Goal: Task Accomplishment & Management: Use online tool/utility

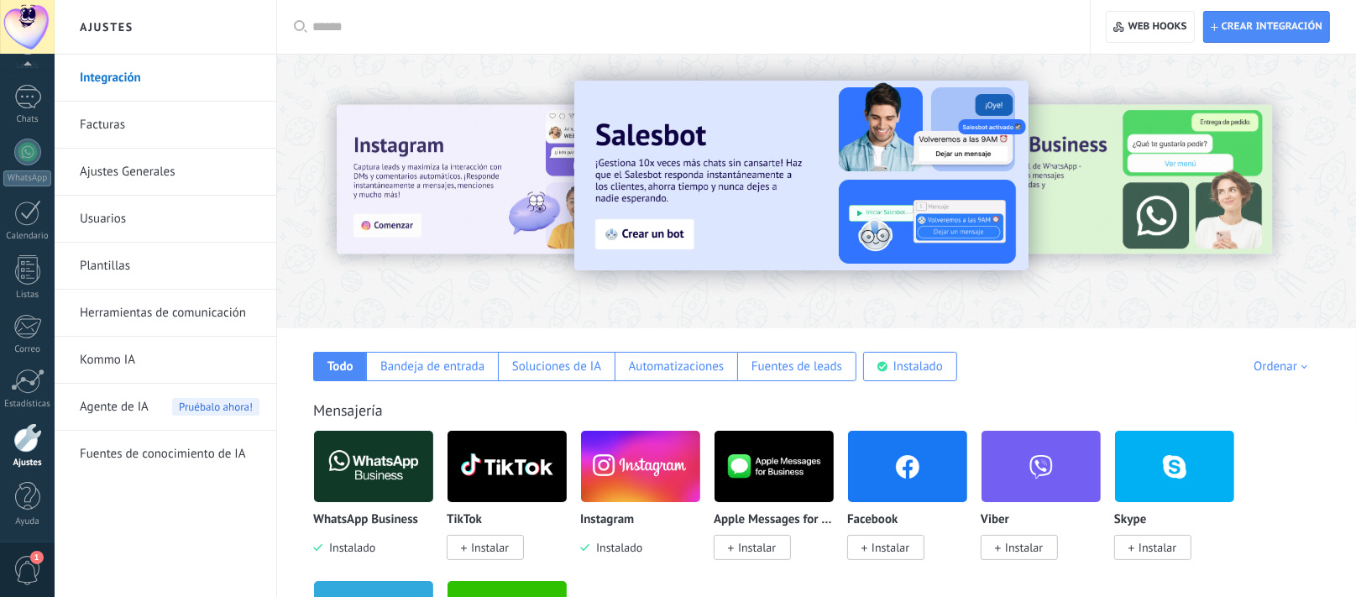
scroll to position [100, 0]
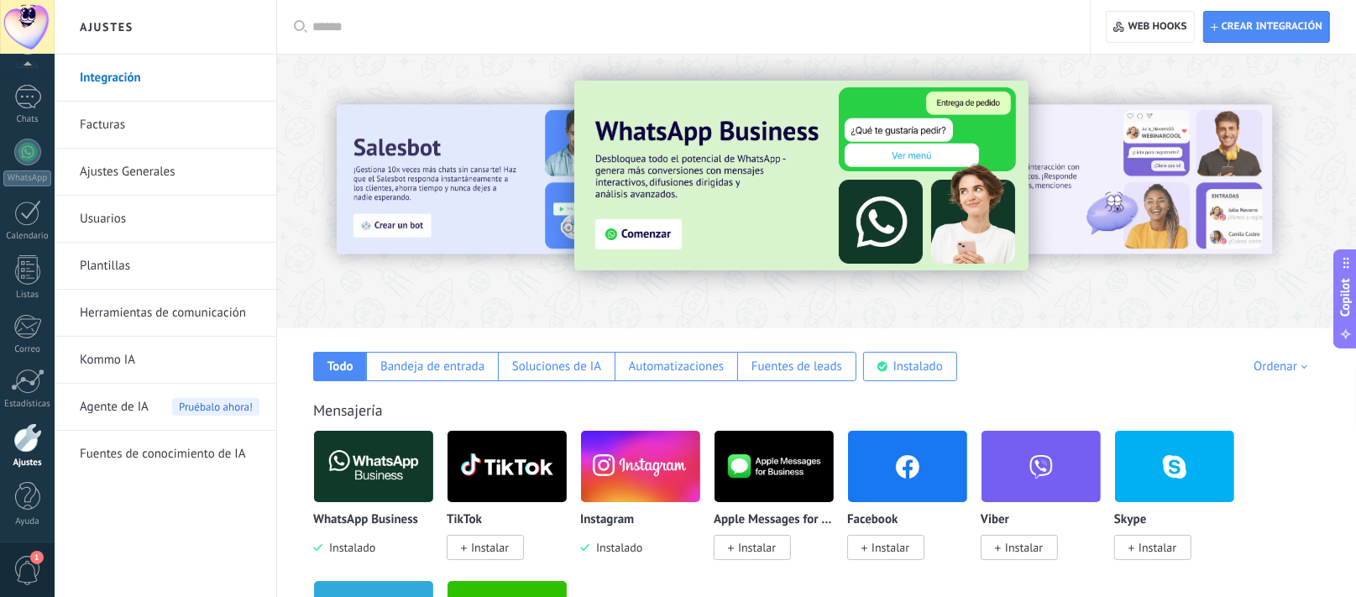
click at [889, 480] on img at bounding box center [907, 466] width 119 height 81
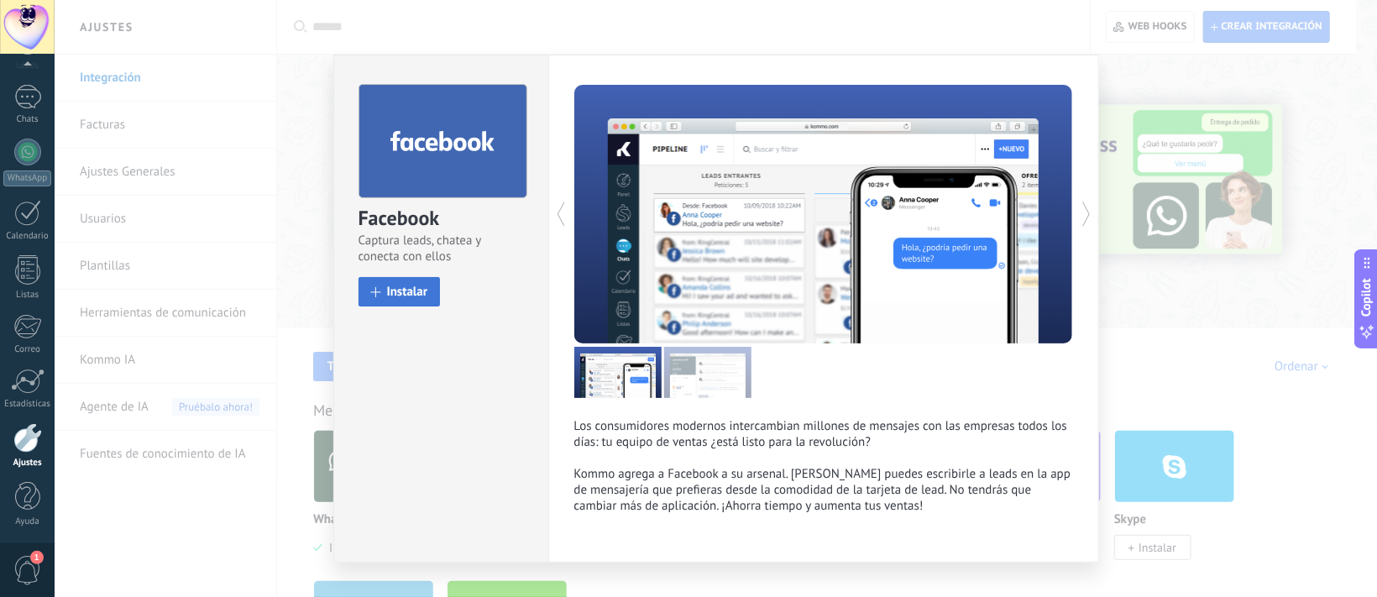
click at [401, 298] on span "Instalar" at bounding box center [407, 292] width 41 height 13
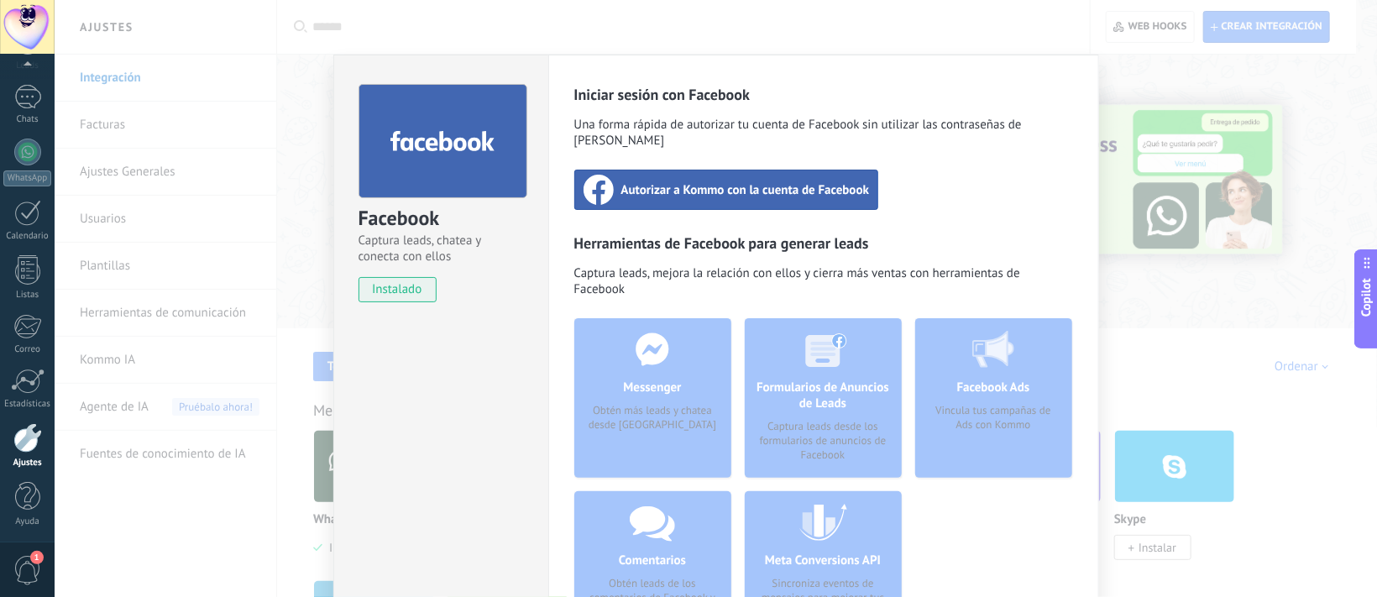
click at [659, 170] on div "Autorizar a Kommo con la cuenta de Facebook" at bounding box center [726, 190] width 305 height 40
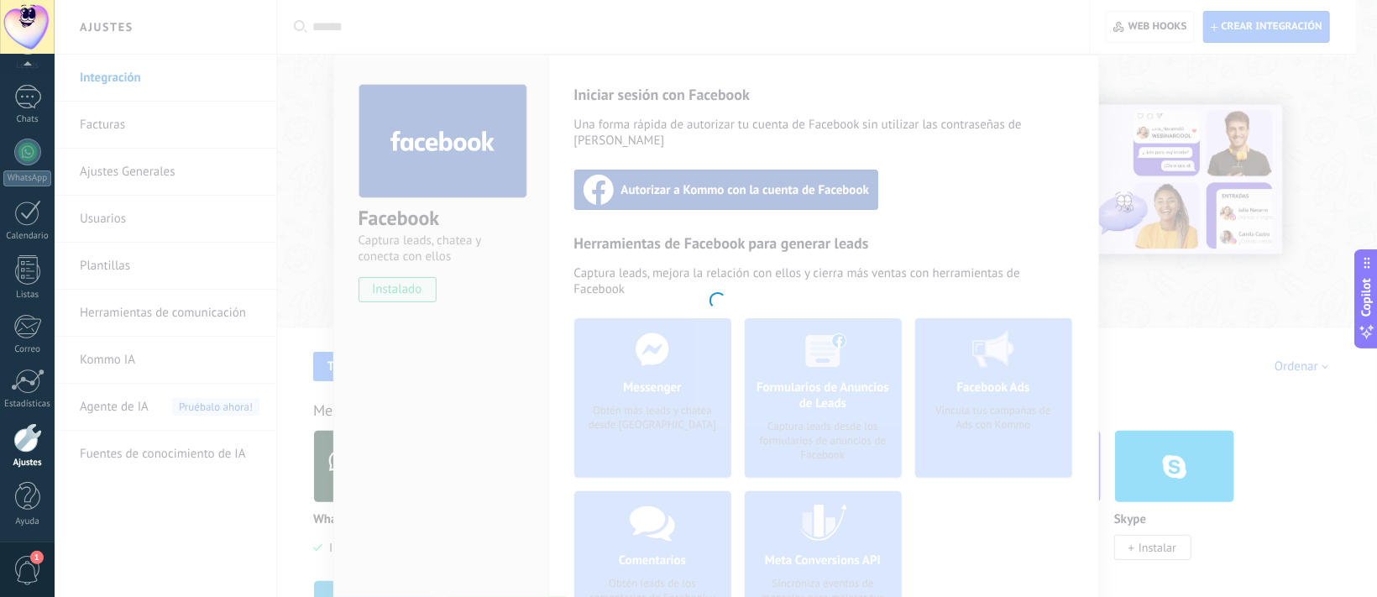
click at [441, 362] on div at bounding box center [716, 298] width 1323 height 597
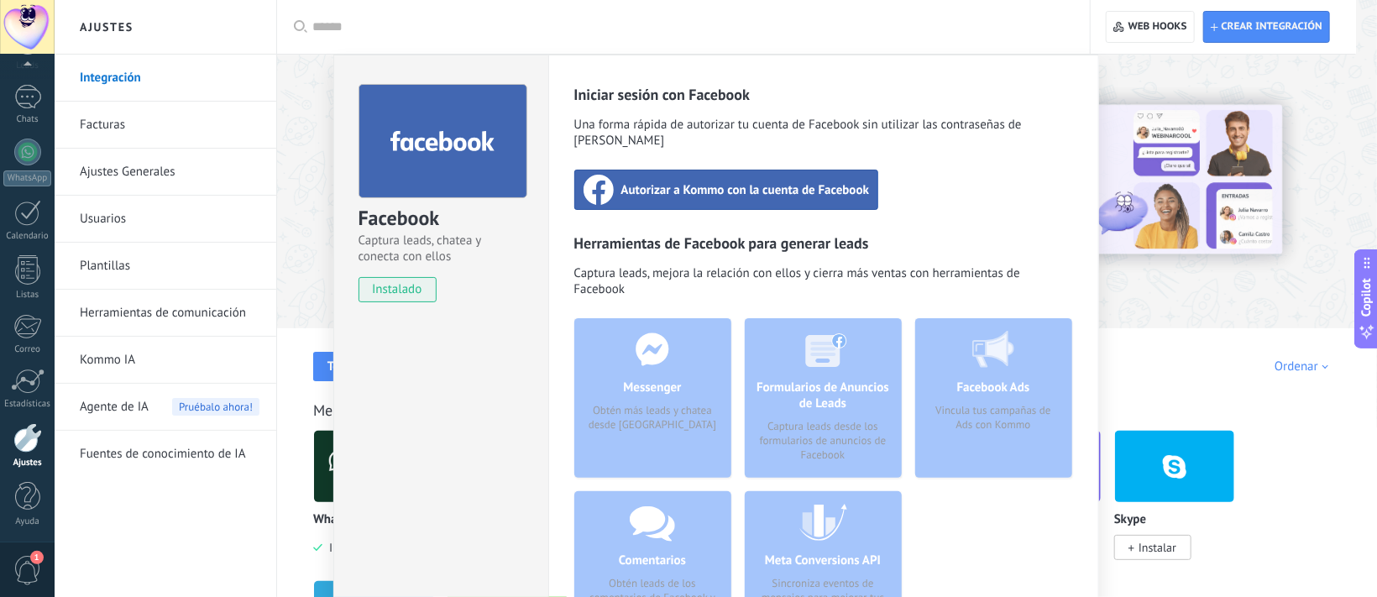
click at [1356, 15] on div "Facebook Captura leads, chatea y conecta con ellos instalado Desinstalar Inicia…" at bounding box center [716, 298] width 1323 height 597
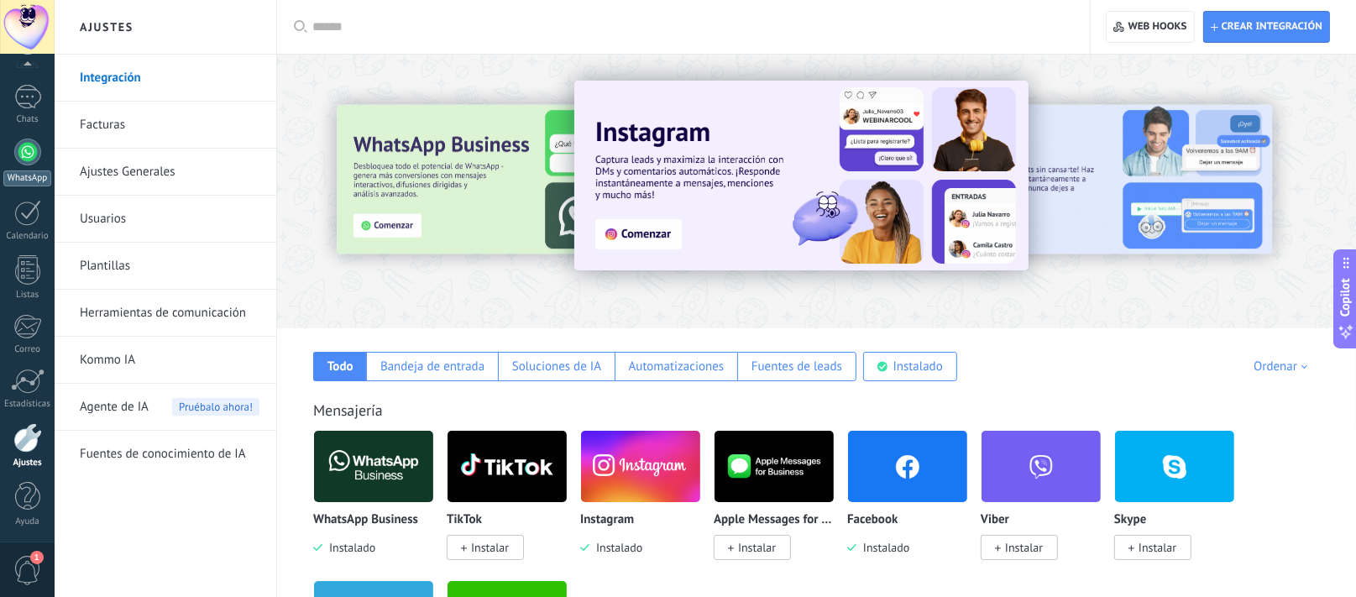
click at [31, 170] on div "WhatsApp" at bounding box center [27, 178] width 48 height 16
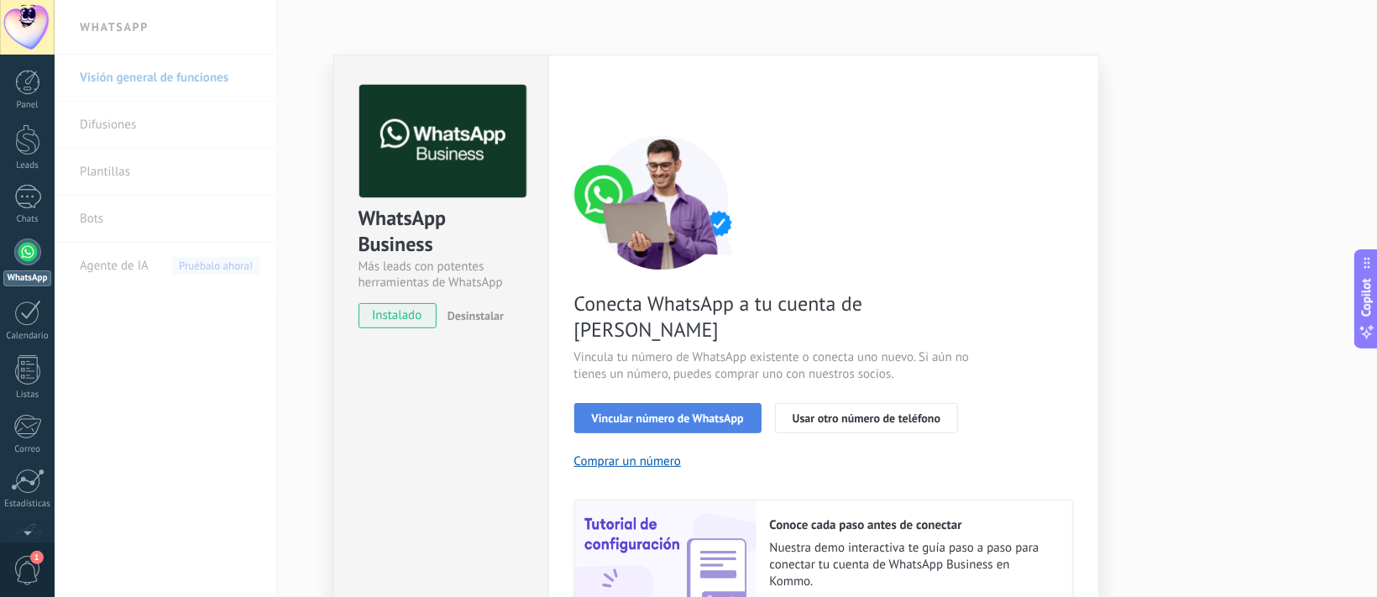
click at [643, 412] on span "Vincular número de WhatsApp" at bounding box center [668, 418] width 152 height 12
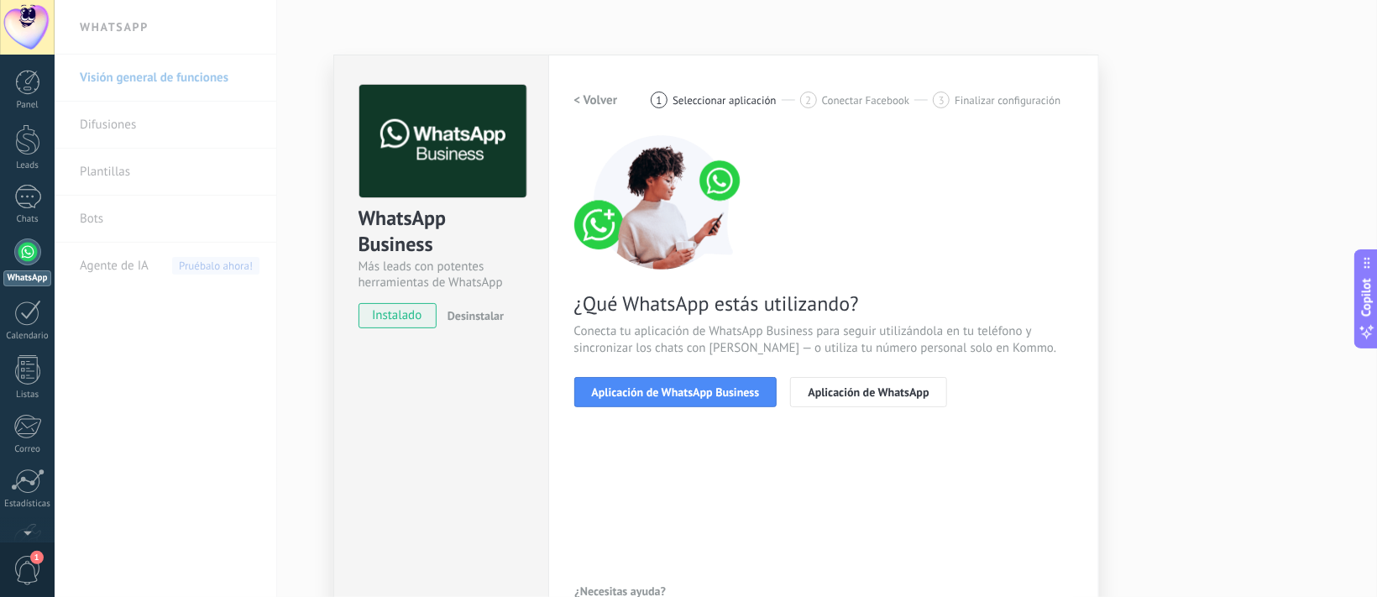
click at [643, 390] on span "Aplicación de WhatsApp Business" at bounding box center [676, 392] width 168 height 12
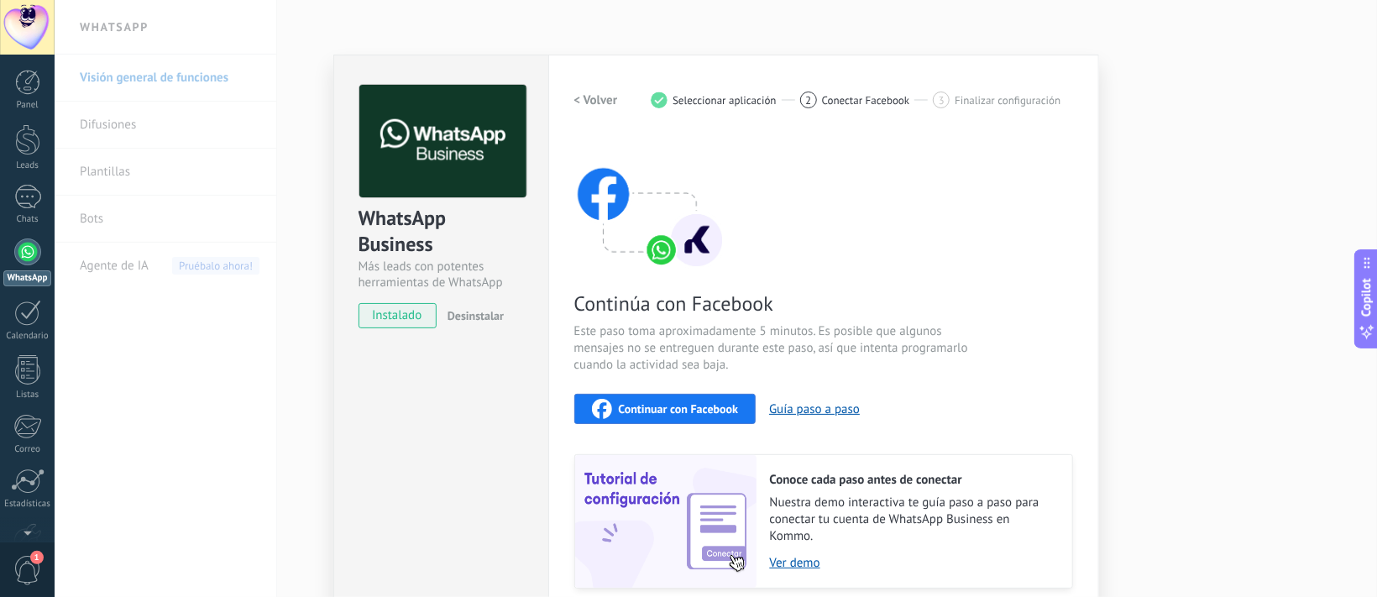
click at [648, 406] on span "Continuar con Facebook" at bounding box center [679, 409] width 120 height 12
click at [626, 406] on span "Continuar con Facebook" at bounding box center [679, 409] width 120 height 12
click at [652, 417] on div "Continuar con Facebook" at bounding box center [665, 409] width 147 height 20
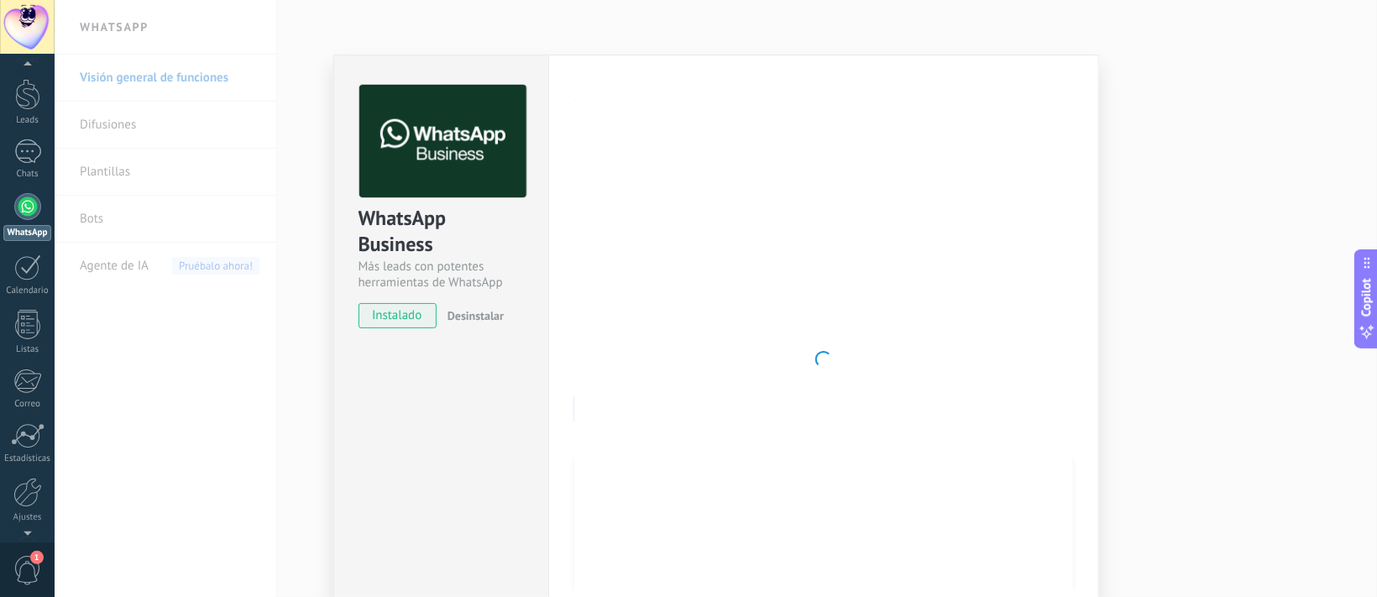
click at [24, 536] on div at bounding box center [27, 529] width 55 height 25
click at [27, 462] on div at bounding box center [27, 465] width 29 height 29
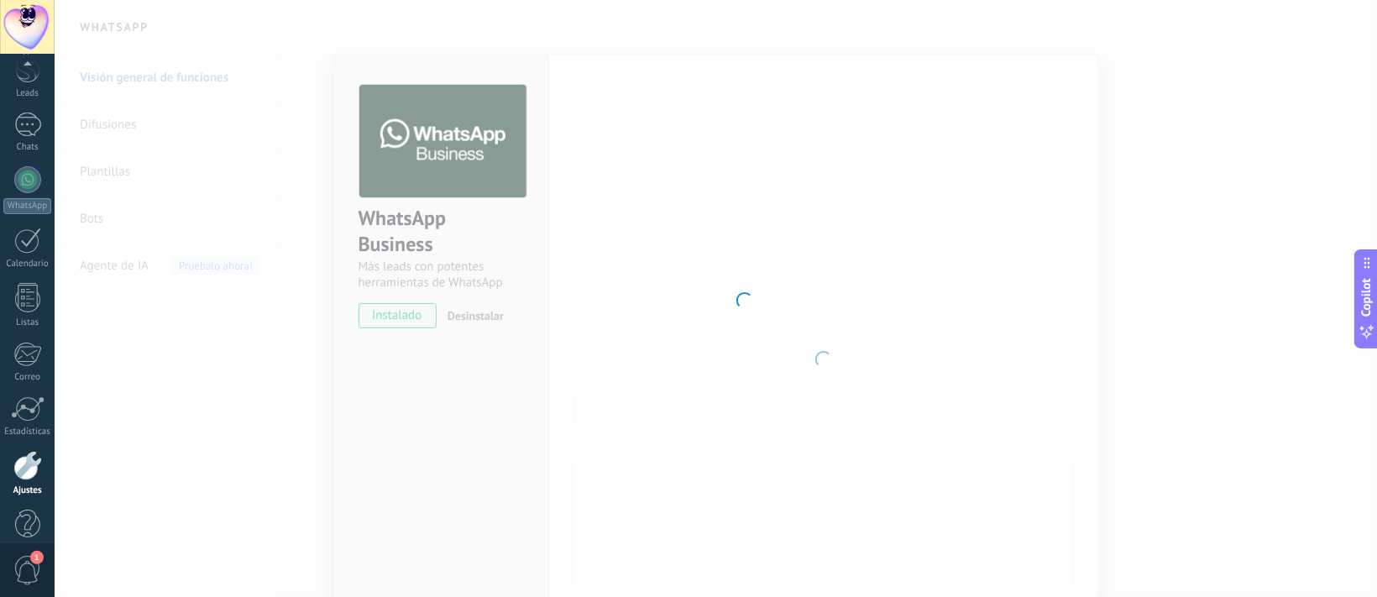
scroll to position [100, 0]
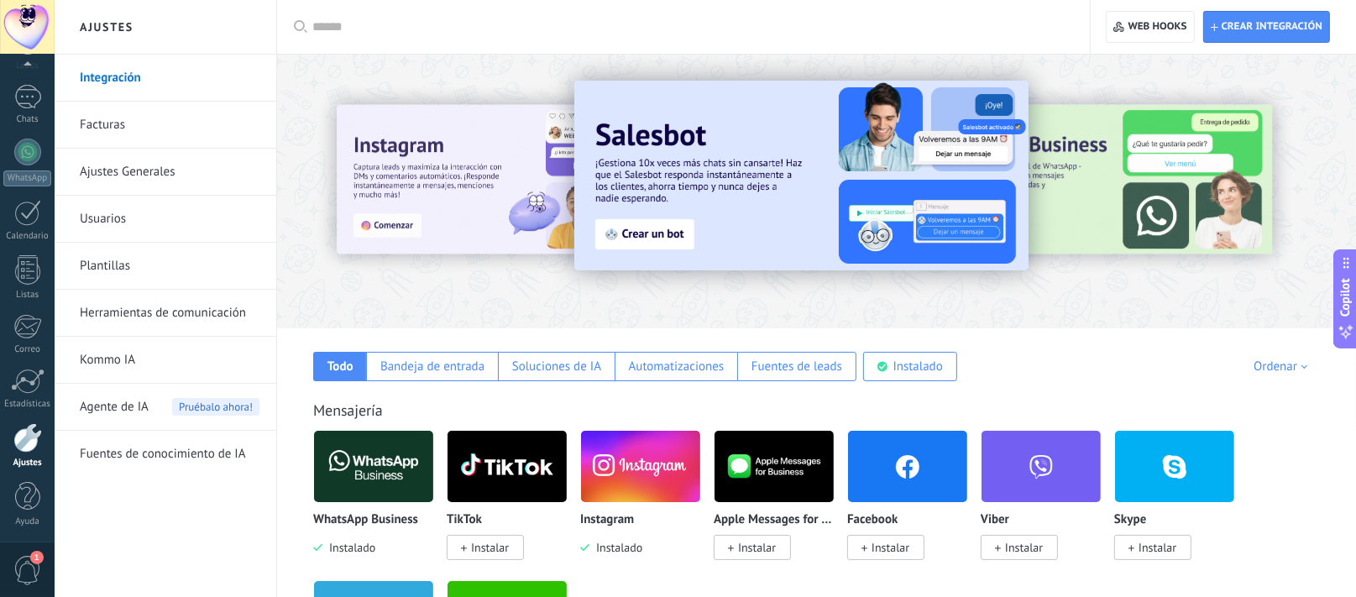
click at [884, 459] on img at bounding box center [907, 466] width 119 height 81
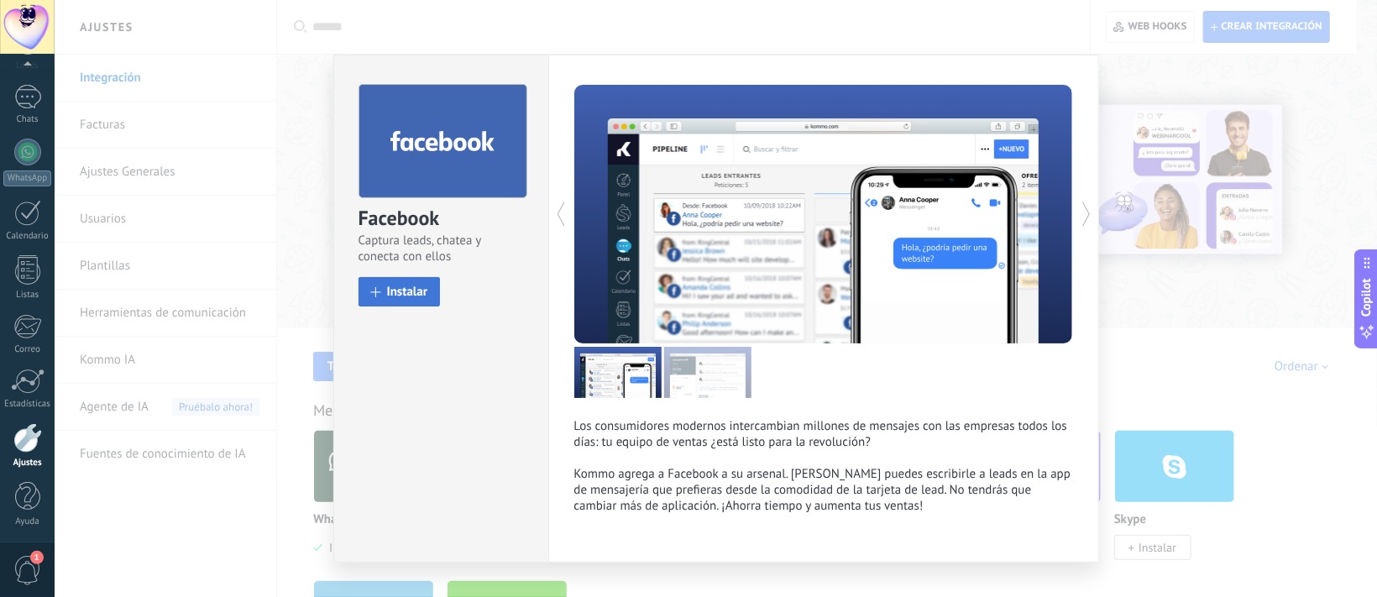
click at [401, 281] on button "Instalar" at bounding box center [400, 291] width 82 height 29
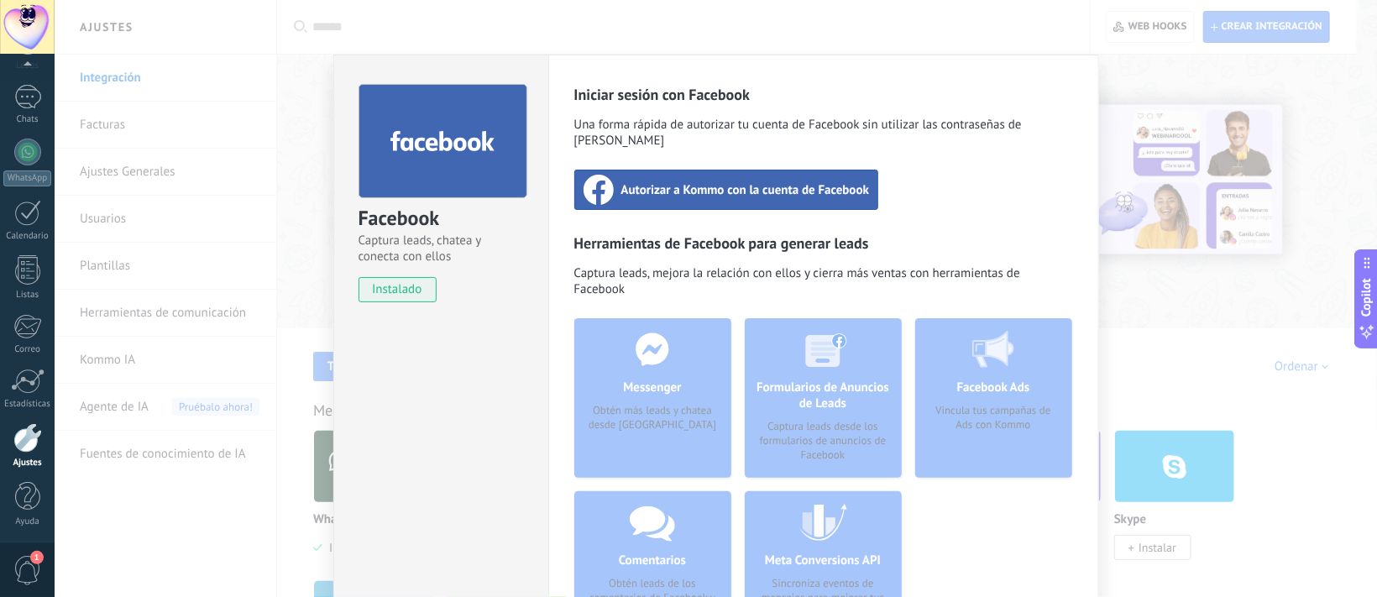
click at [797, 181] on span "Autorizar a Kommo con la cuenta de Facebook" at bounding box center [745, 189] width 249 height 17
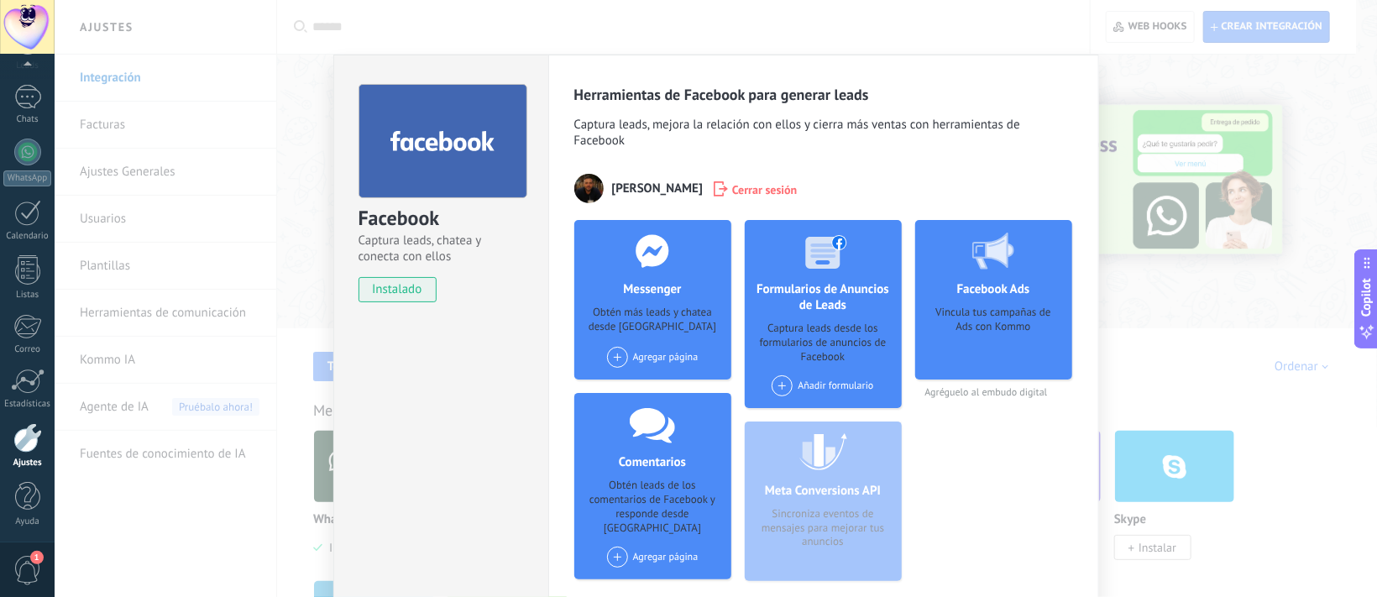
click at [621, 356] on span at bounding box center [617, 357] width 21 height 21
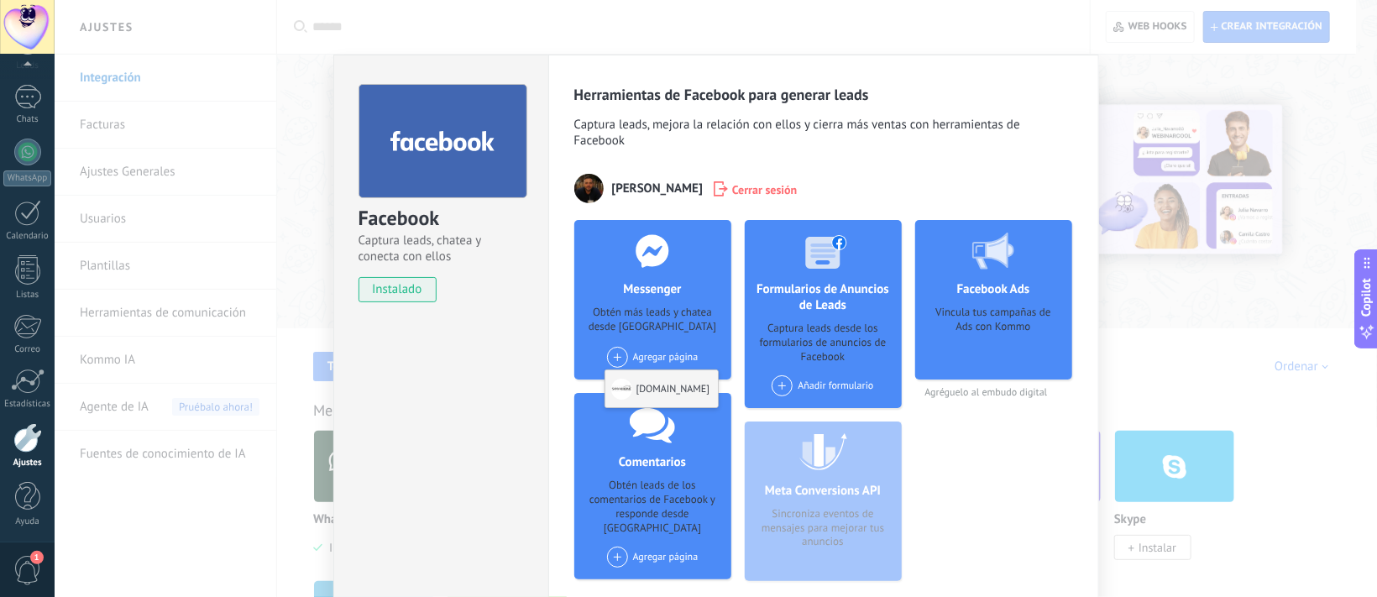
click at [642, 382] on div "[DOMAIN_NAME]" at bounding box center [662, 388] width 113 height 37
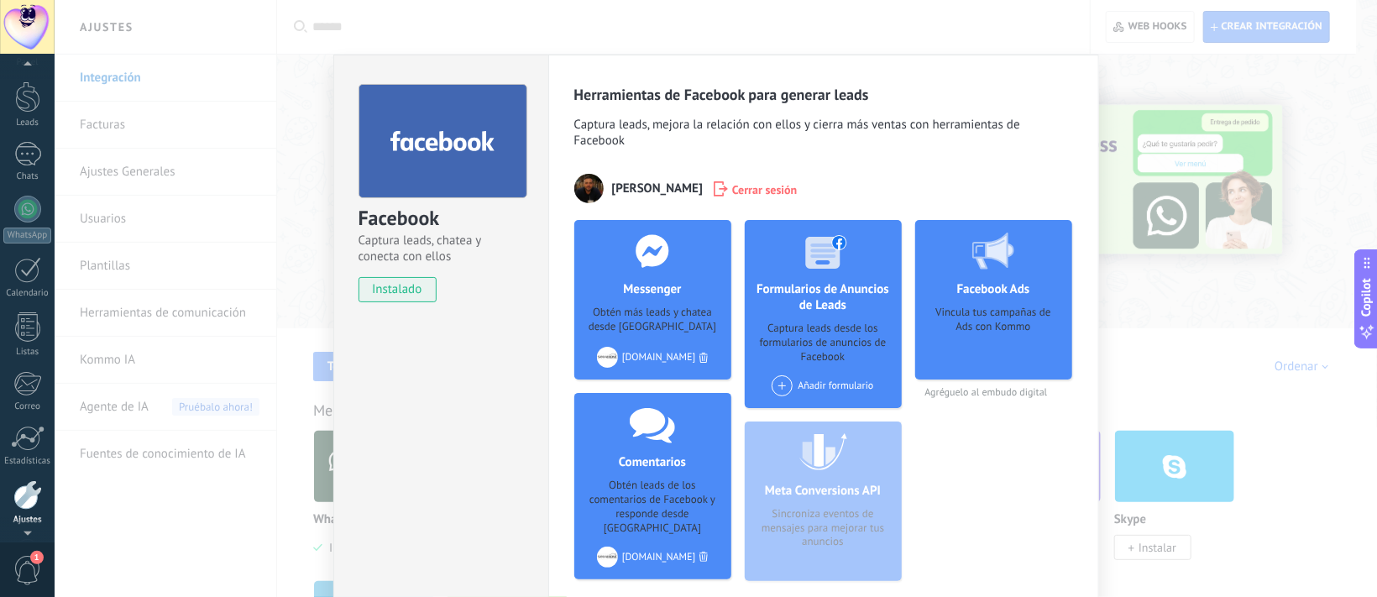
scroll to position [0, 0]
click at [28, 153] on div at bounding box center [27, 139] width 25 height 31
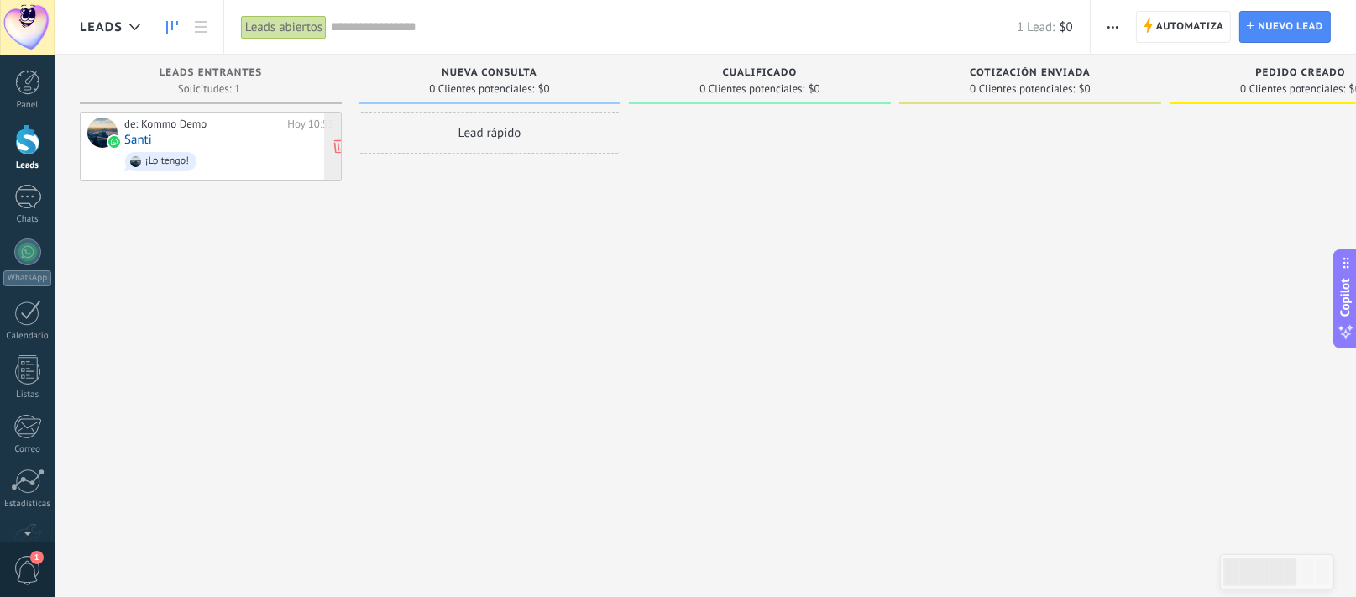
click at [160, 161] on div "¡Lo tengo!" at bounding box center [167, 161] width 44 height 12
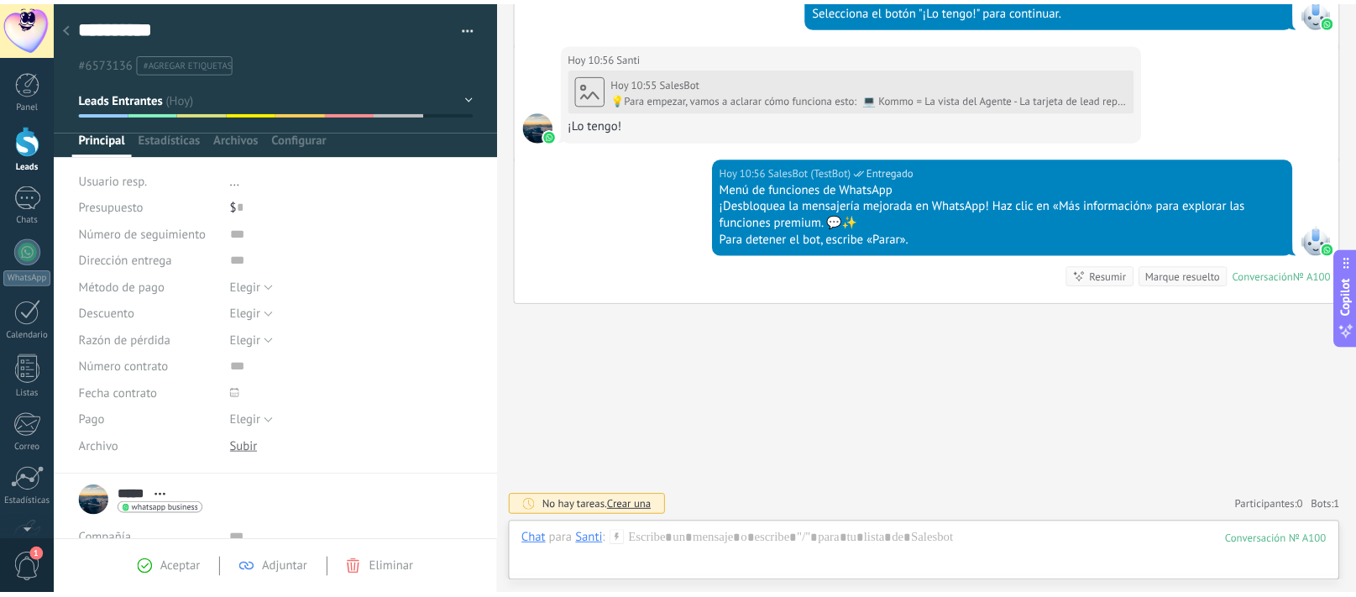
scroll to position [24, 0]
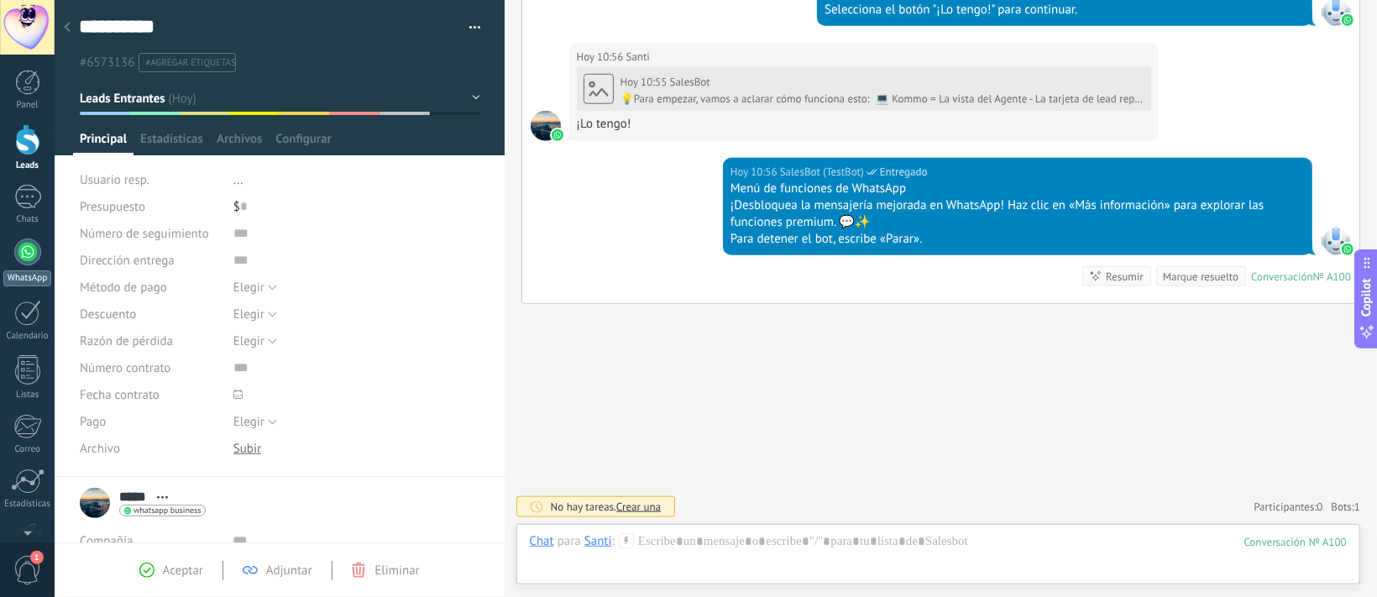
click at [29, 248] on div at bounding box center [27, 252] width 27 height 27
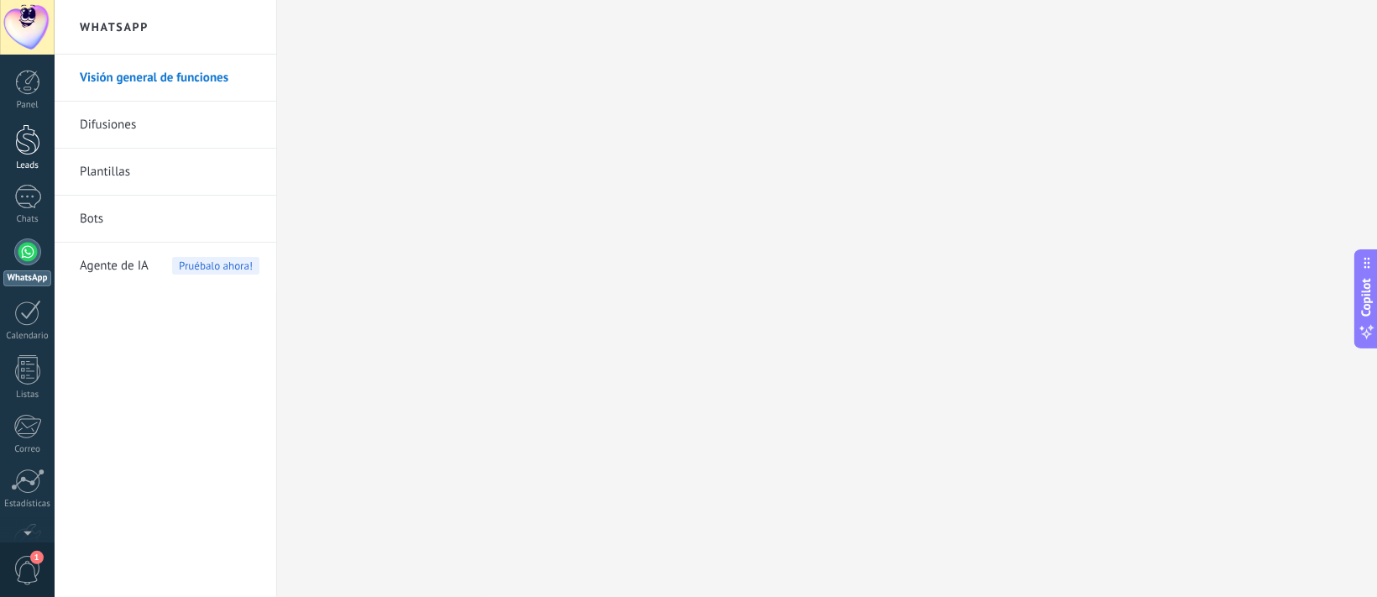
click at [17, 150] on div at bounding box center [27, 139] width 25 height 31
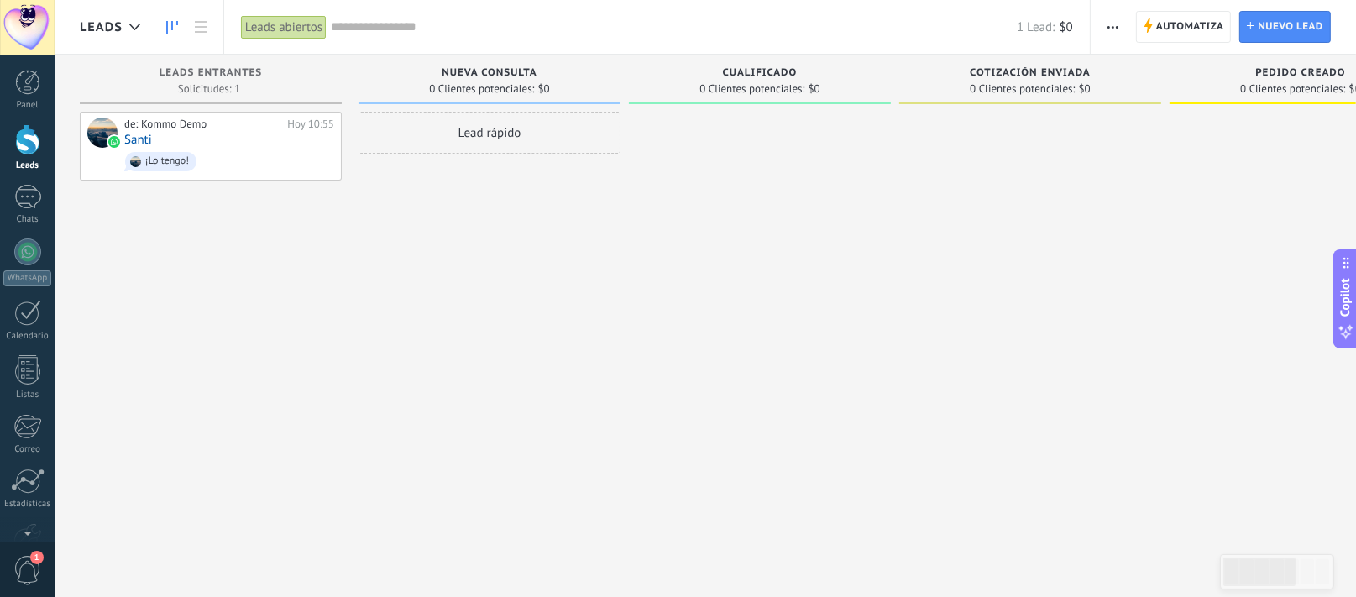
drag, startPoint x: 517, startPoint y: 323, endPoint x: 234, endPoint y: 374, distance: 287.5
click at [517, 323] on div "Lead rápido" at bounding box center [490, 301] width 262 height 378
click at [33, 458] on div "Ajustes" at bounding box center [27, 463] width 49 height 11
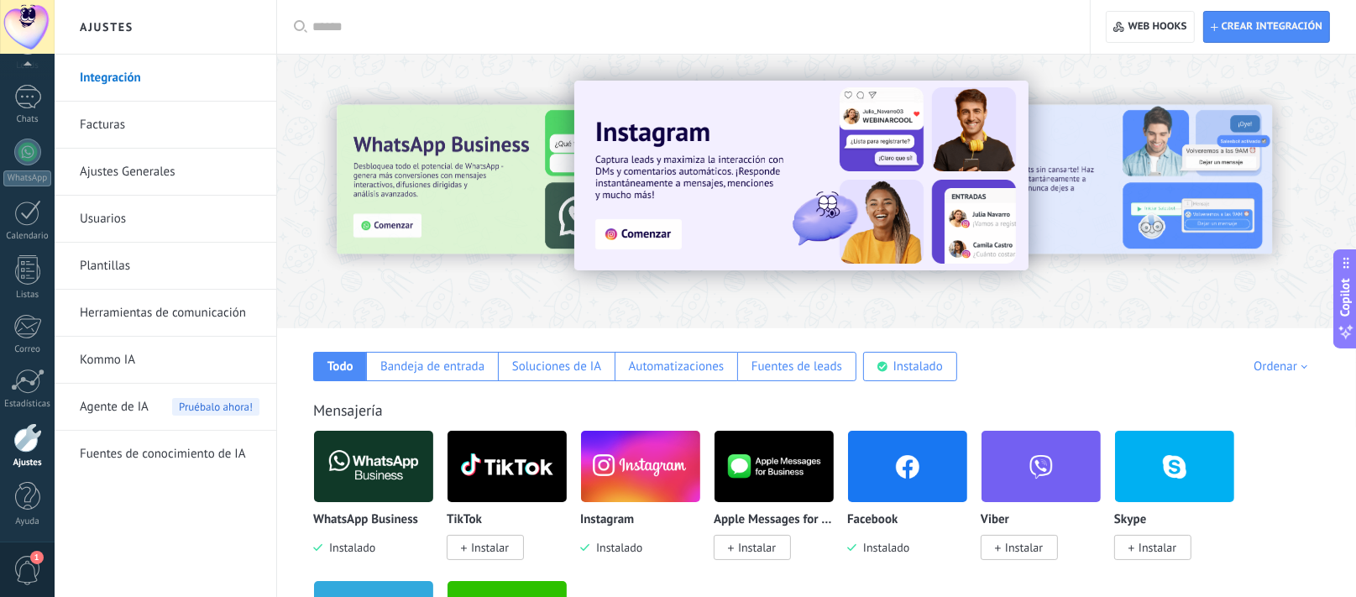
click at [617, 463] on img at bounding box center [640, 466] width 119 height 81
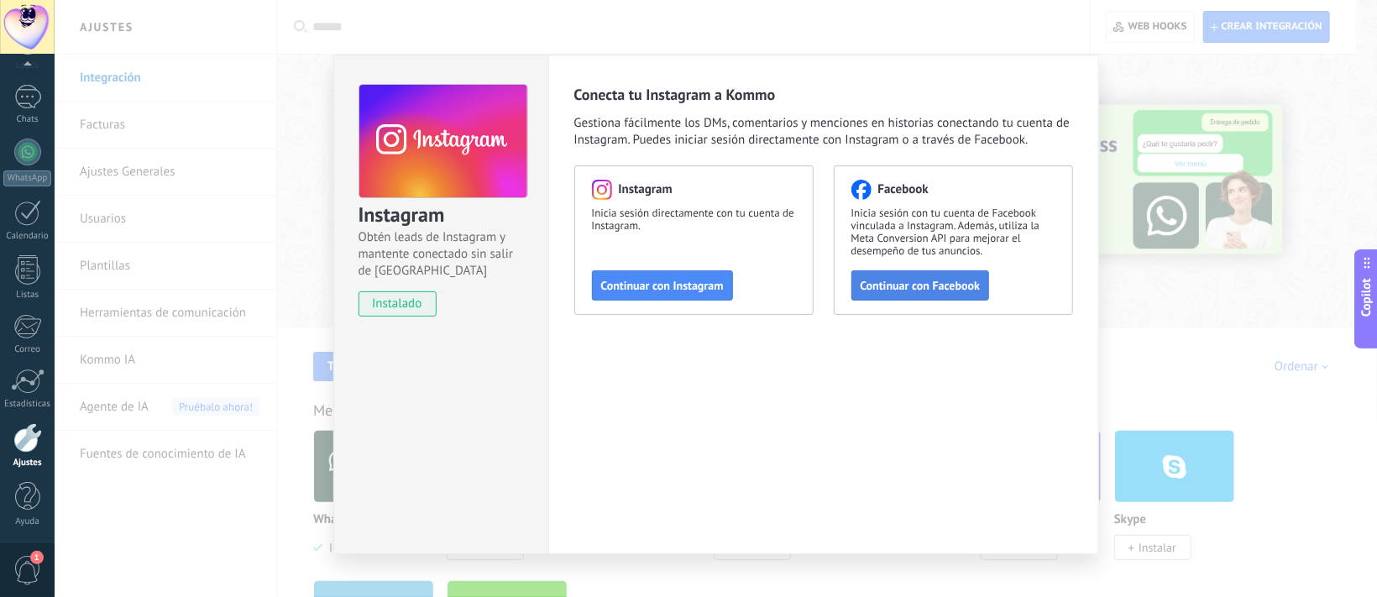
click at [909, 291] on span "Continuar con Facebook" at bounding box center [921, 286] width 120 height 12
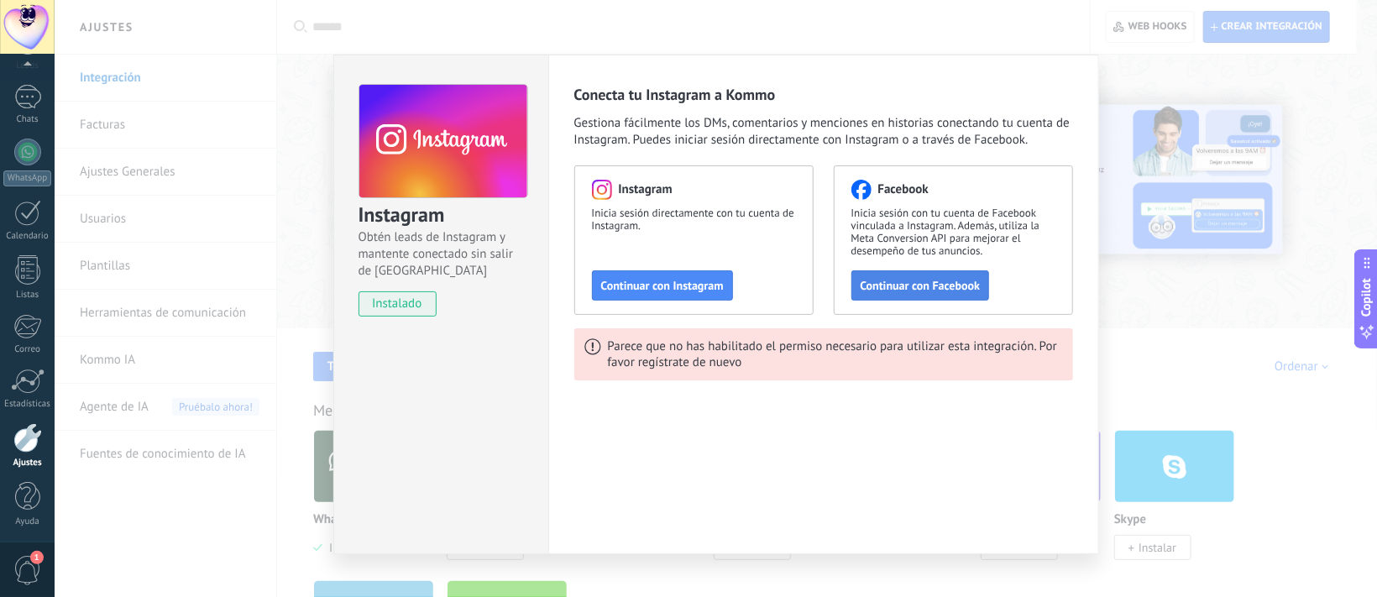
click at [894, 283] on span "Continuar con Facebook" at bounding box center [921, 286] width 120 height 12
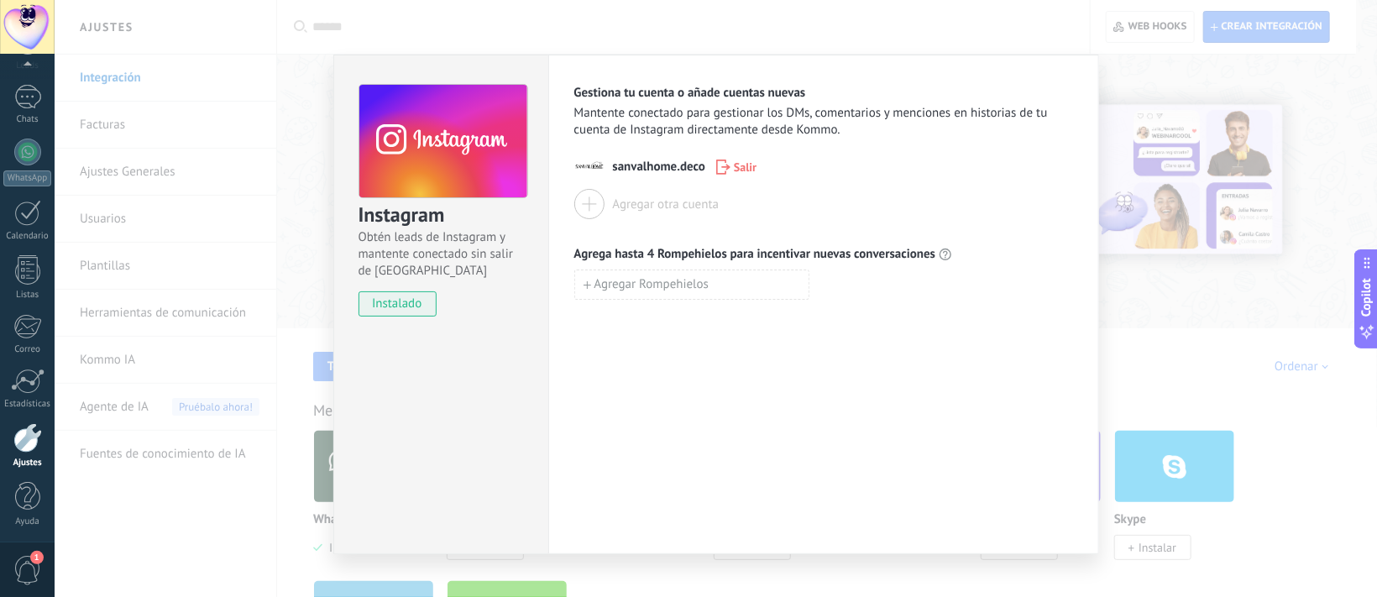
click at [1243, 404] on div "Instagram Obtén leads de Instagram y mantente conectado sin salir de Kommo inst…" at bounding box center [716, 298] width 1323 height 597
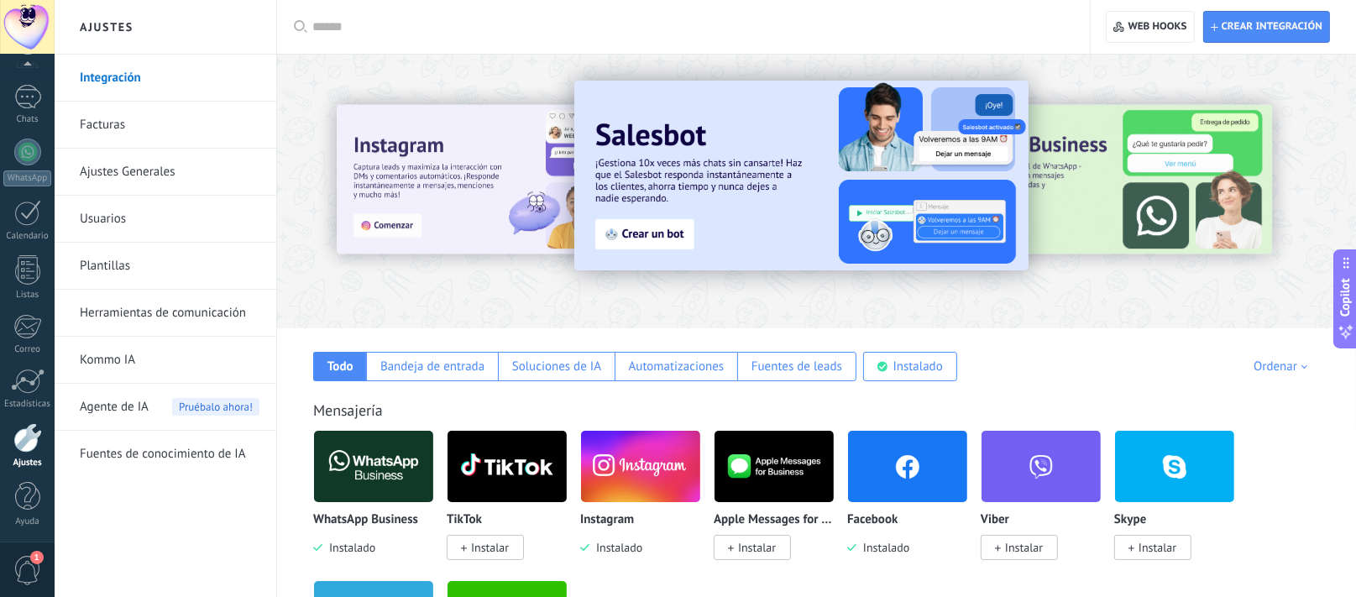
click at [894, 453] on img at bounding box center [907, 466] width 119 height 81
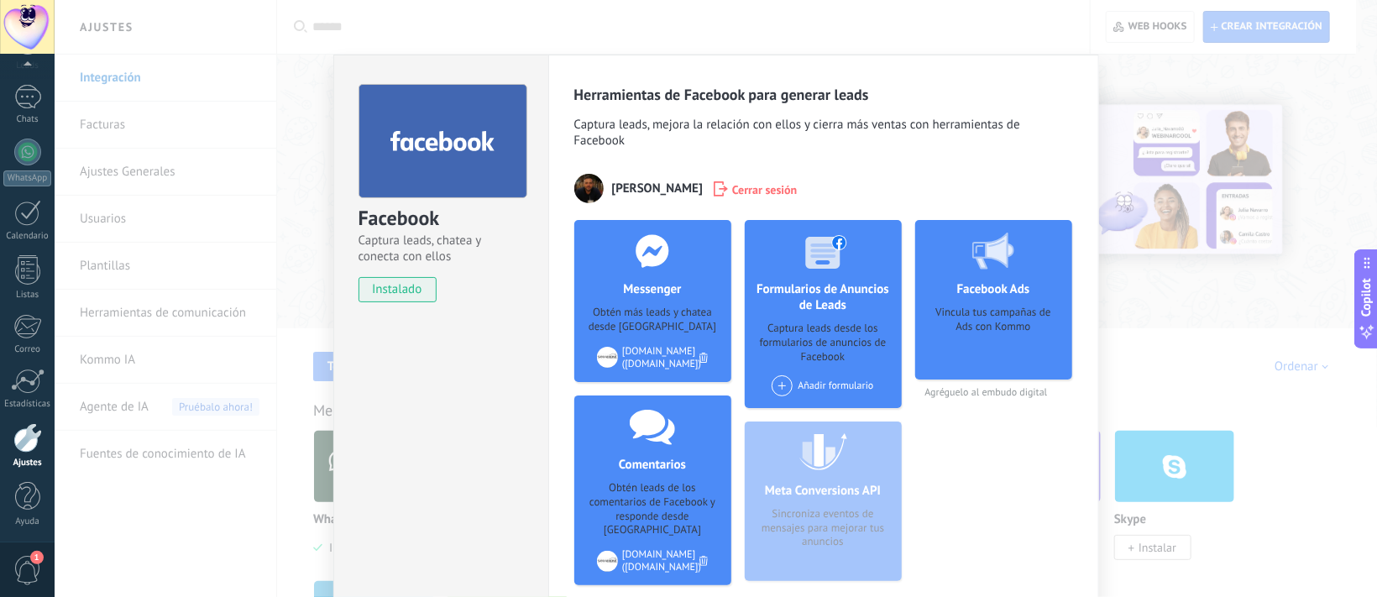
click at [310, 175] on div "Facebook Captura leads, chatea y conecta con ellos instalado Desinstalar Herram…" at bounding box center [716, 298] width 1323 height 597
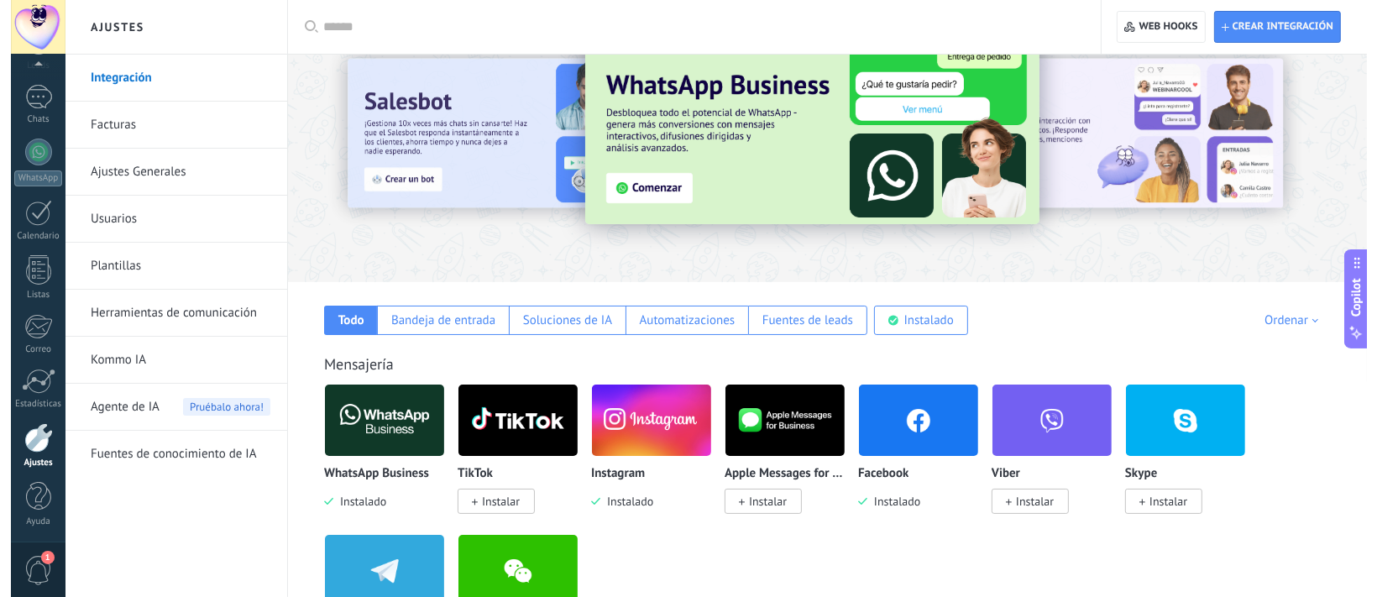
scroll to position [6, 0]
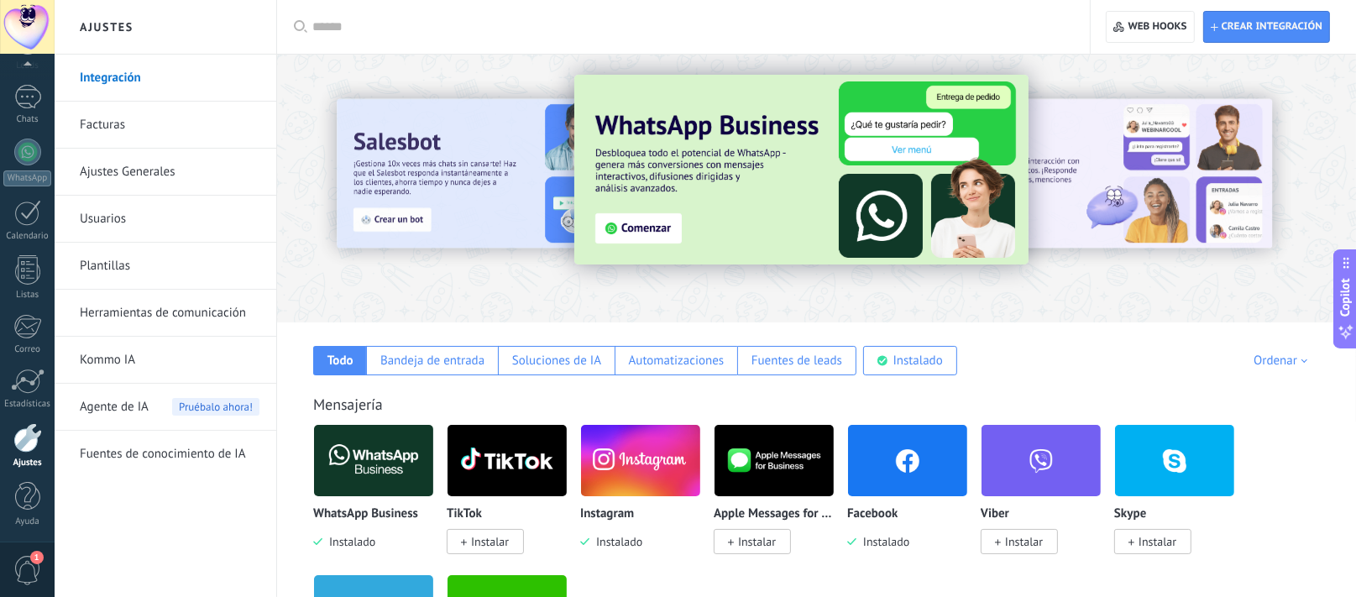
click at [369, 473] on img at bounding box center [373, 460] width 119 height 81
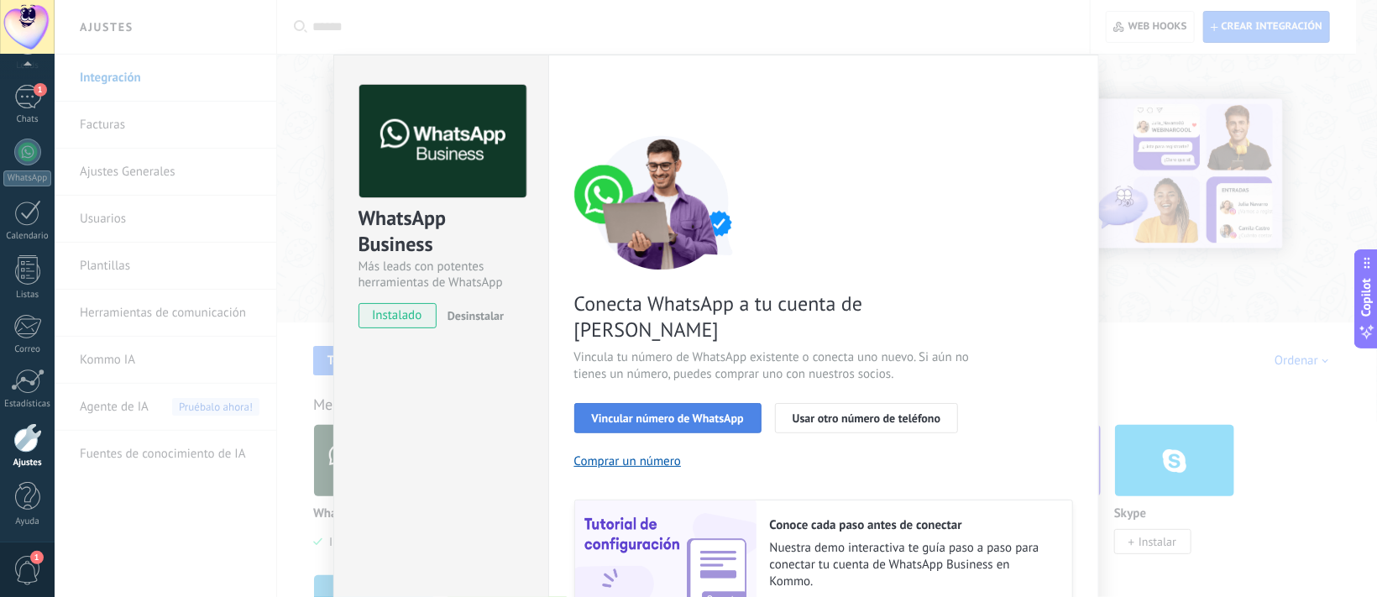
click at [647, 412] on span "Vincular número de WhatsApp" at bounding box center [668, 418] width 152 height 12
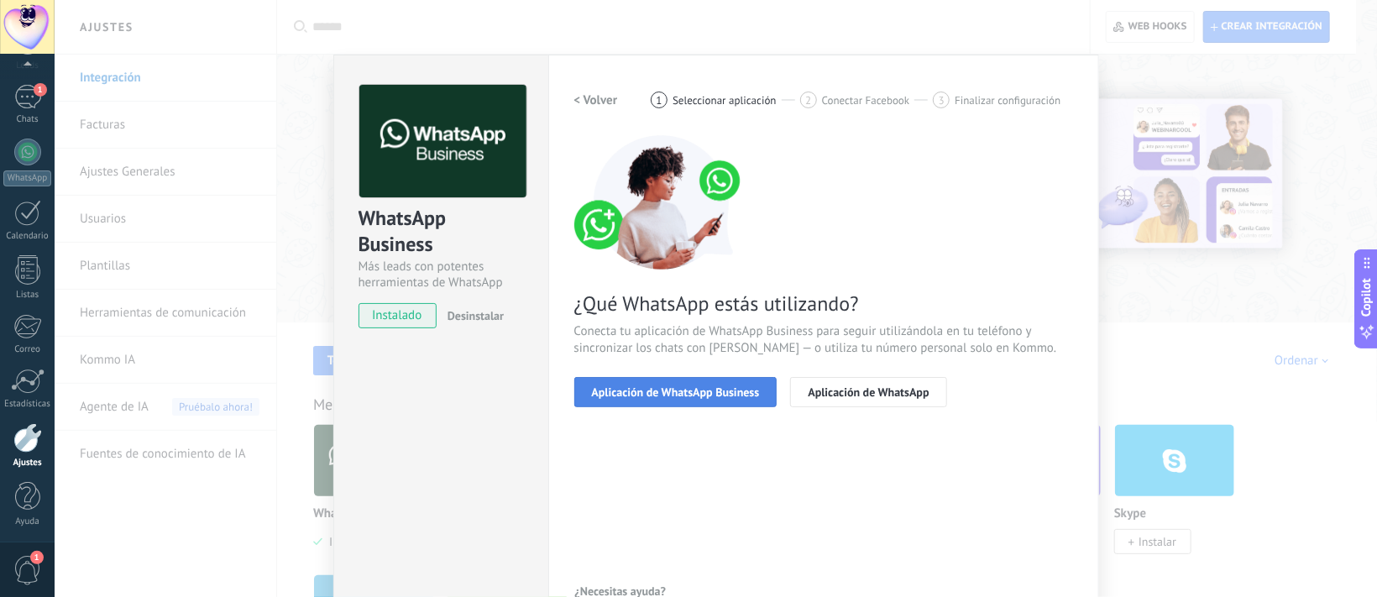
click at [647, 393] on span "Aplicación de WhatsApp Business" at bounding box center [676, 392] width 168 height 12
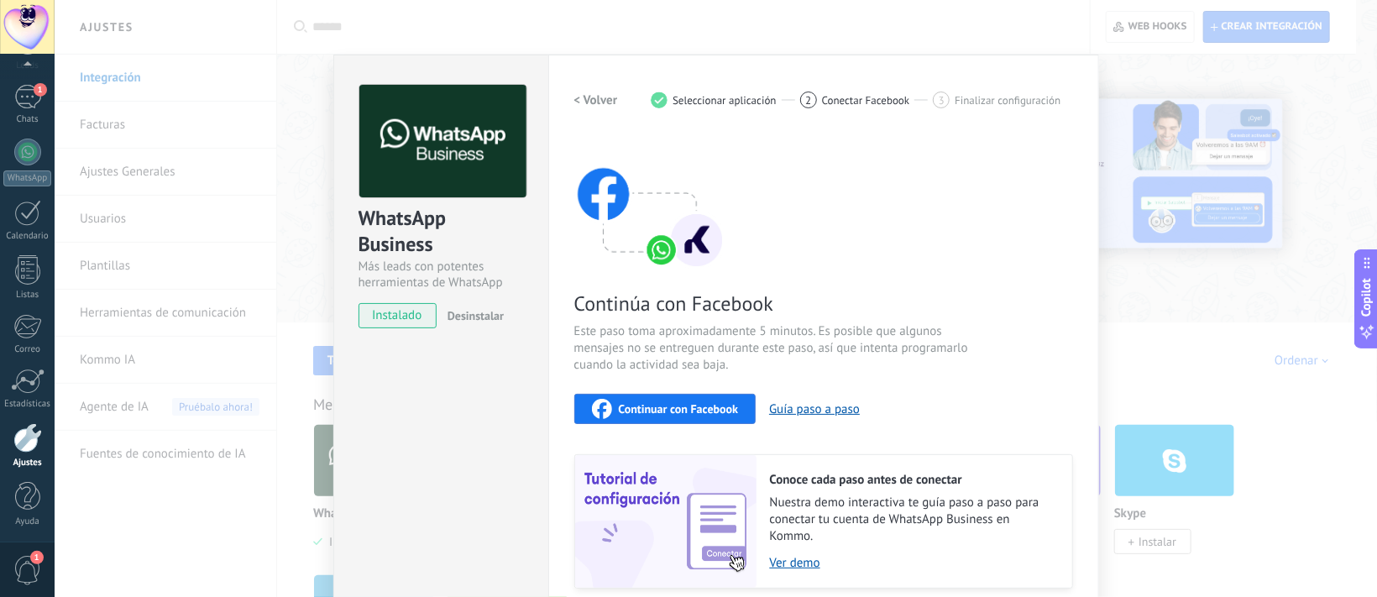
click at [597, 92] on h2 "< Volver" at bounding box center [596, 100] width 44 height 16
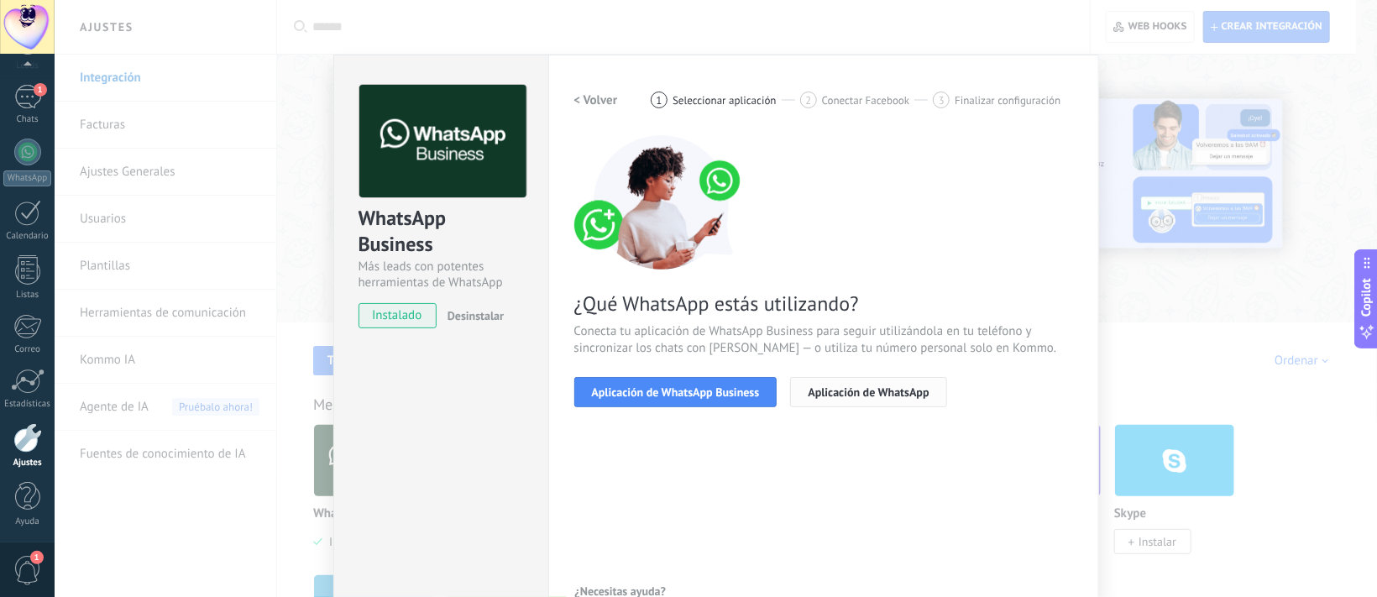
click at [861, 401] on button "Aplicación de WhatsApp" at bounding box center [868, 392] width 156 height 30
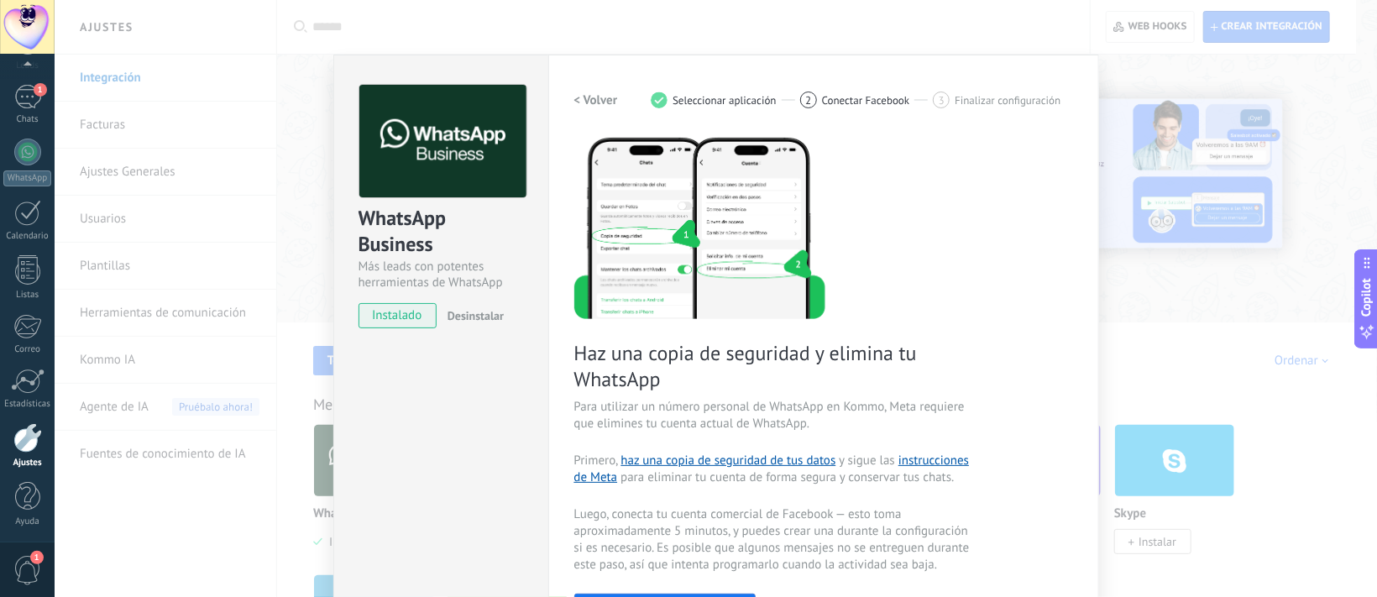
click at [596, 102] on h2 "< Volver" at bounding box center [596, 100] width 44 height 16
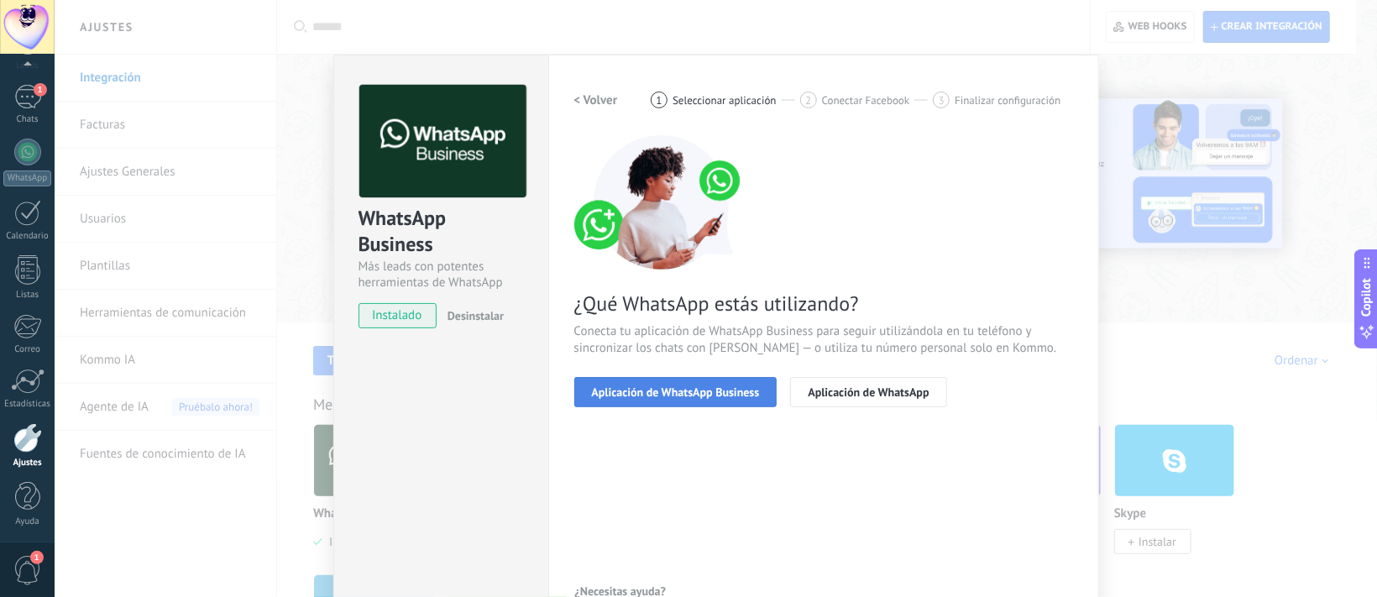
click at [690, 389] on span "Aplicación de WhatsApp Business" at bounding box center [676, 392] width 168 height 12
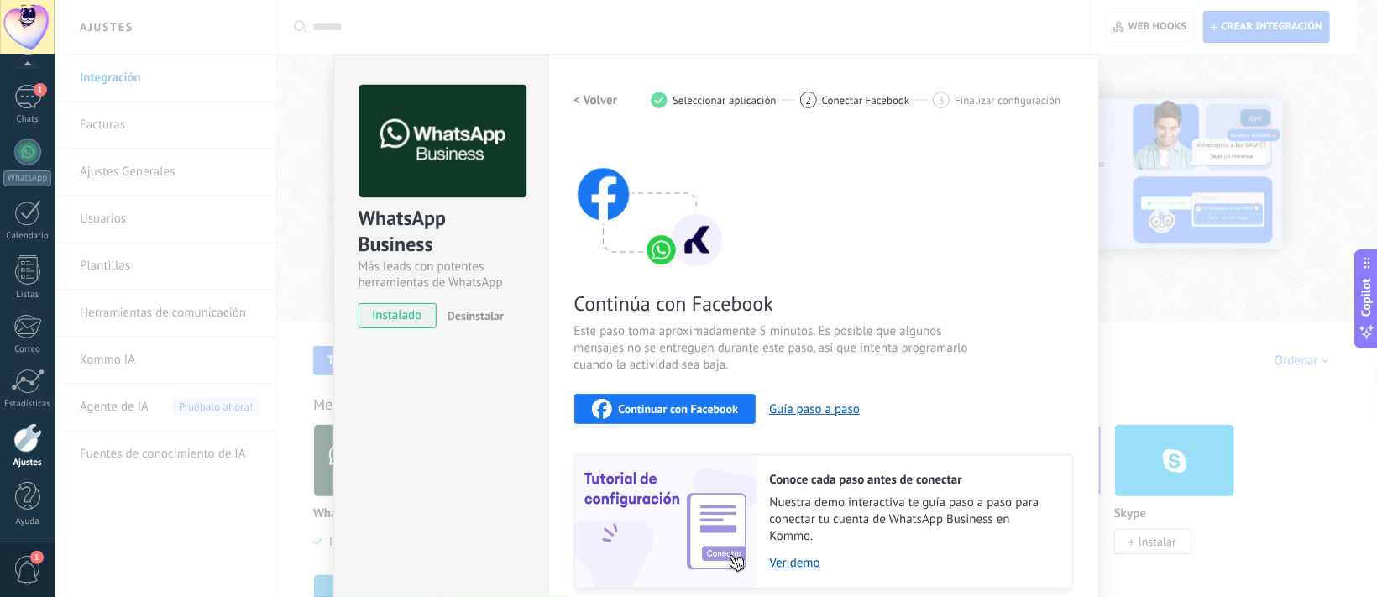
click at [684, 406] on span "Continuar con Facebook" at bounding box center [679, 409] width 120 height 12
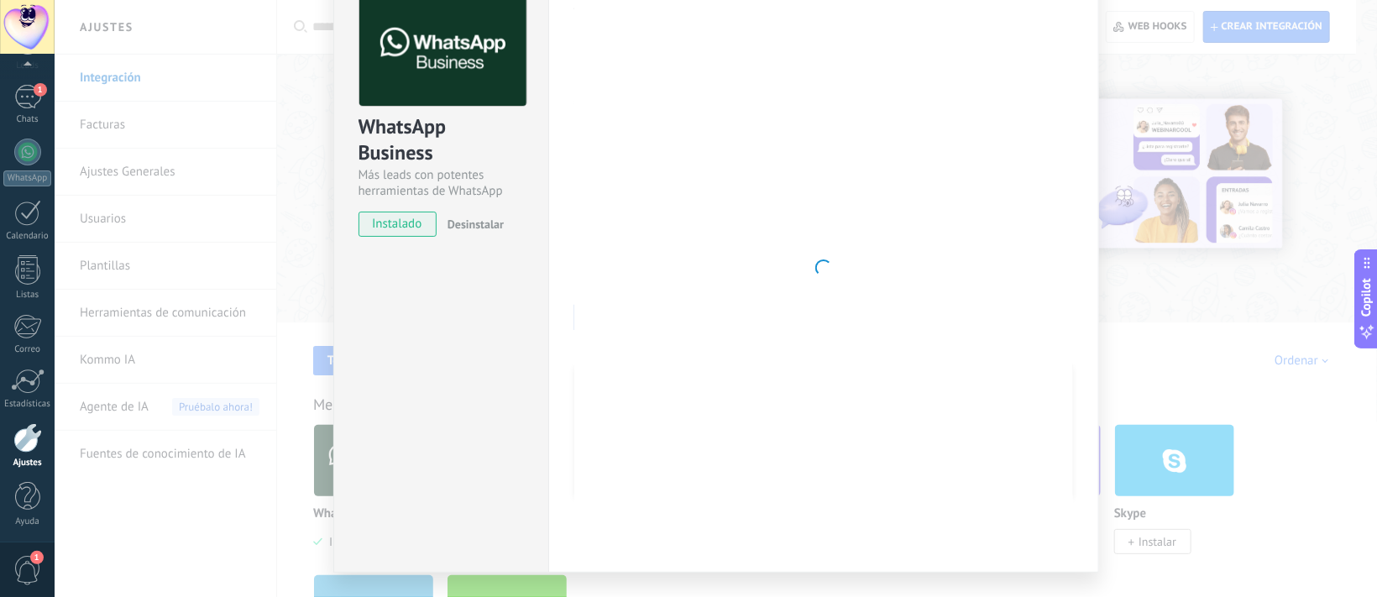
scroll to position [128, 0]
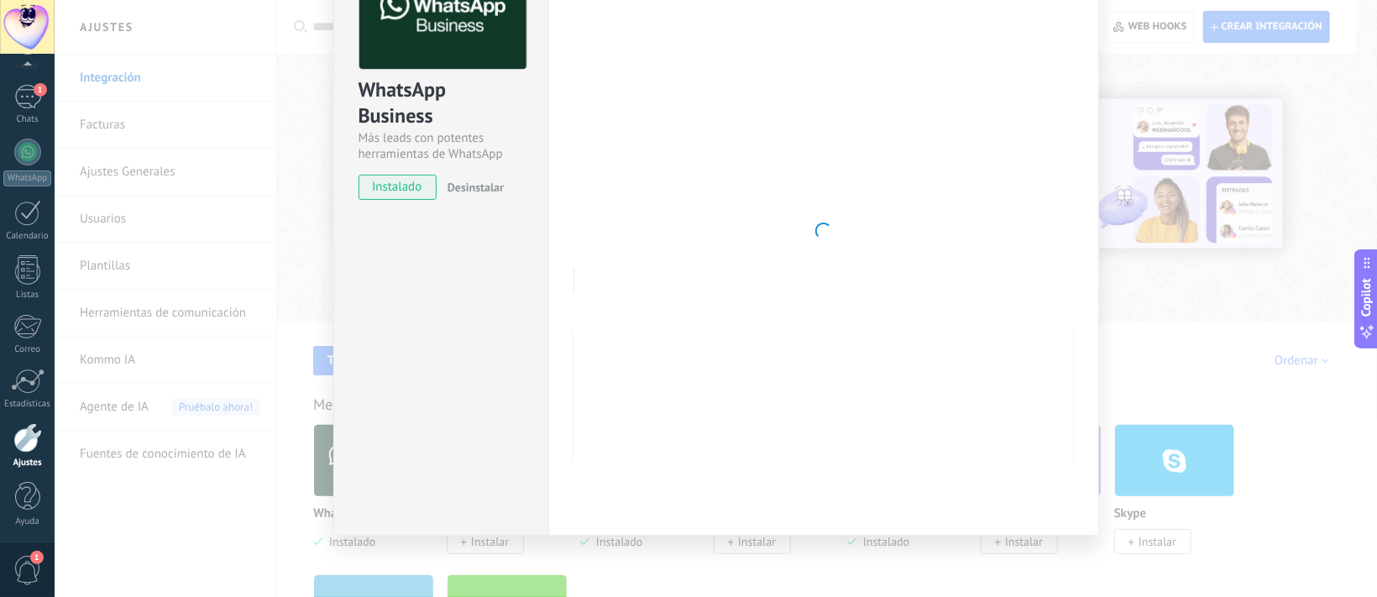
click at [406, 193] on span "instalado" at bounding box center [397, 187] width 76 height 25
click at [432, 288] on div "WhatsApp Business Más leads con potentes herramientas de WhatsApp instalado Des…" at bounding box center [440, 231] width 215 height 610
drag, startPoint x: 1009, startPoint y: 373, endPoint x: 459, endPoint y: 130, distance: 600.5
click at [459, 130] on div "WhatsApp Business Más leads con potentes herramientas de WhatsApp instalado Des…" at bounding box center [716, 231] width 766 height 610
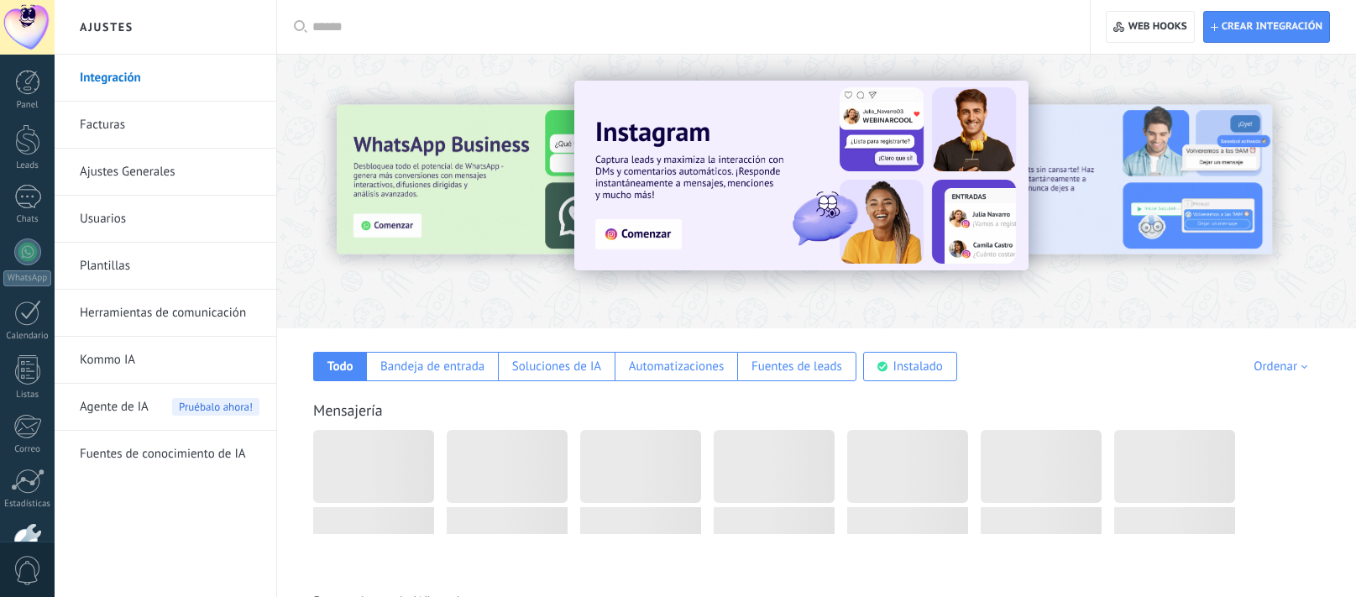
drag, startPoint x: 402, startPoint y: 207, endPoint x: 609, endPoint y: 233, distance: 208.1
click at [404, 207] on div at bounding box center [406, 190] width 368 height 151
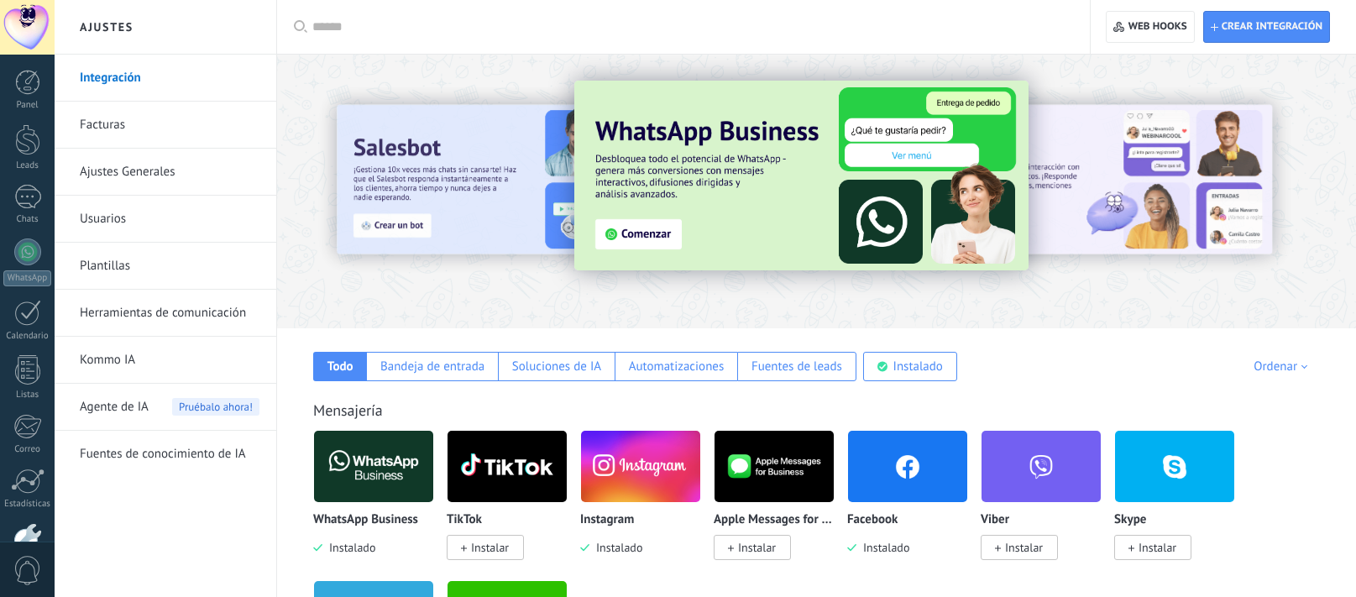
click at [622, 233] on img at bounding box center [801, 176] width 454 height 190
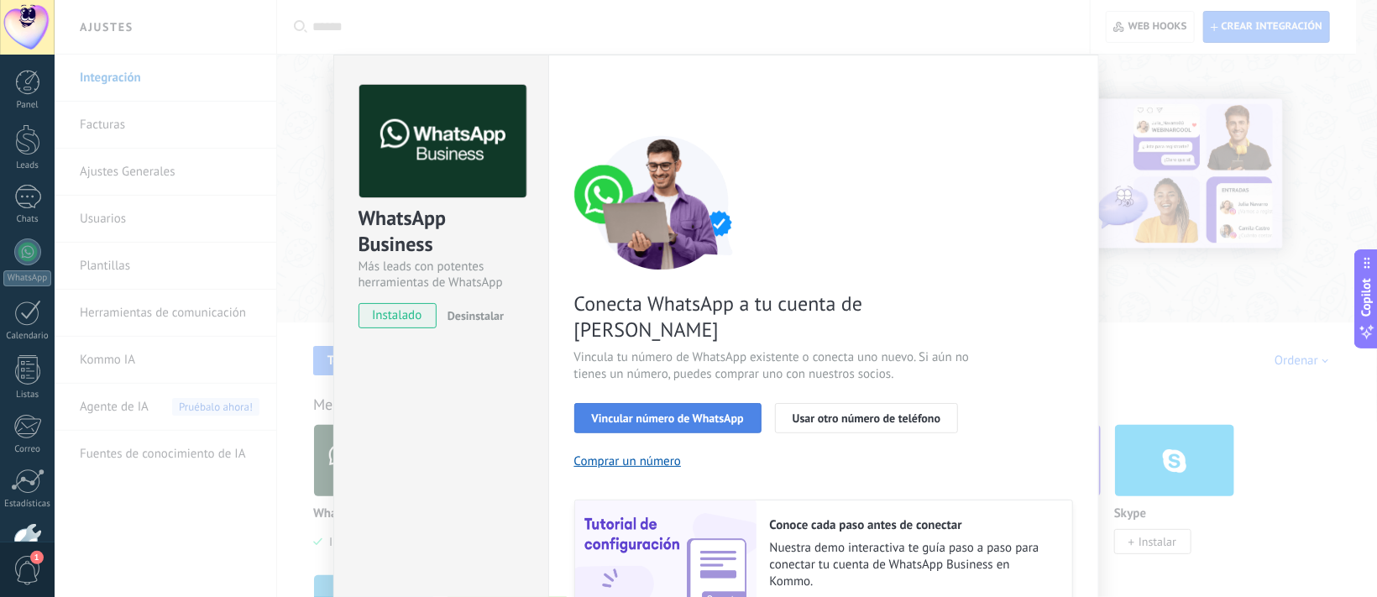
click at [712, 412] on span "Vincular número de WhatsApp" at bounding box center [668, 418] width 152 height 12
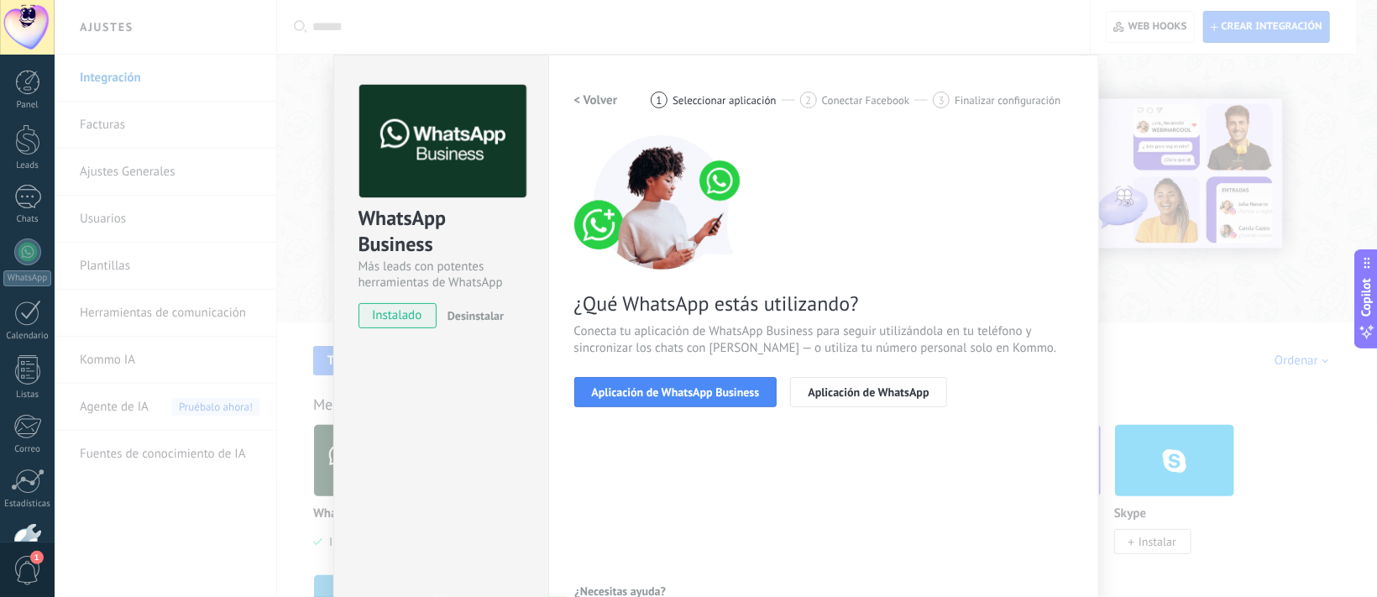
click at [712, 391] on span "Aplicación de WhatsApp Business" at bounding box center [676, 392] width 168 height 12
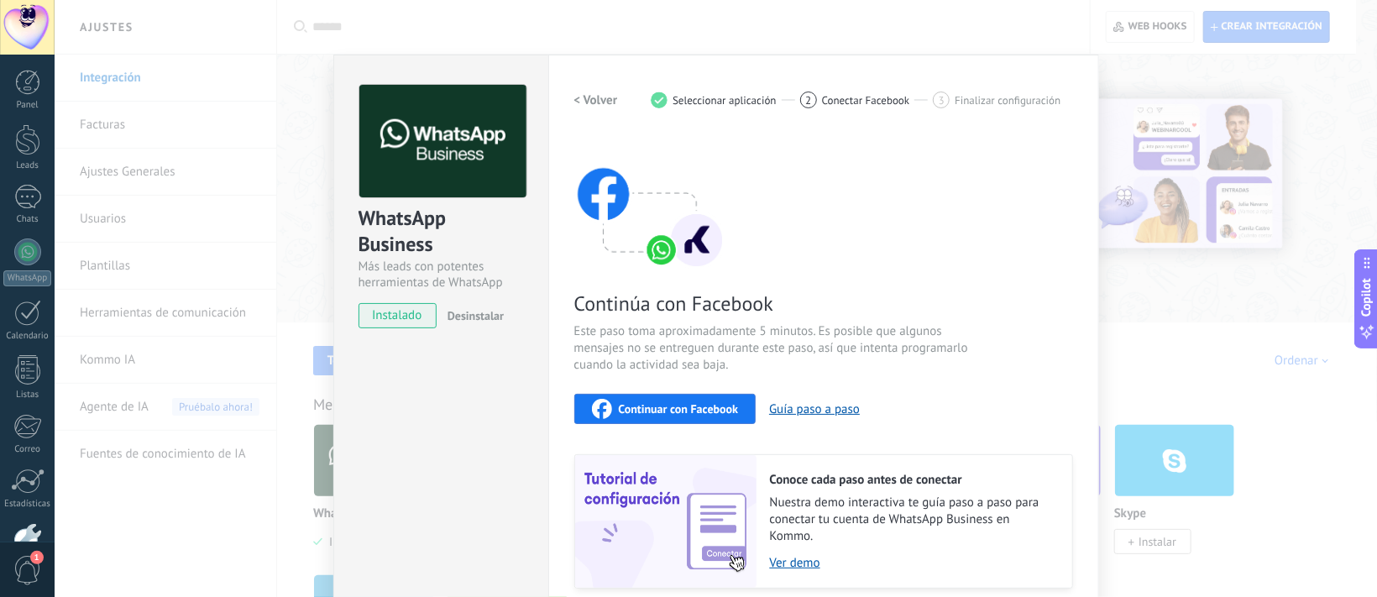
click at [700, 414] on span "Continuar con Facebook" at bounding box center [679, 409] width 120 height 12
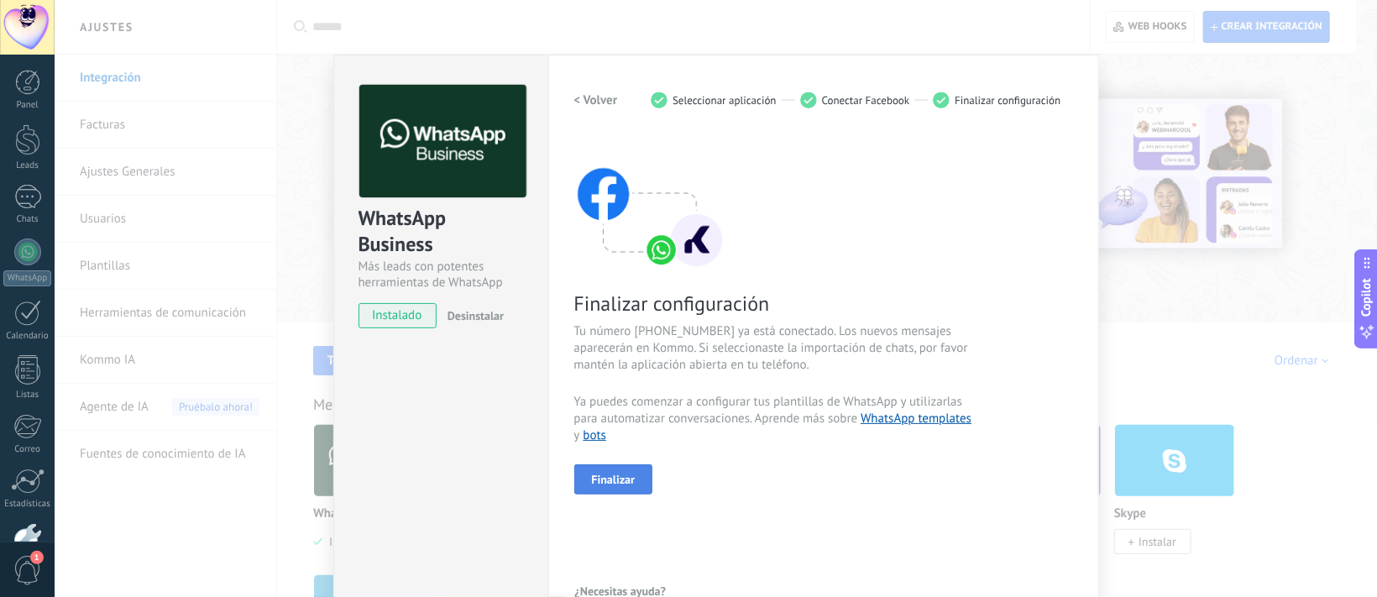
click at [617, 474] on span "Finalizar" at bounding box center [614, 480] width 44 height 12
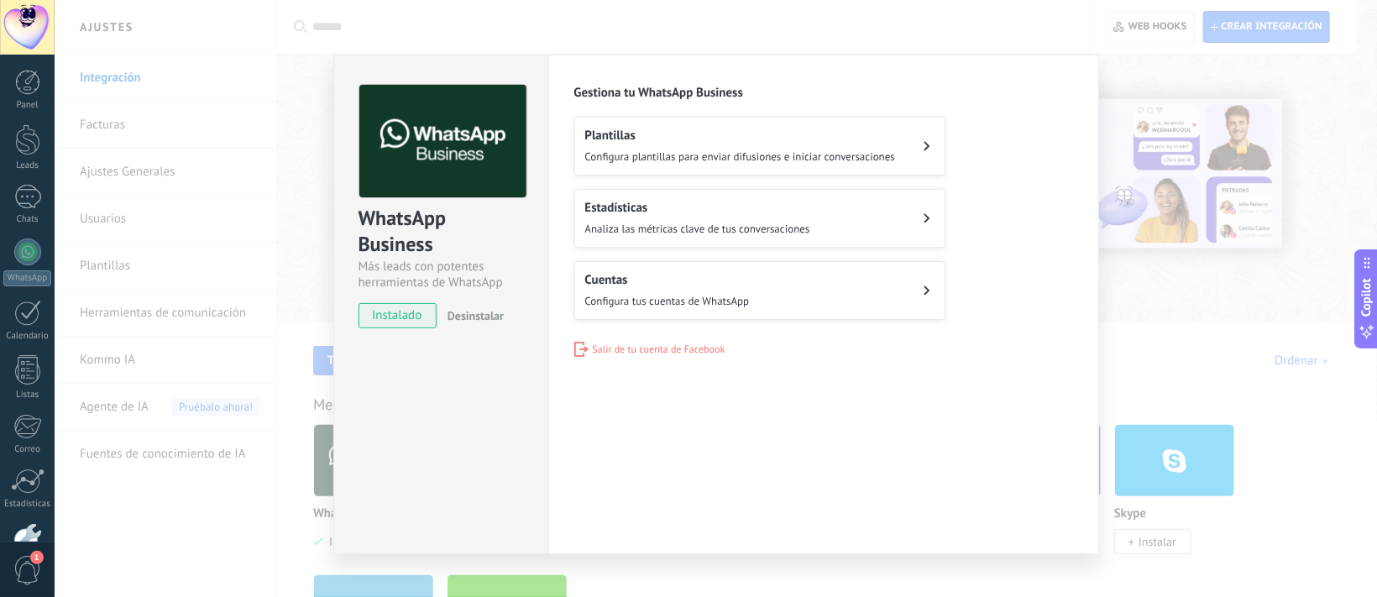
click at [869, 289] on button "Cuentas Configura tus cuentas de WhatsApp" at bounding box center [759, 290] width 371 height 59
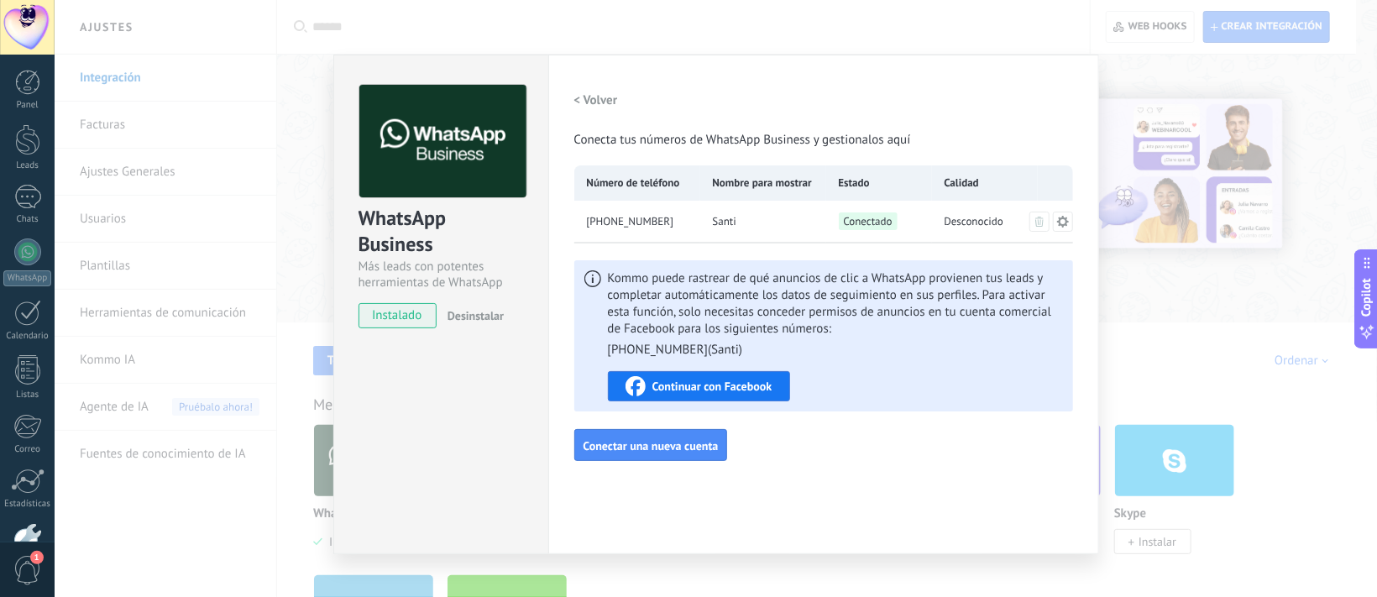
click at [1214, 363] on div "WhatsApp Business Más leads con potentes herramientas de WhatsApp instalado Des…" at bounding box center [716, 298] width 1323 height 597
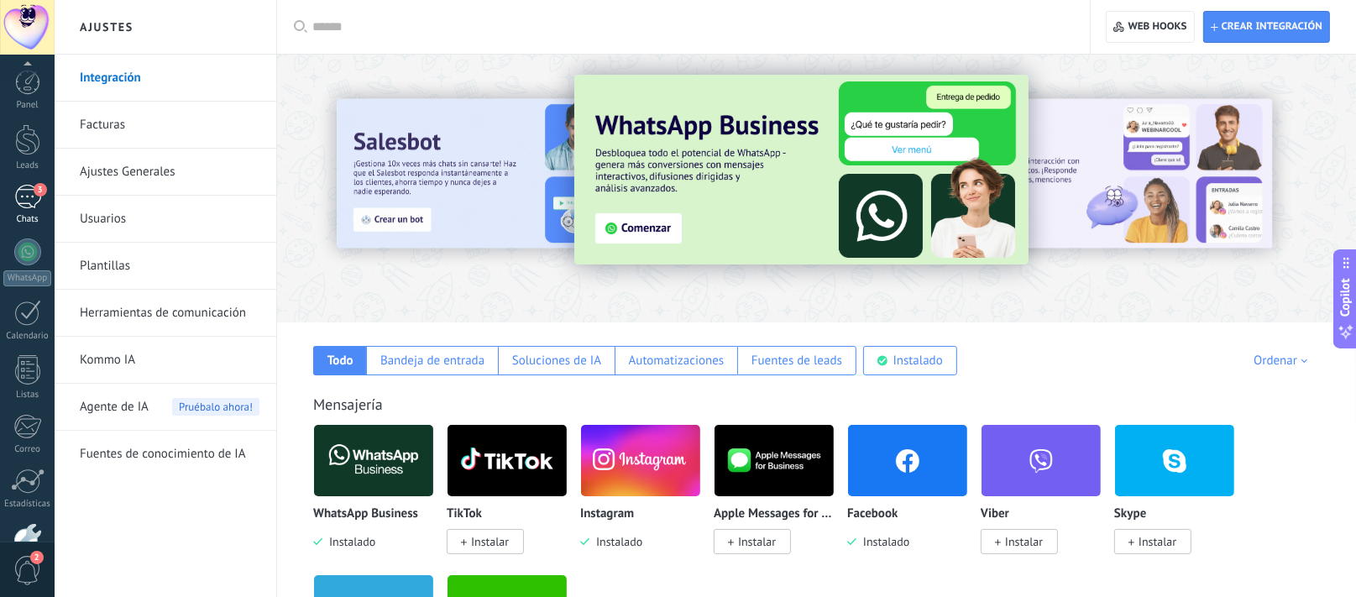
scroll to position [100, 0]
click at [31, 212] on div at bounding box center [27, 213] width 27 height 26
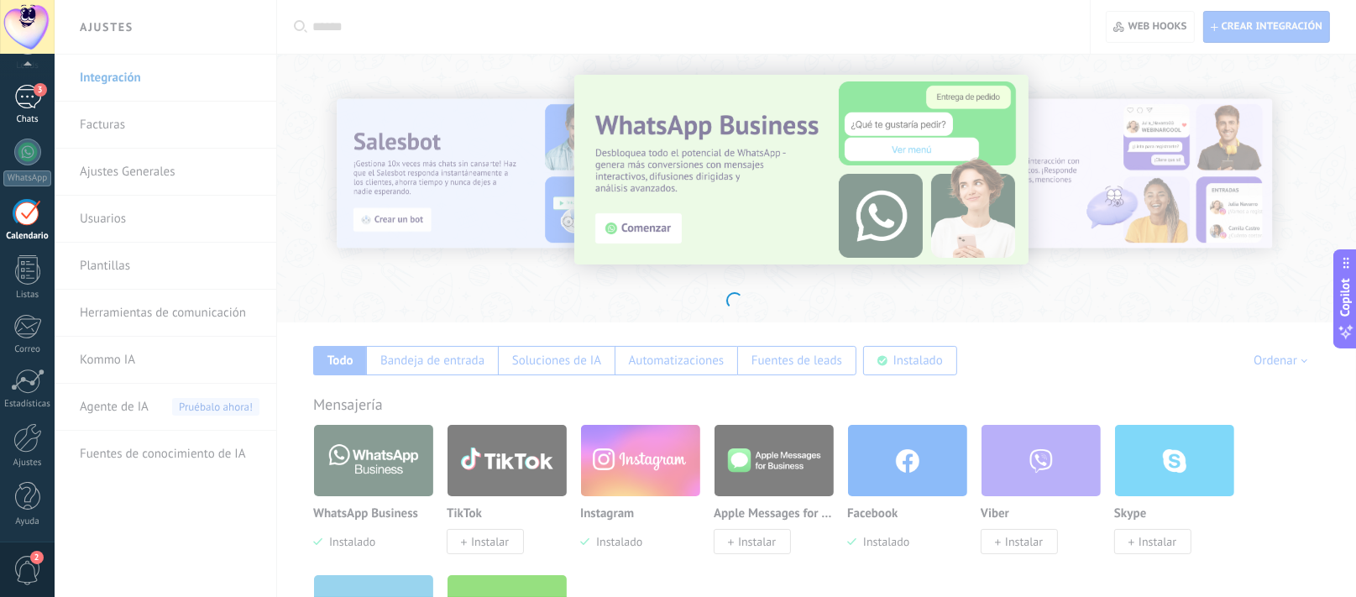
click at [24, 114] on div "Chats" at bounding box center [27, 119] width 49 height 11
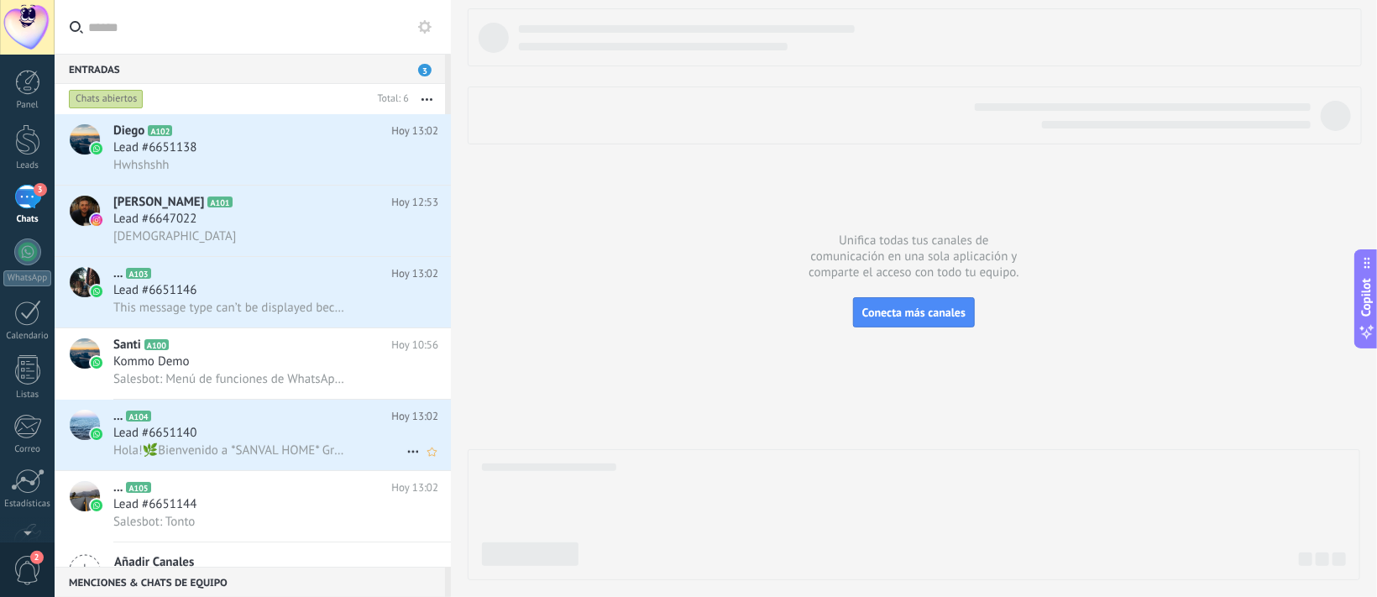
click at [144, 435] on span "Lead #6651140" at bounding box center [154, 433] width 83 height 17
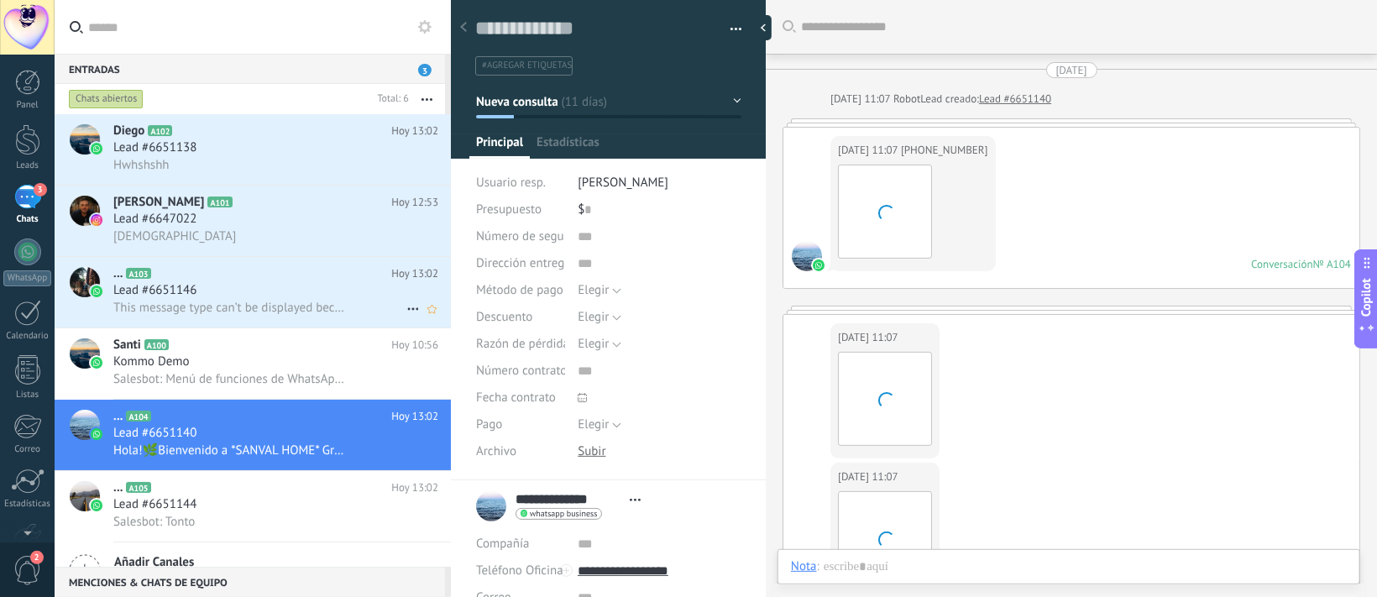
click at [157, 292] on span "Lead #6651146" at bounding box center [154, 290] width 83 height 17
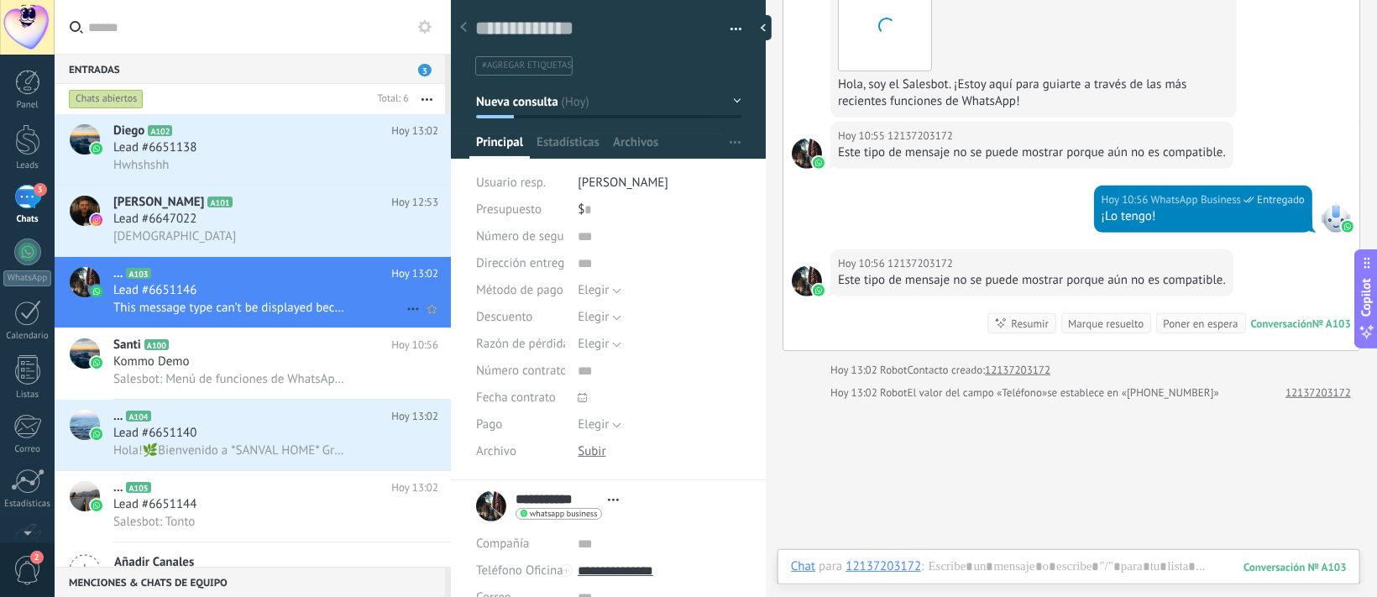
scroll to position [385, 0]
click at [231, 126] on h2 "[PERSON_NAME] A102" at bounding box center [252, 131] width 278 height 17
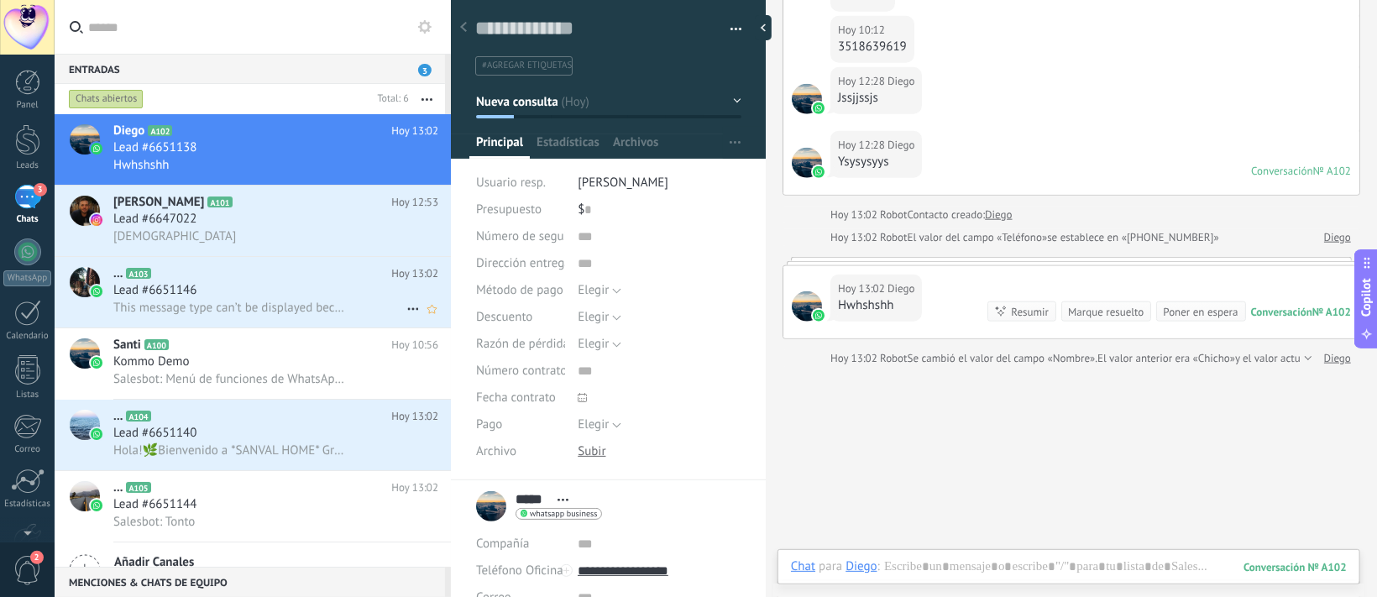
scroll to position [934, 0]
click at [39, 133] on div at bounding box center [27, 139] width 25 height 31
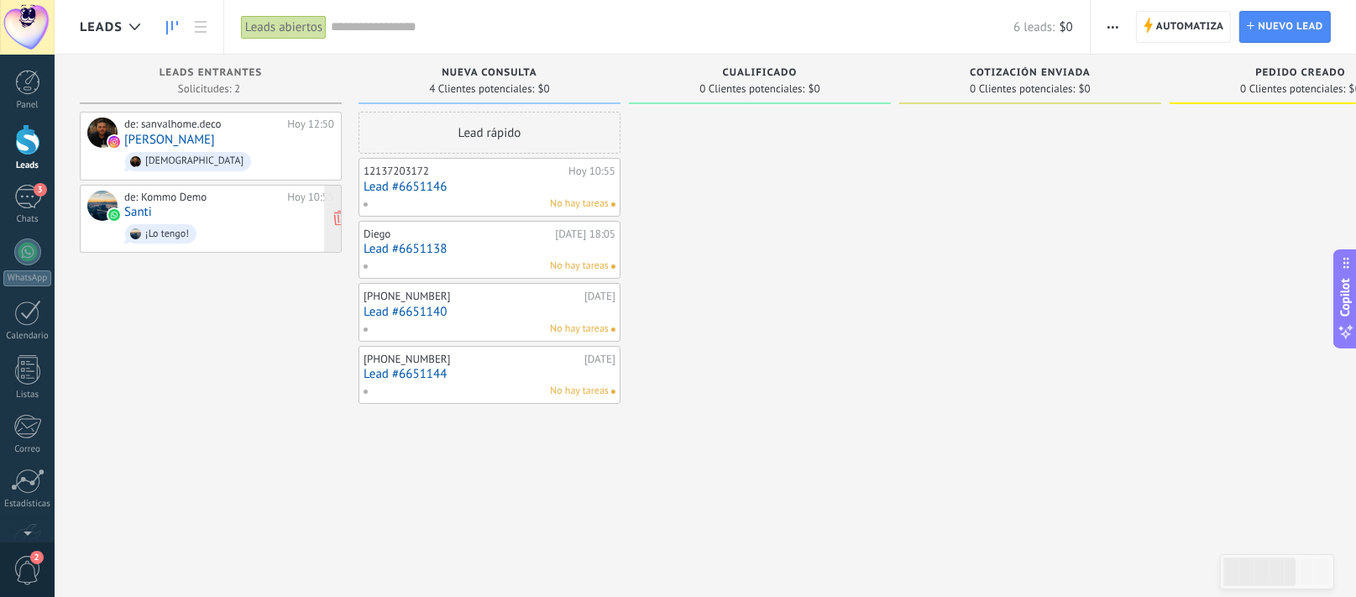
click at [216, 226] on span "¡Lo tengo!" at bounding box center [229, 234] width 210 height 26
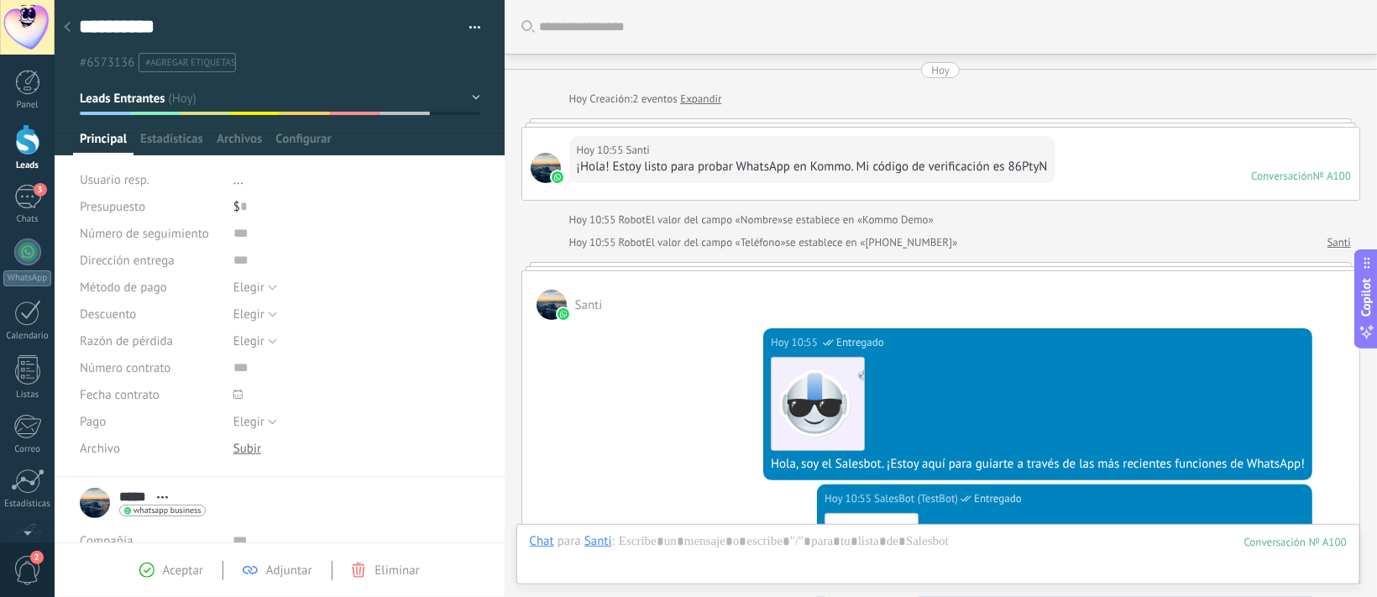
scroll to position [745, 0]
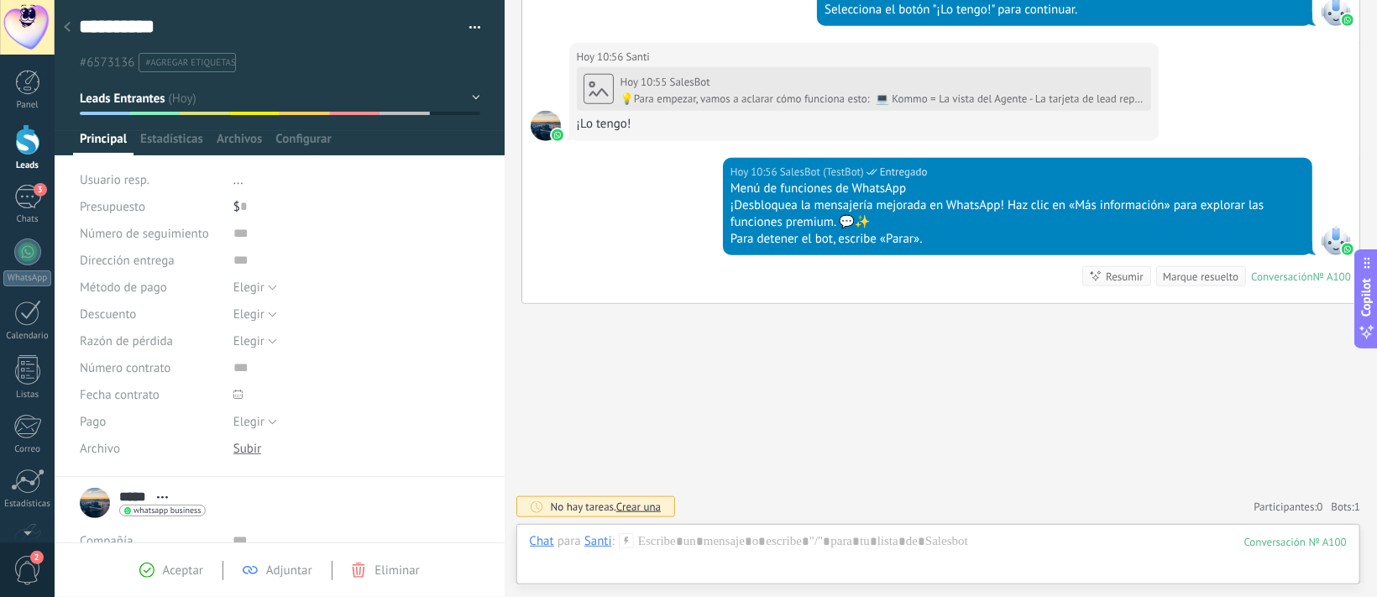
click at [170, 573] on span "Aceptar" at bounding box center [183, 571] width 40 height 16
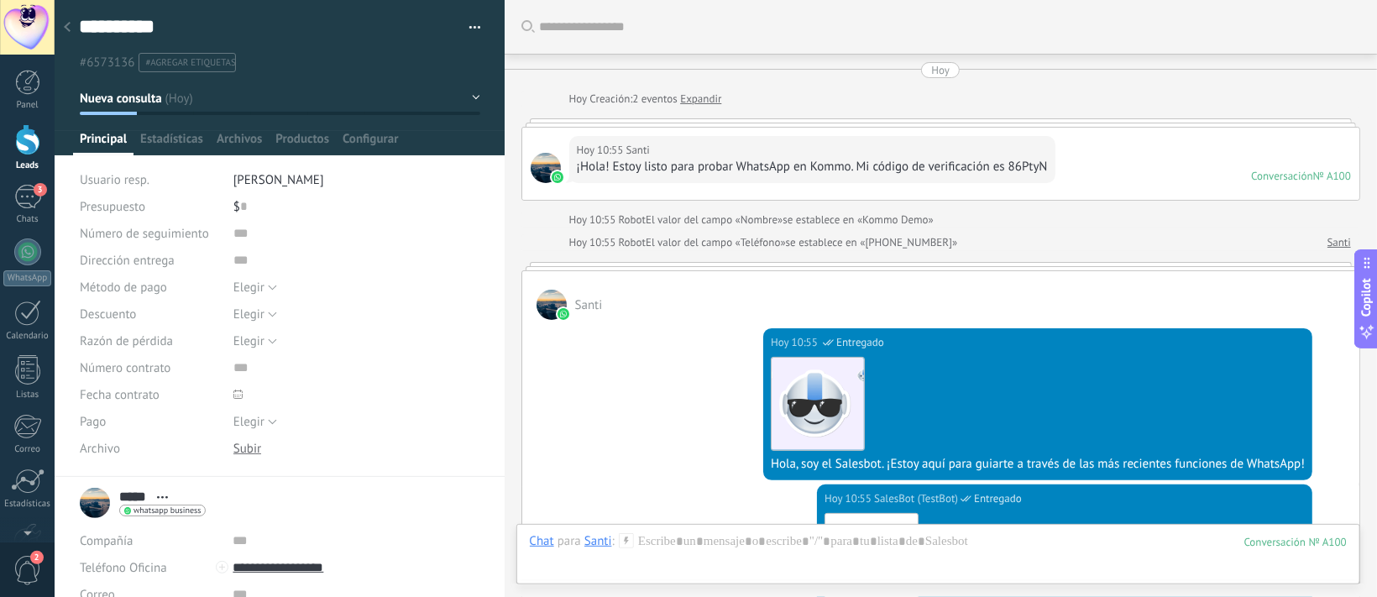
scroll to position [795, 0]
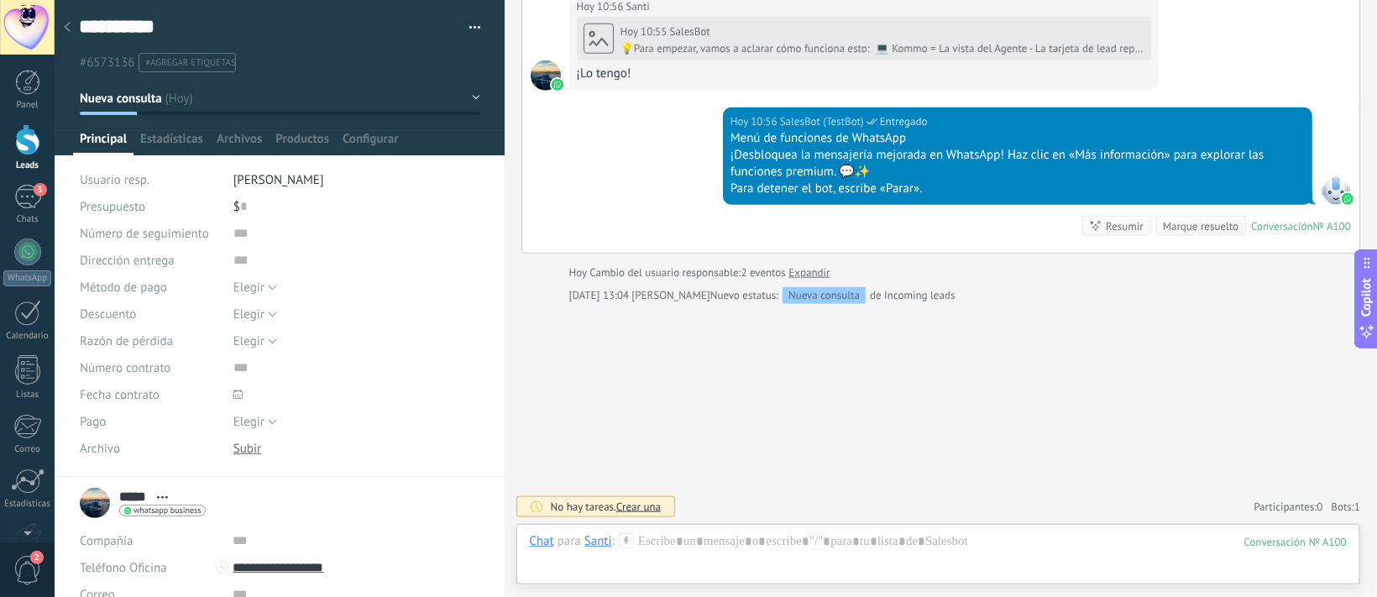
drag, startPoint x: 662, startPoint y: 422, endPoint x: 530, endPoint y: 289, distance: 187.7
click at [33, 140] on div at bounding box center [27, 139] width 25 height 31
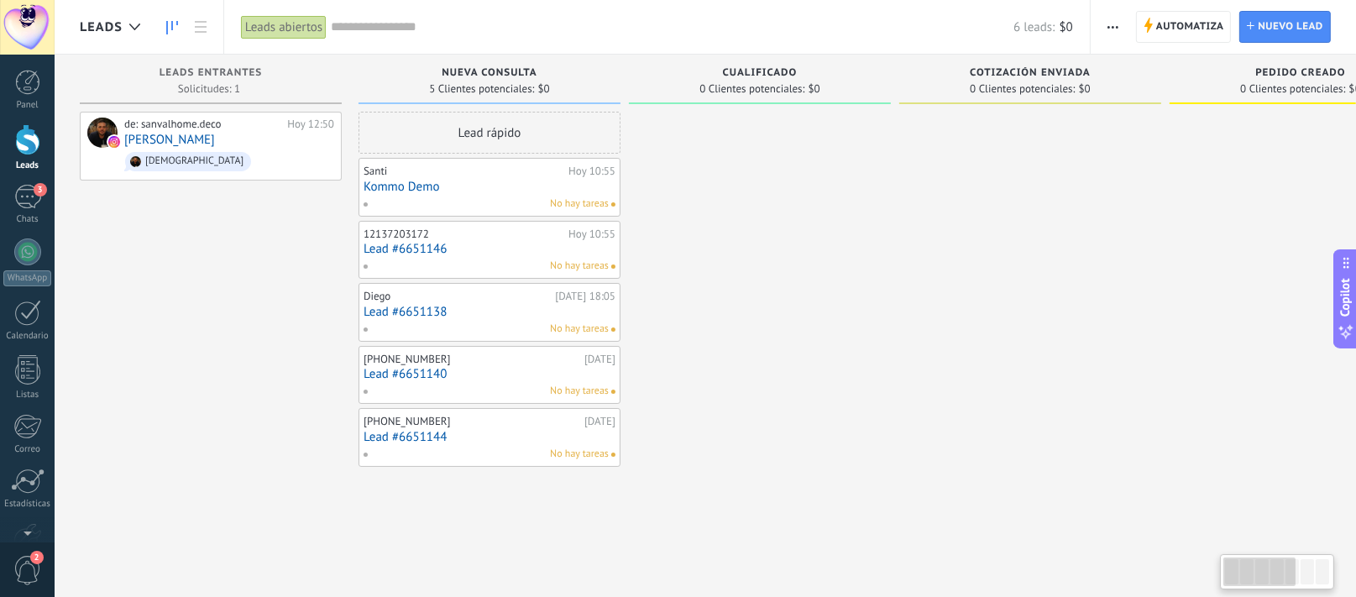
click at [307, 281] on div "de: sanvalhome.deco [DATE] 12:50 [PERSON_NAME]" at bounding box center [211, 301] width 262 height 378
click at [177, 144] on link "[PERSON_NAME]" at bounding box center [169, 140] width 91 height 14
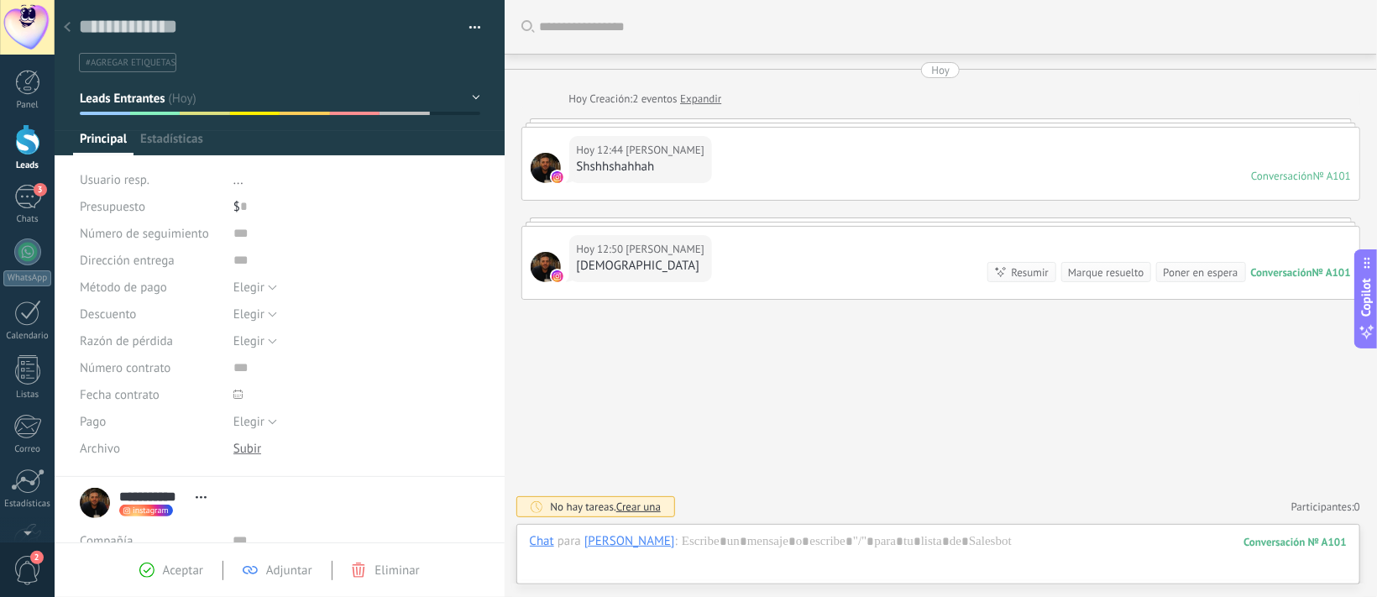
scroll to position [24, 0]
click at [616, 389] on div "Buscar Carga más [DATE] [DATE] Creación: 2 eventos Expandir [DATE] 12:44 [PERSO…" at bounding box center [941, 298] width 873 height 597
click at [22, 185] on div "3" at bounding box center [27, 197] width 27 height 24
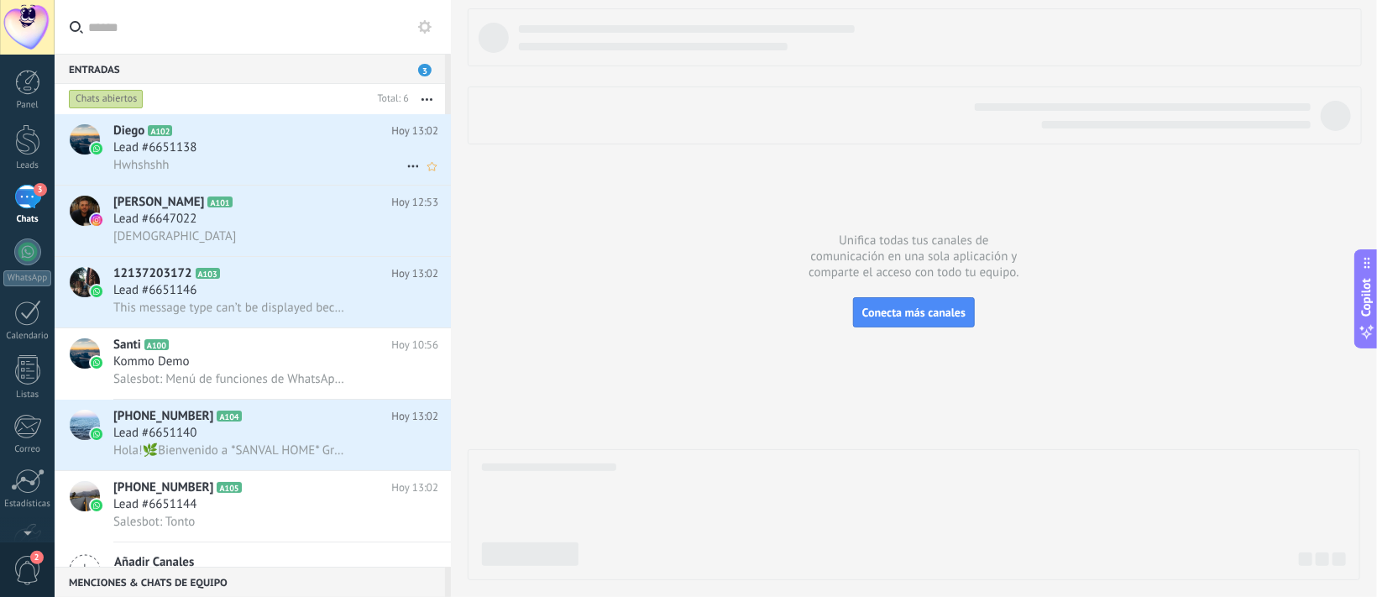
click at [169, 163] on h3 "Hwhshshh" at bounding box center [145, 165] width 65 height 17
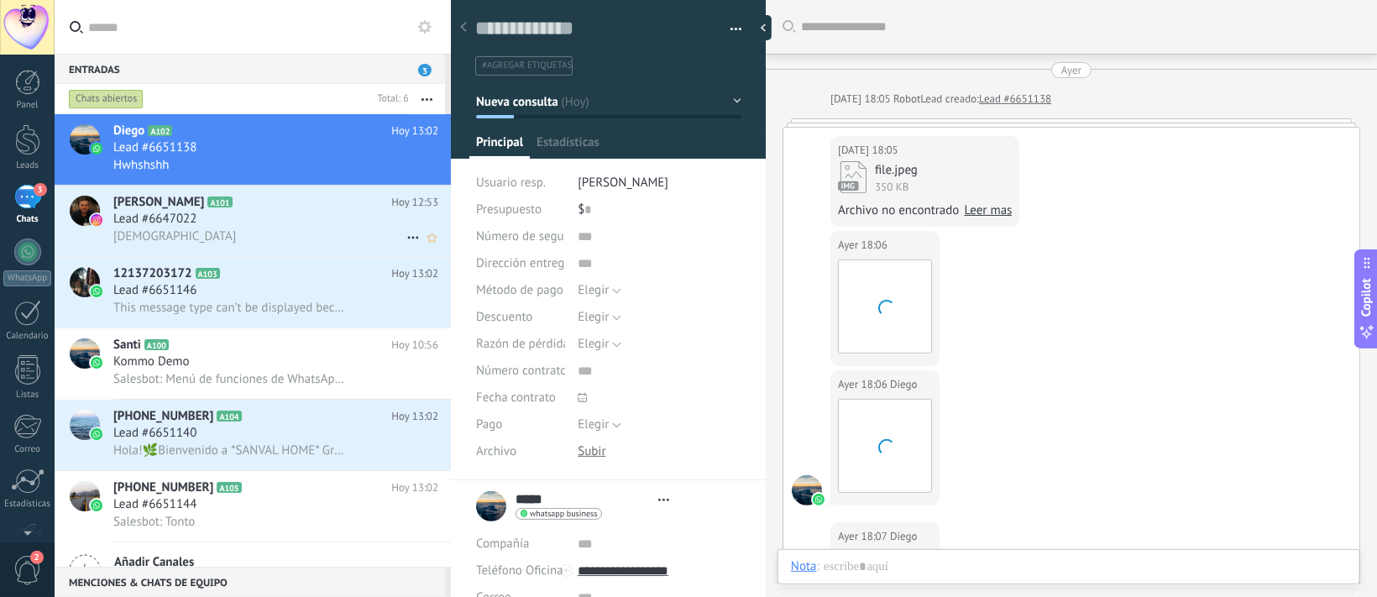
click at [286, 228] on div "Lead #6647022" at bounding box center [275, 219] width 325 height 17
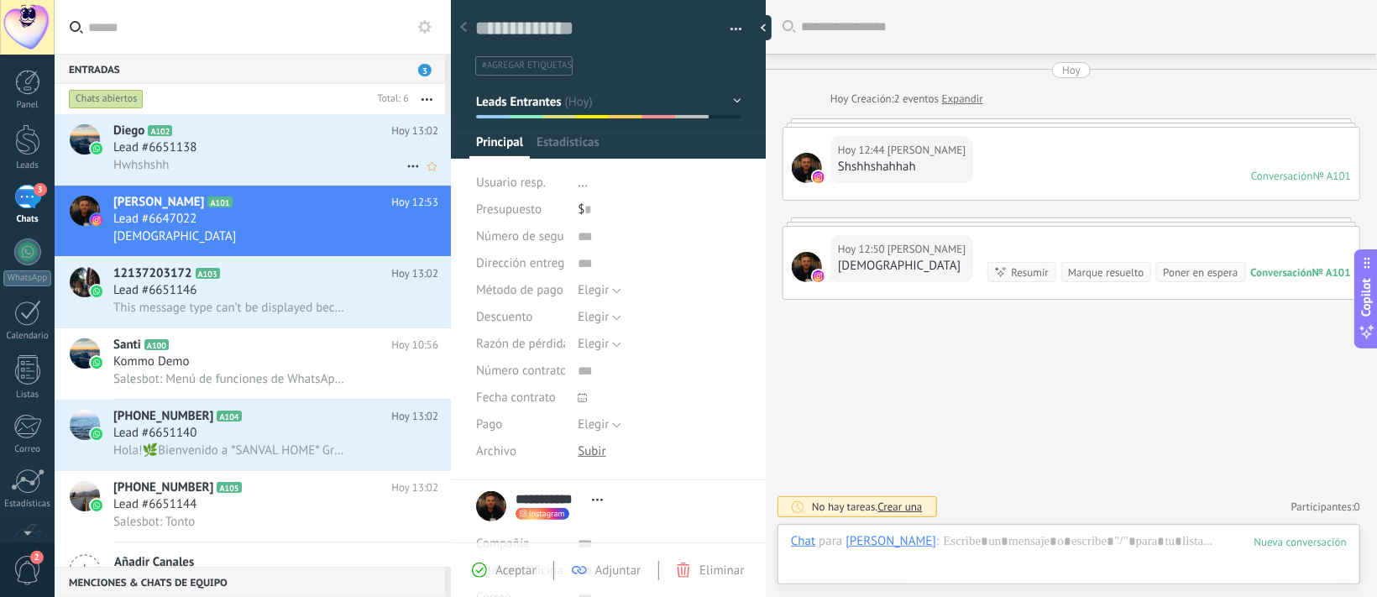
scroll to position [24, 0]
click at [407, 168] on use at bounding box center [412, 166] width 11 height 3
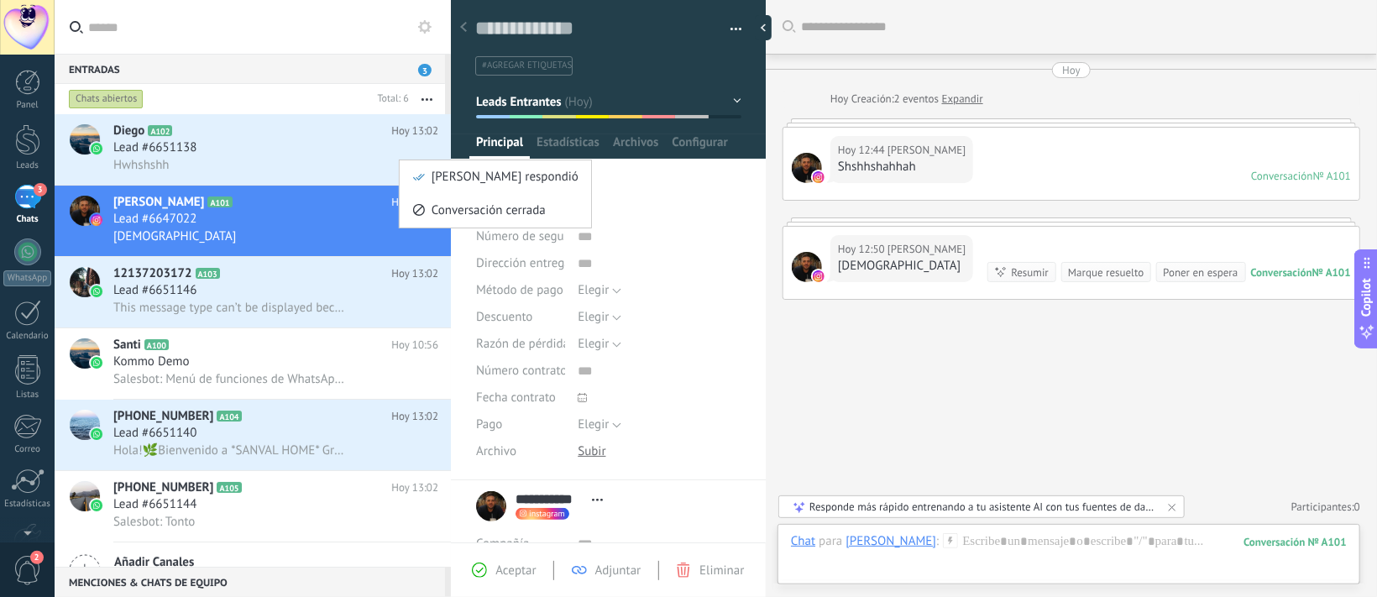
click at [278, 361] on div at bounding box center [688, 298] width 1377 height 597
click at [278, 361] on div "Kommo Demo" at bounding box center [275, 362] width 325 height 17
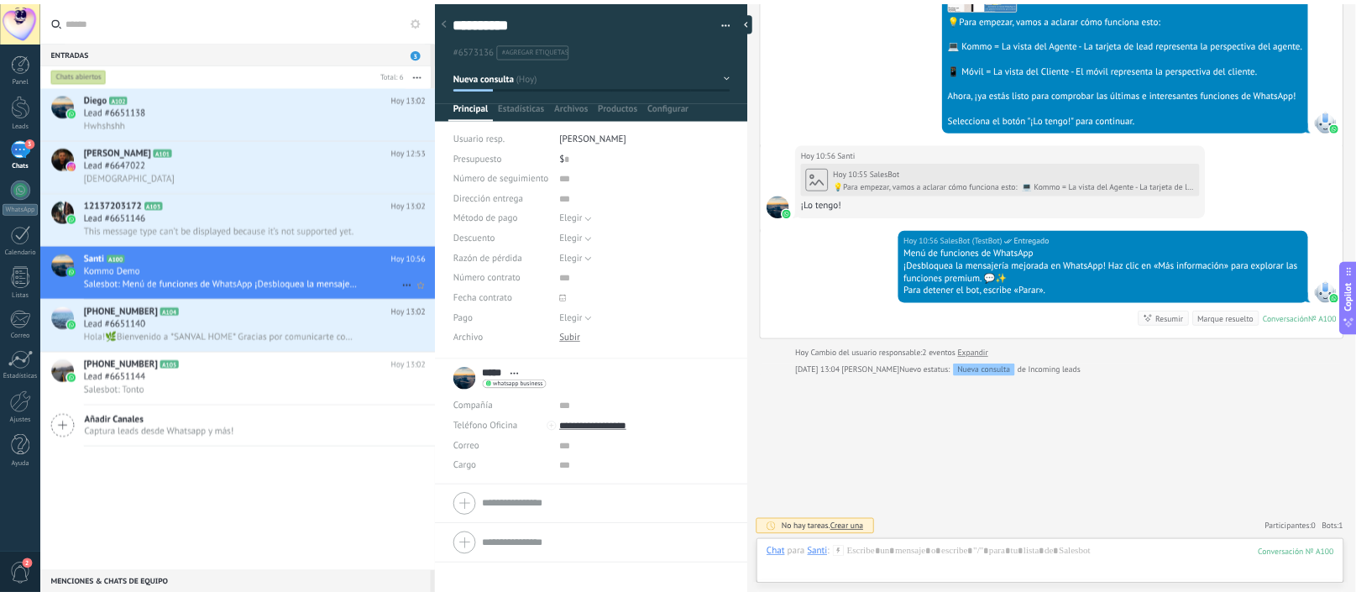
scroll to position [25, 0]
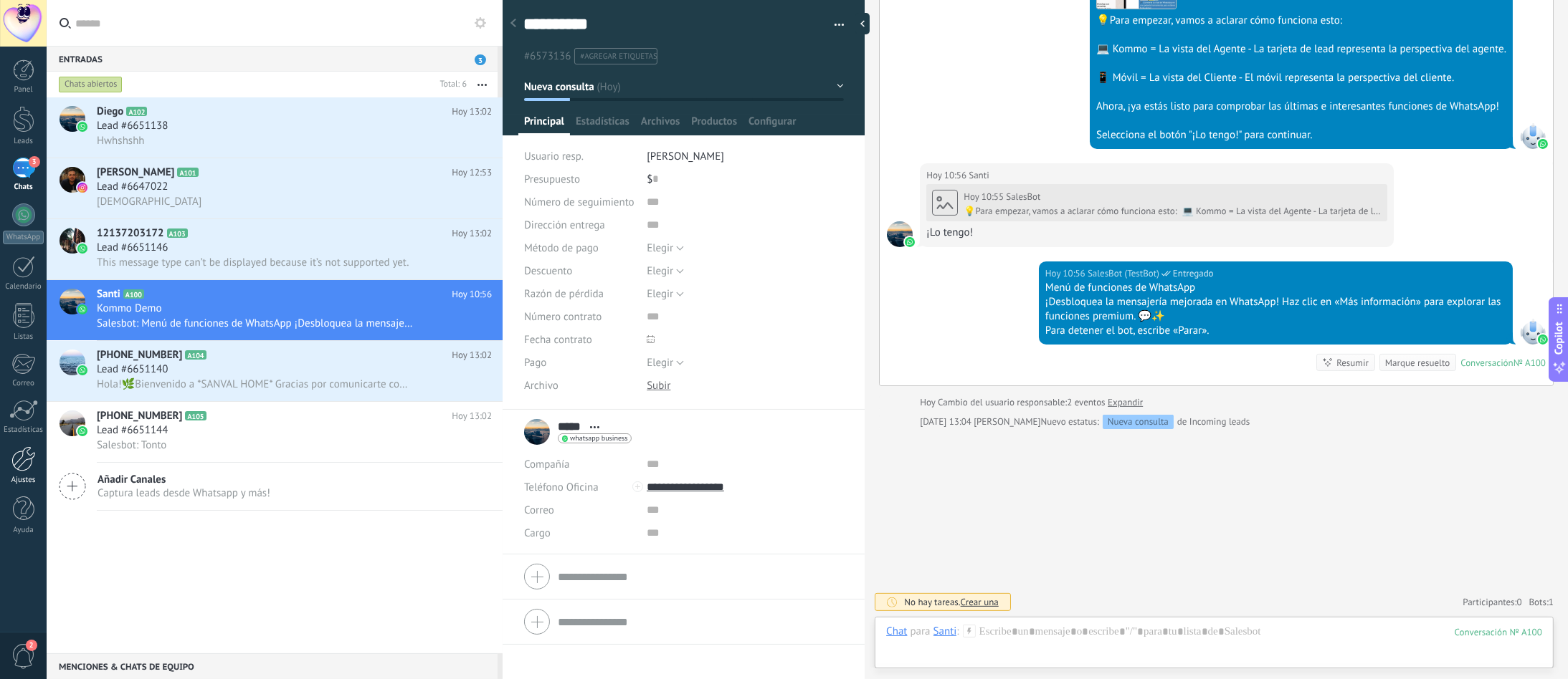
click at [27, 470] on div at bounding box center [23, 458] width 25 height 25
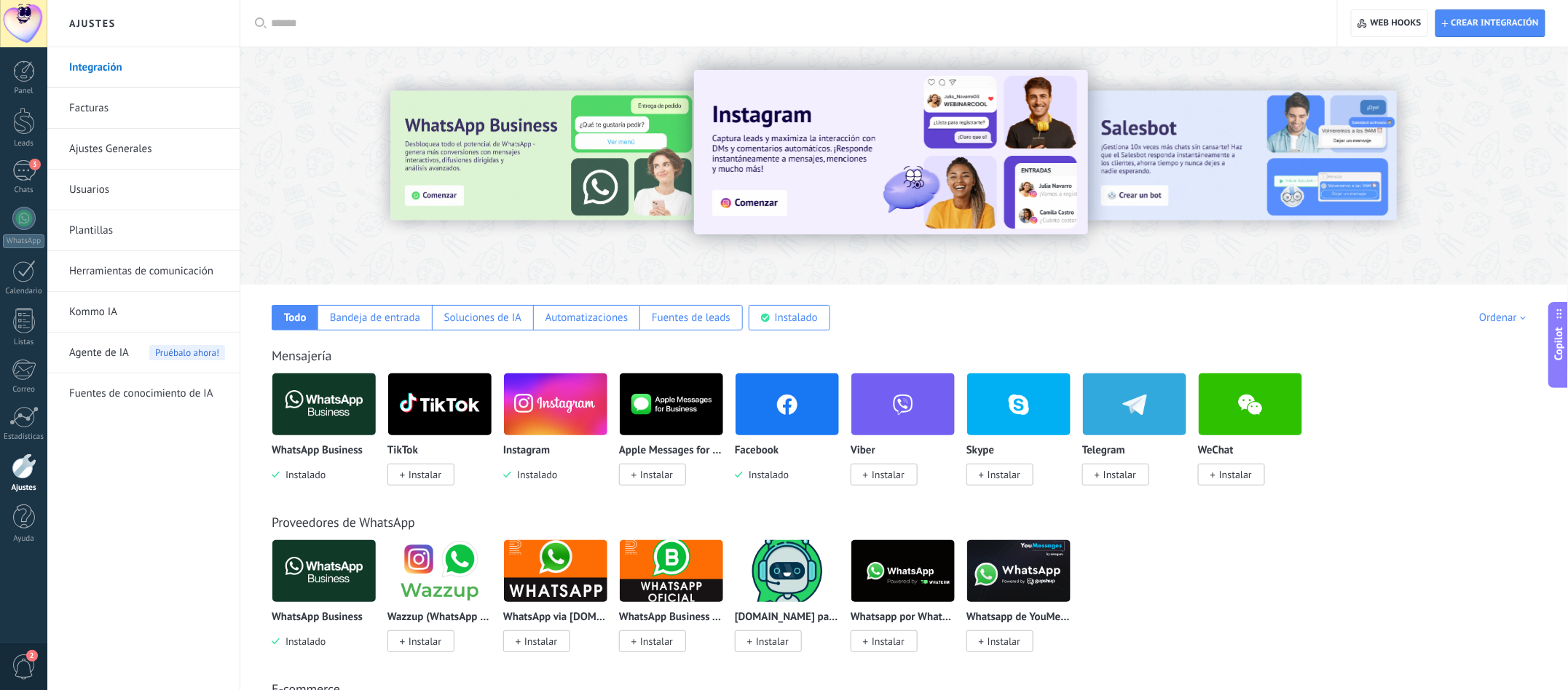
click at [75, 314] on link "Kommo IA" at bounding box center [147, 312] width 156 height 41
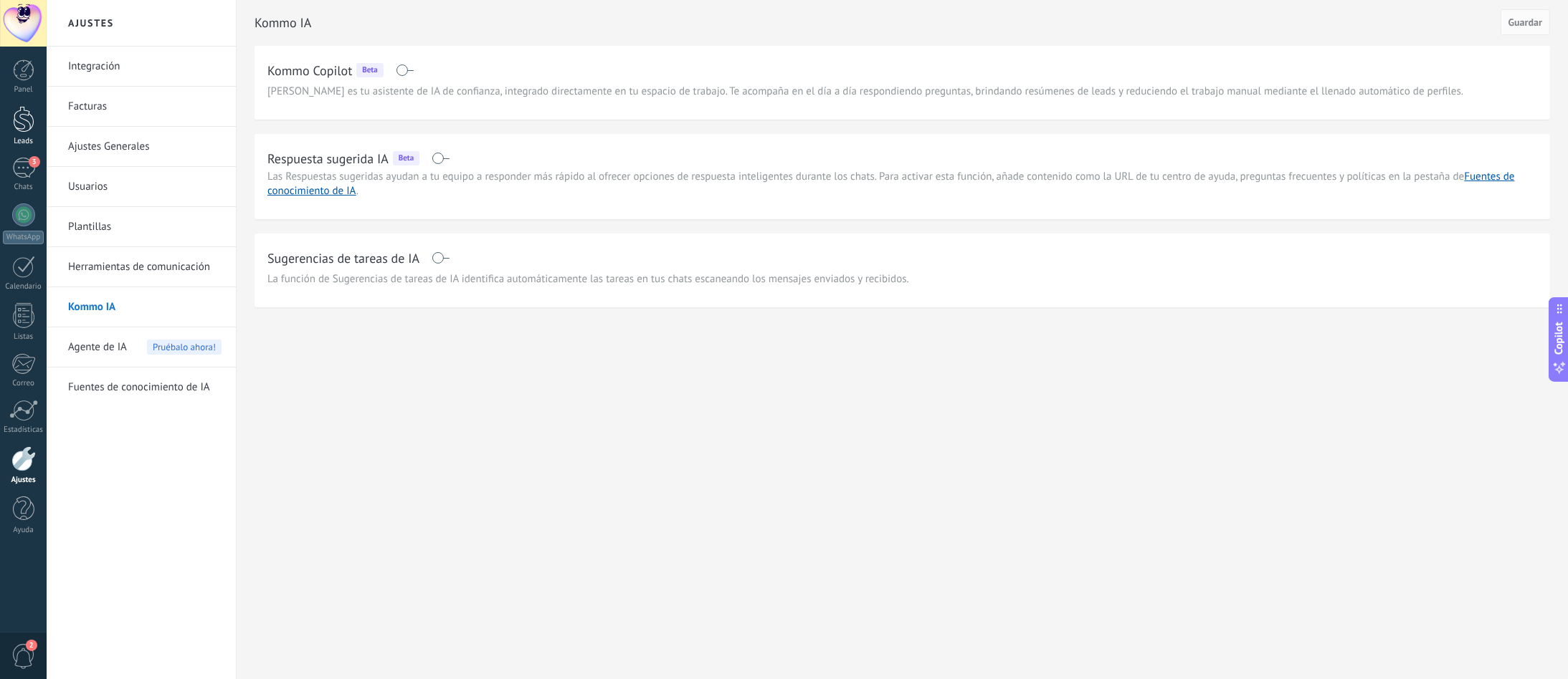
click at [20, 125] on div at bounding box center [23, 119] width 21 height 26
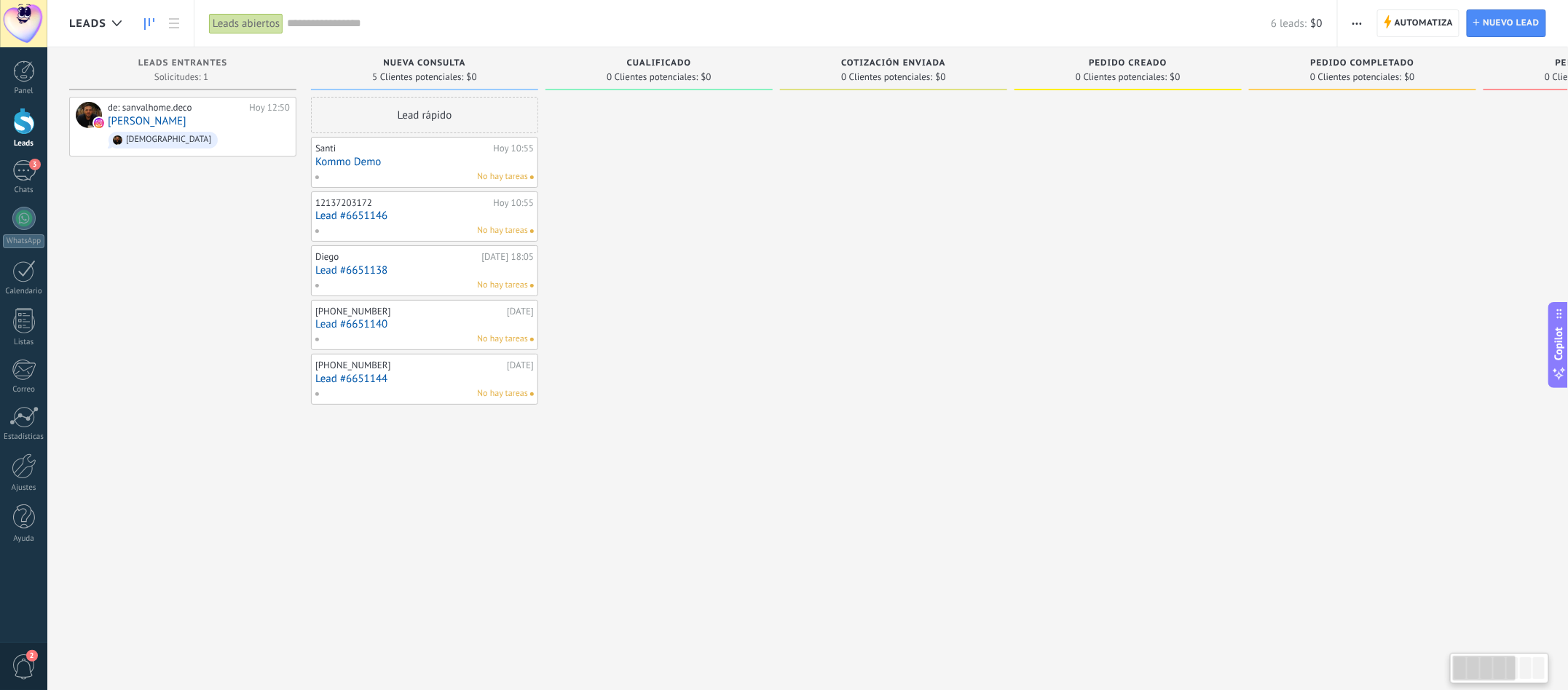
type textarea "**********"
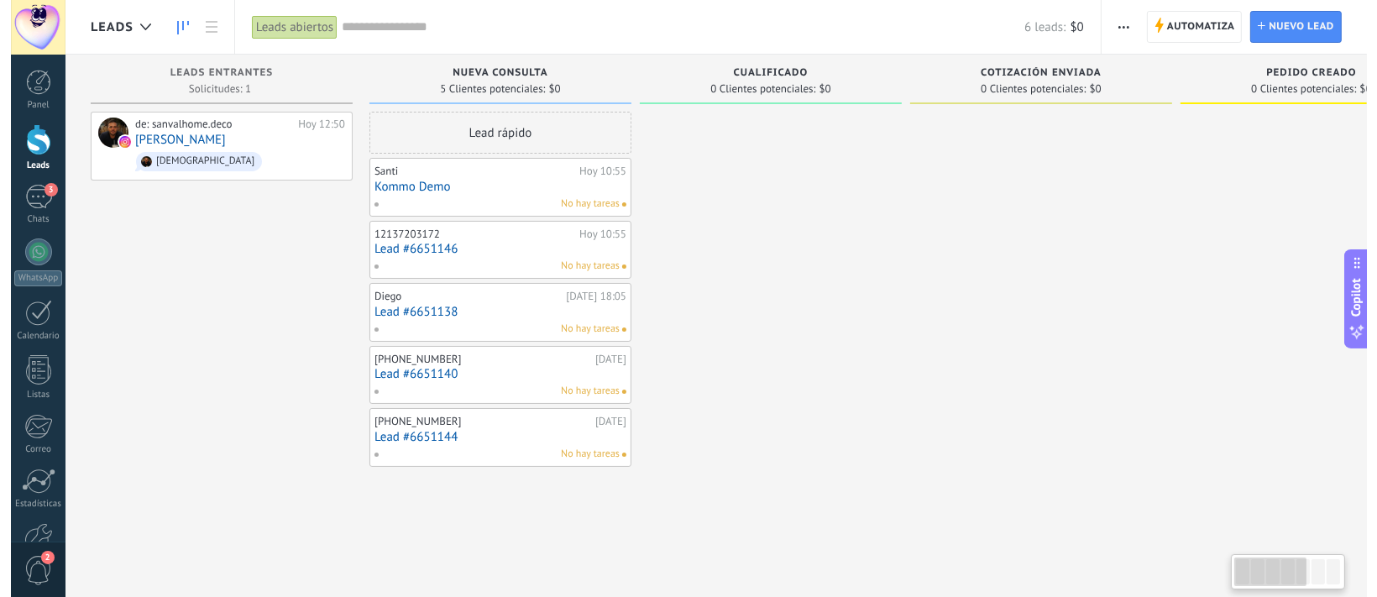
scroll to position [24, 0]
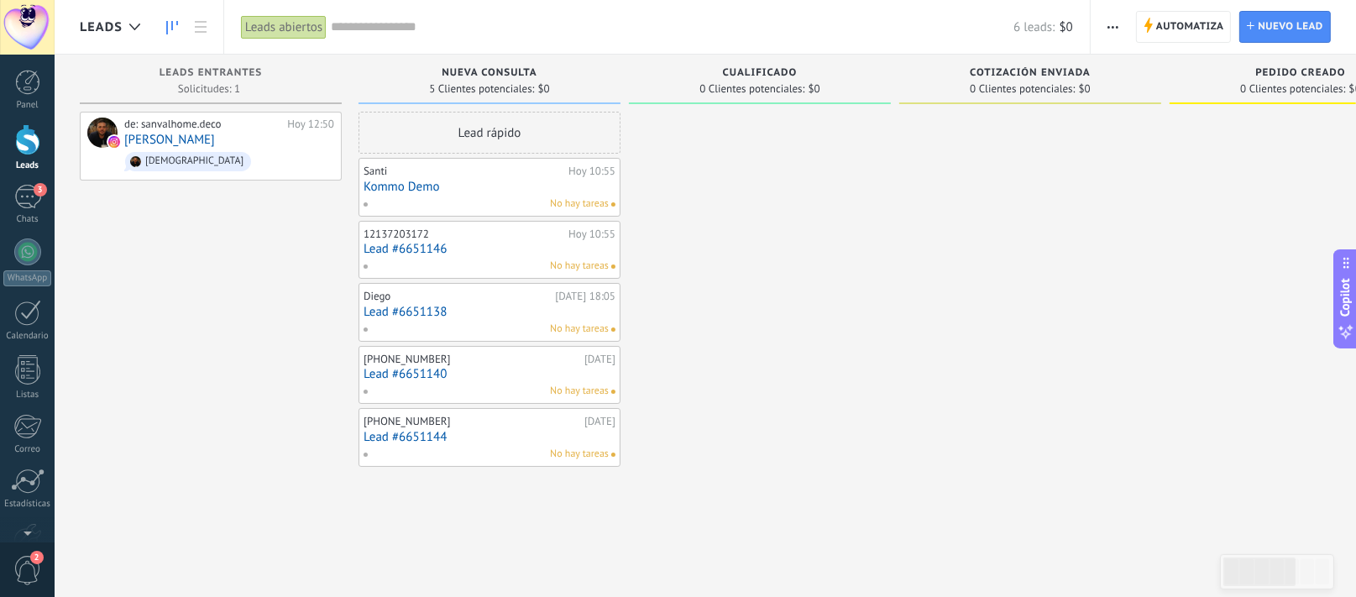
drag, startPoint x: 1733, startPoint y: 7, endPoint x: 873, endPoint y: 267, distance: 899.3
click at [873, 267] on div at bounding box center [760, 301] width 262 height 378
click at [138, 21] on div at bounding box center [135, 27] width 28 height 33
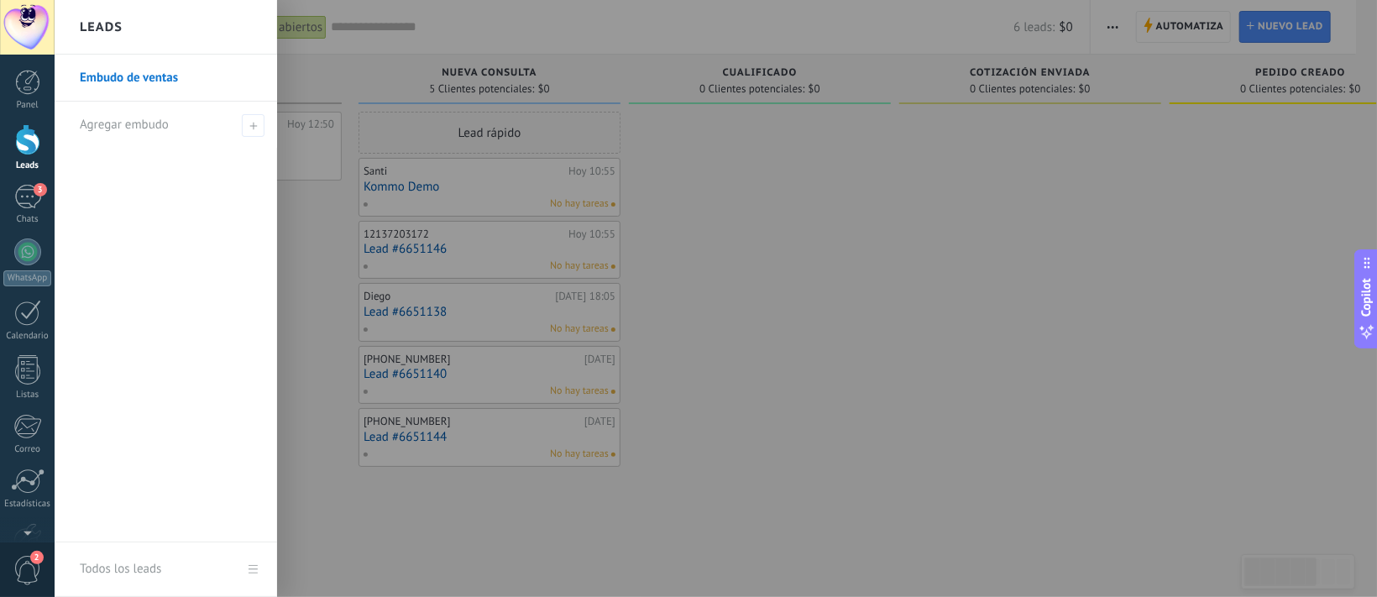
click at [850, 215] on div at bounding box center [743, 298] width 1377 height 597
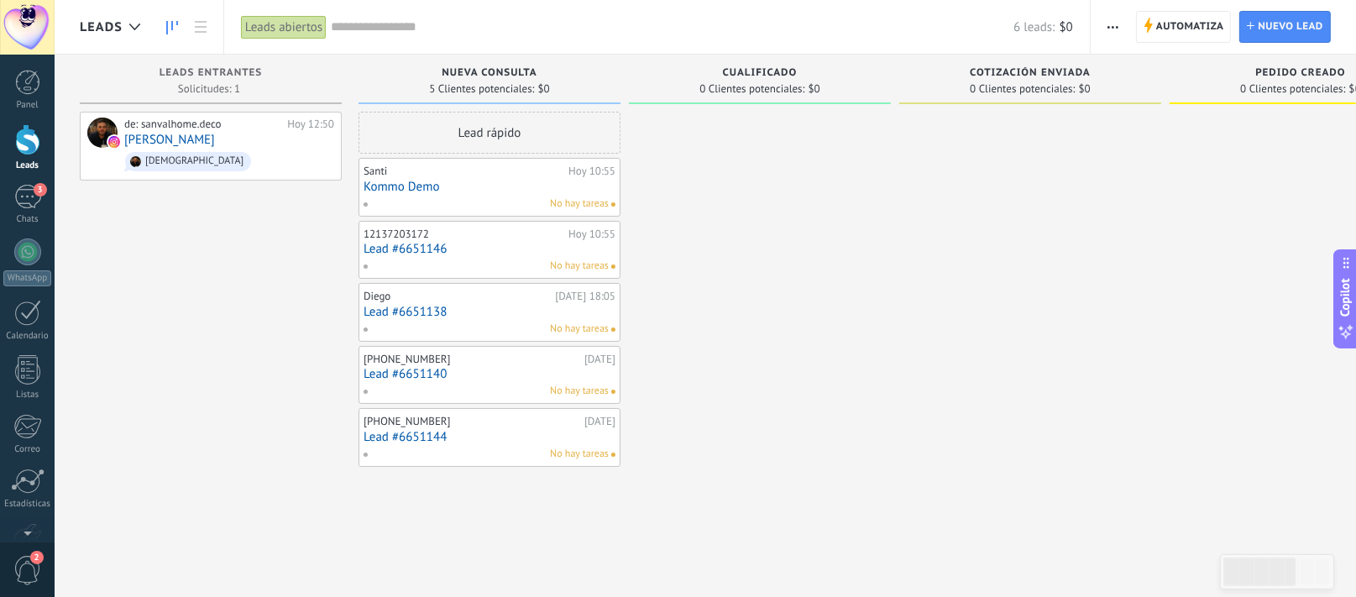
click at [477, 71] on span "Nueva consulta" at bounding box center [489, 73] width 95 height 12
click at [535, 69] on span "Nueva consulta" at bounding box center [489, 73] width 95 height 12
click at [1109, 26] on icon "button" at bounding box center [1113, 27] width 11 height 3
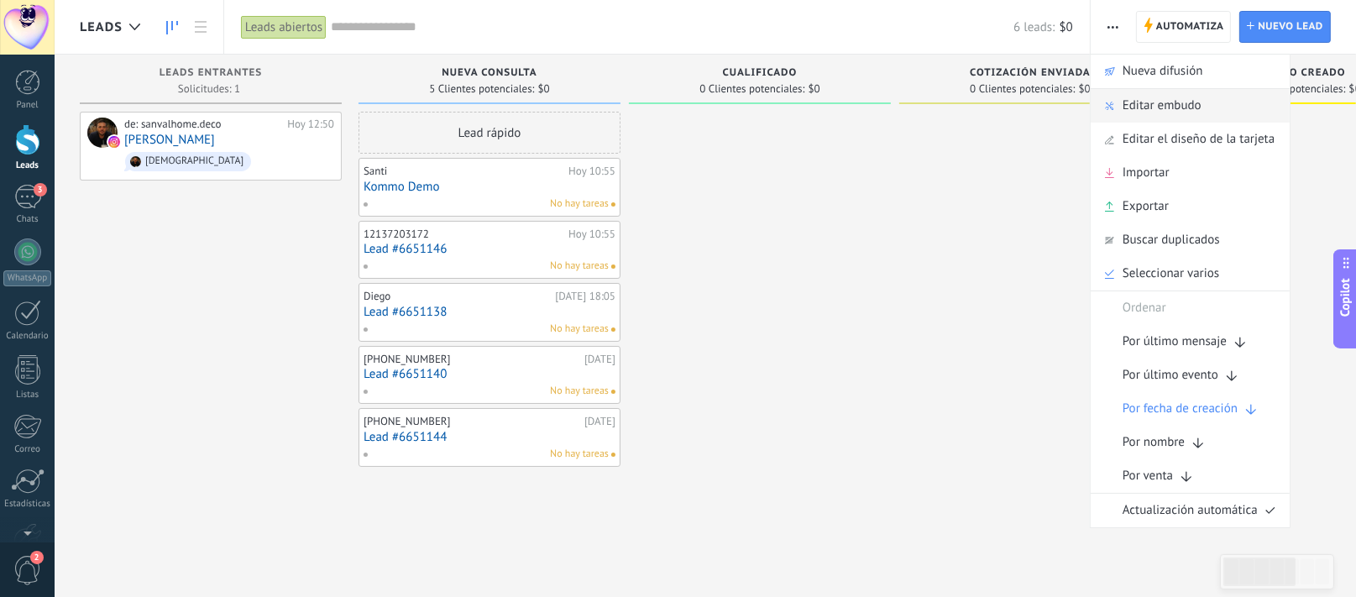
click at [1133, 117] on span "Editar embudo" at bounding box center [1162, 106] width 79 height 34
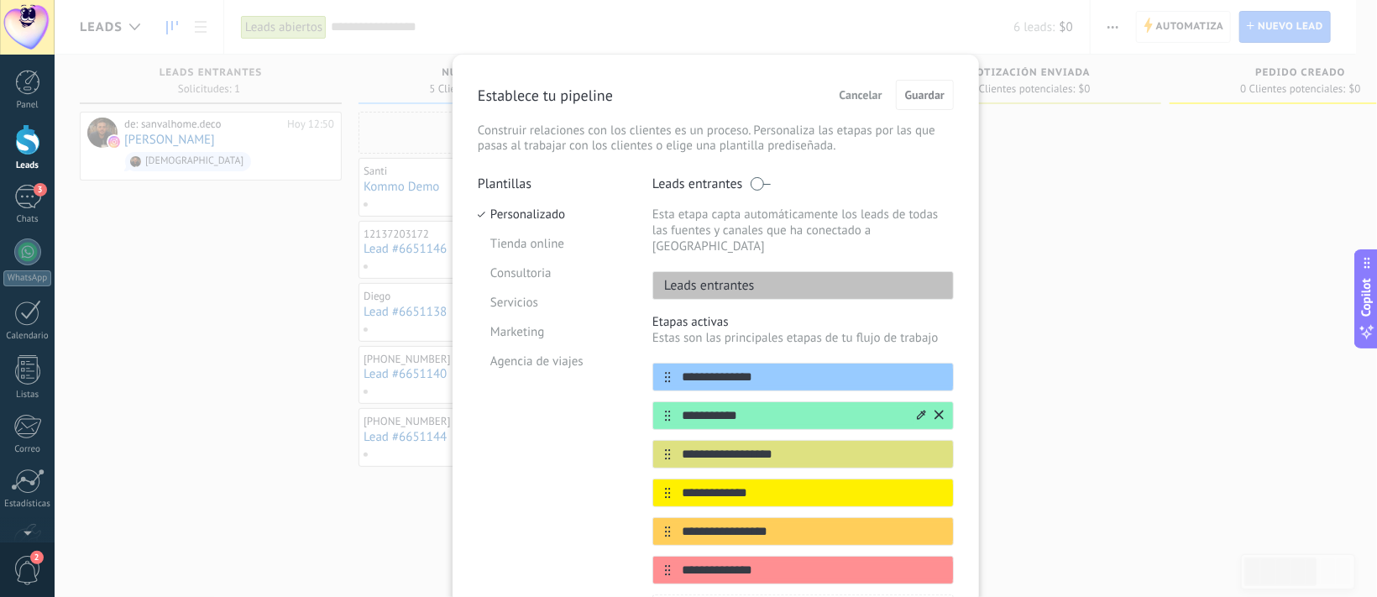
click at [779, 407] on input "**********" at bounding box center [793, 416] width 244 height 18
type input "*"
click at [537, 251] on li "Tienda online" at bounding box center [552, 243] width 149 height 29
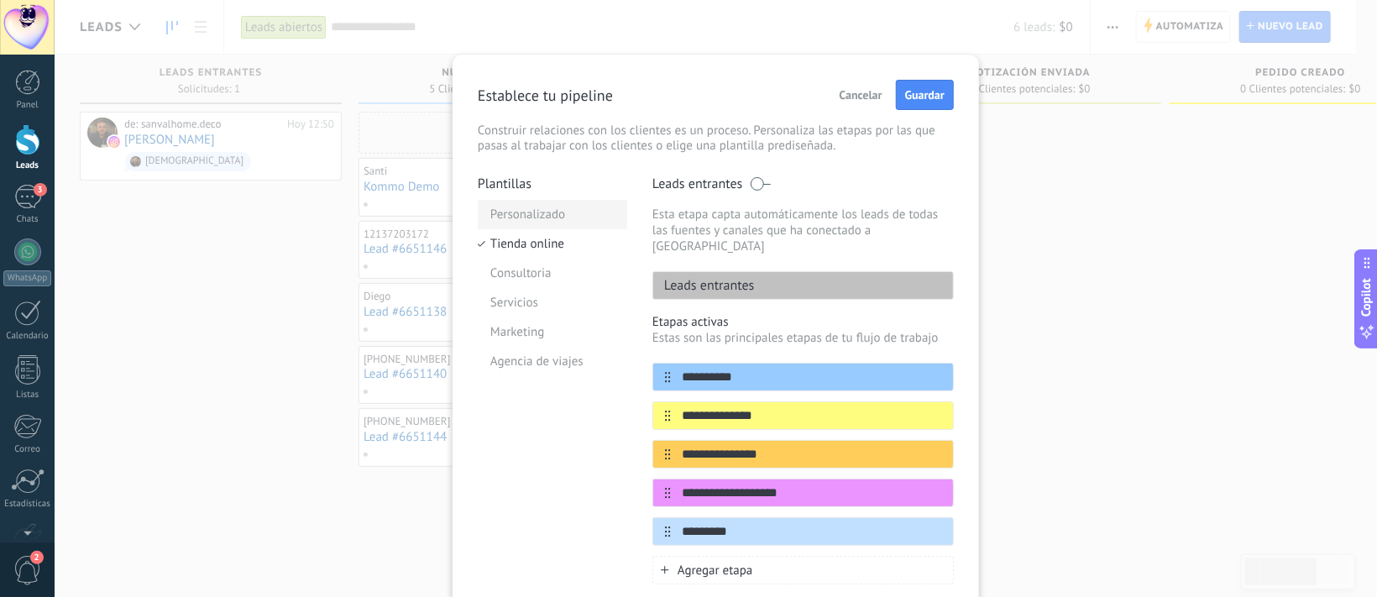
click at [542, 221] on li "Personalizado" at bounding box center [552, 214] width 149 height 29
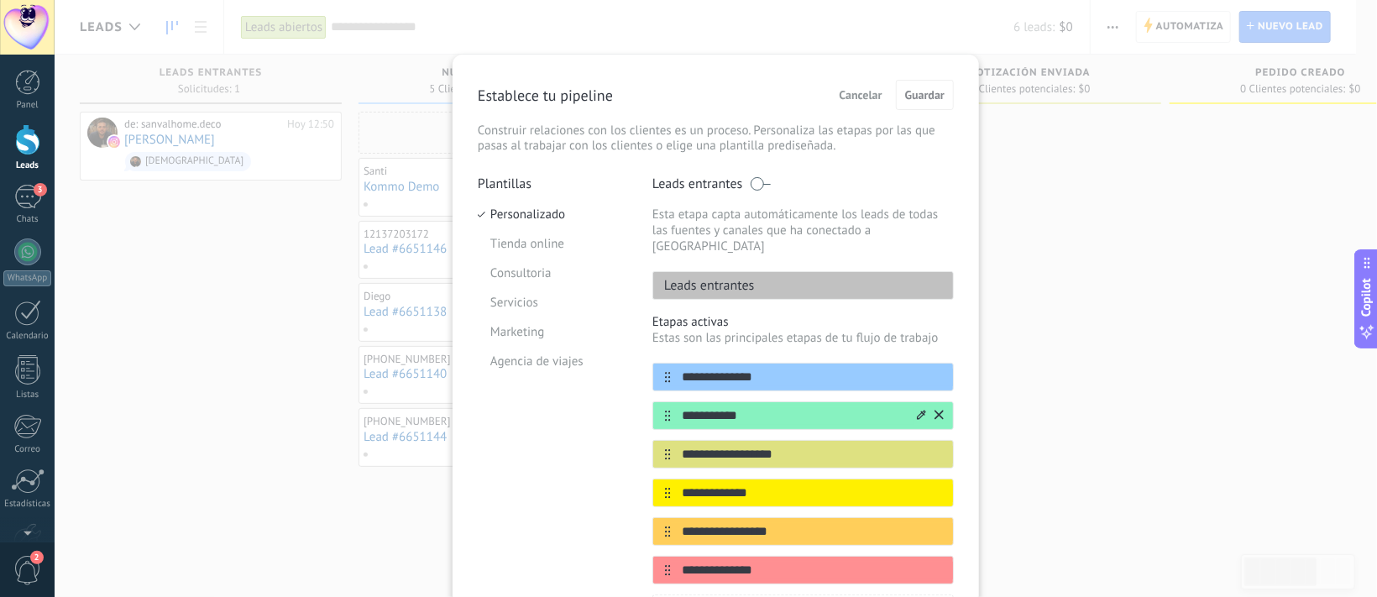
click at [935, 410] on icon at bounding box center [939, 414] width 9 height 9
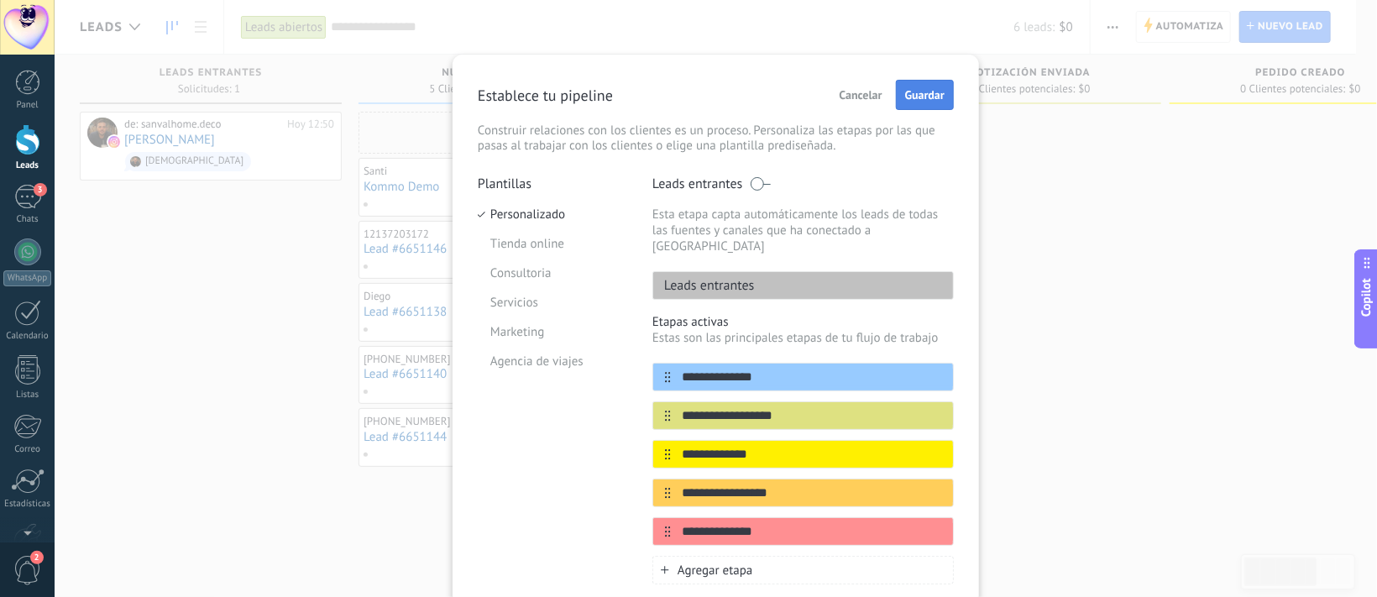
click at [925, 92] on span "Guardar" at bounding box center [924, 95] width 39 height 12
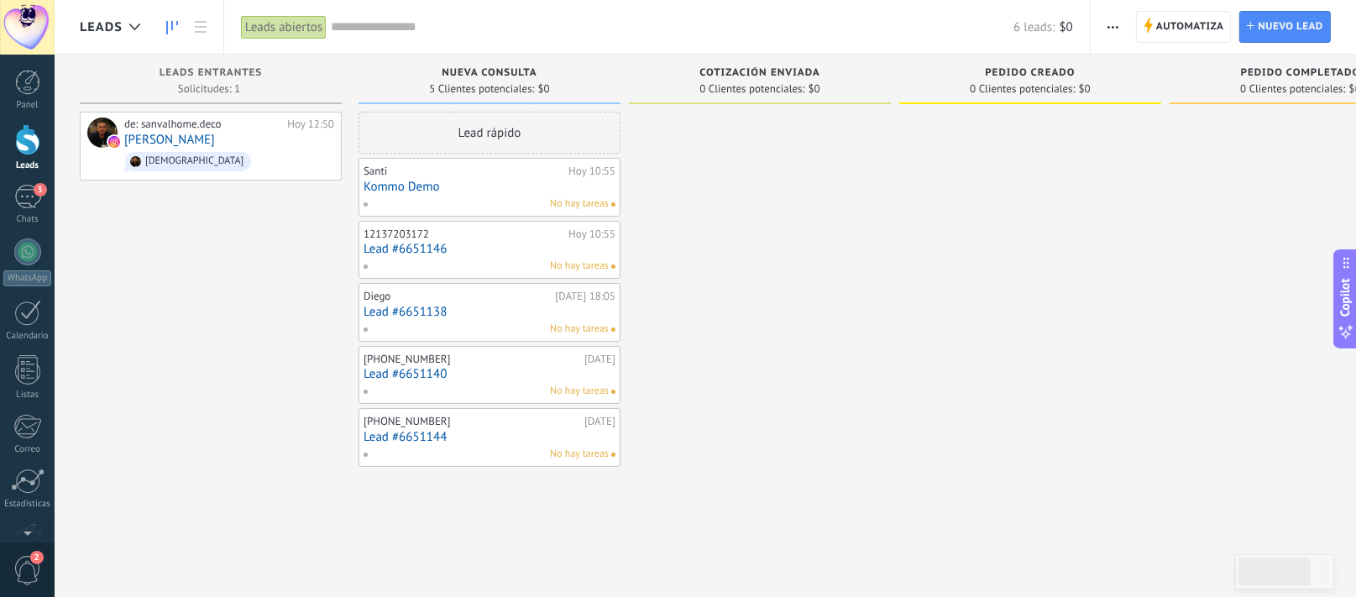
click at [1111, 27] on icon "button" at bounding box center [1113, 27] width 11 height 3
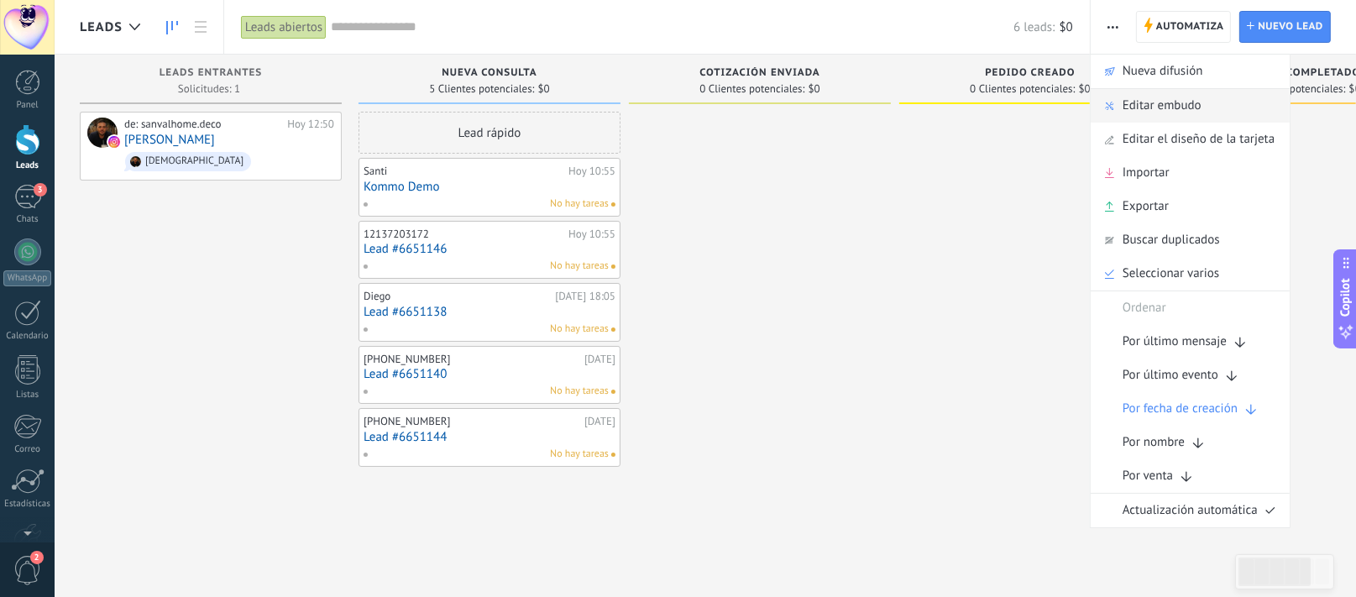
click at [1138, 100] on span "Editar embudo" at bounding box center [1162, 106] width 79 height 34
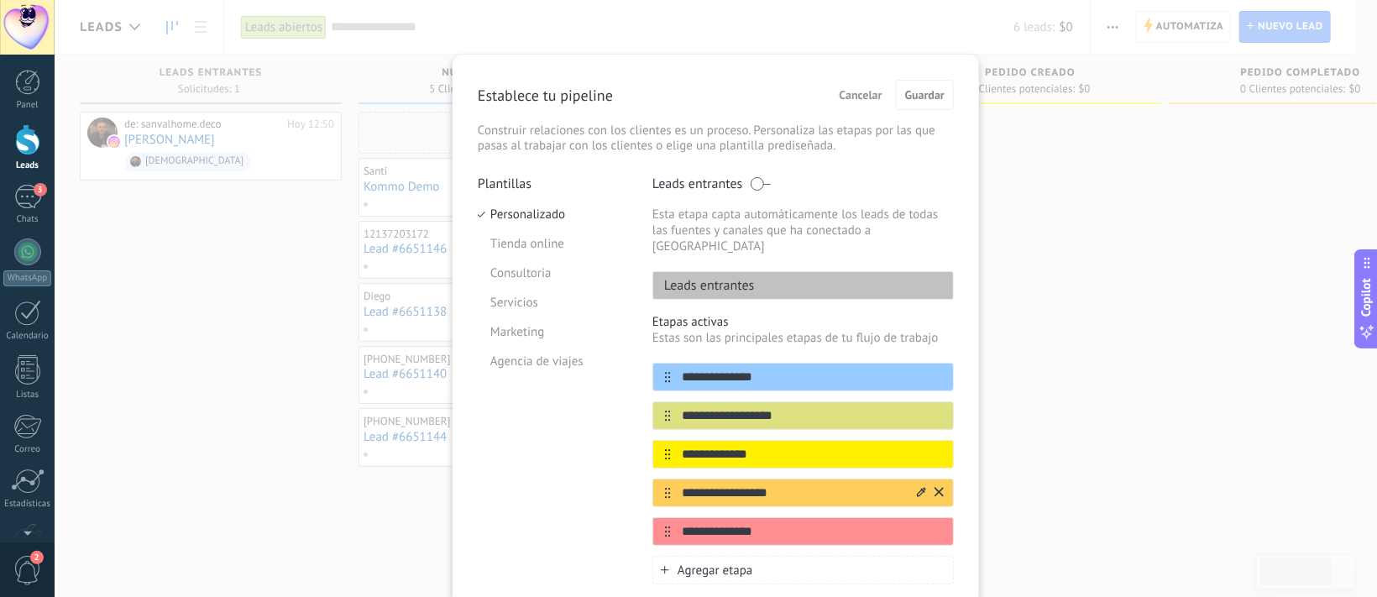
click at [935, 487] on icon at bounding box center [939, 492] width 9 height 10
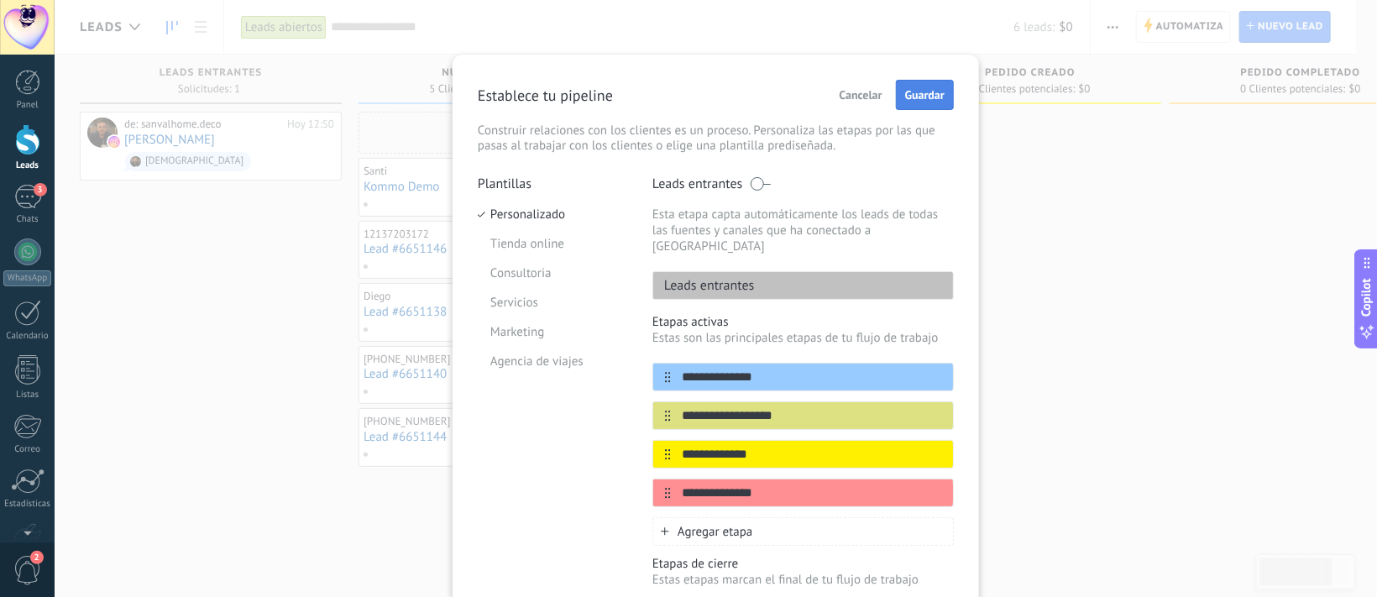
click at [909, 100] on span "Guardar" at bounding box center [924, 95] width 39 height 12
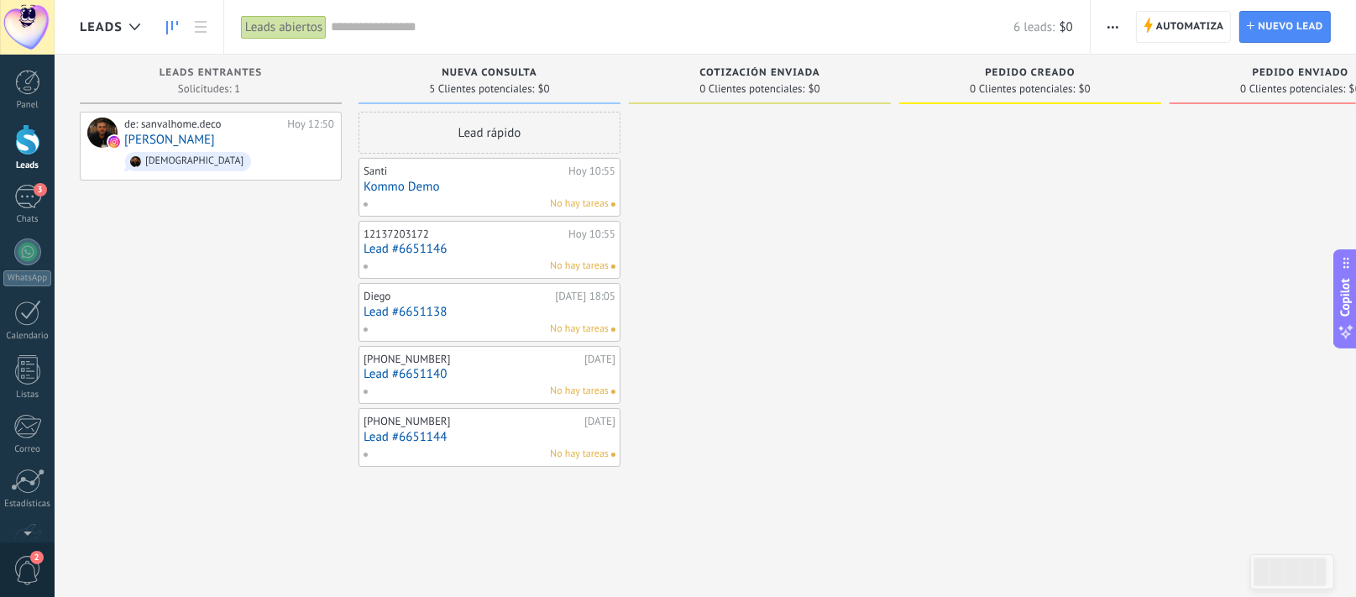
click at [491, 134] on div "Lead rápido" at bounding box center [490, 133] width 262 height 42
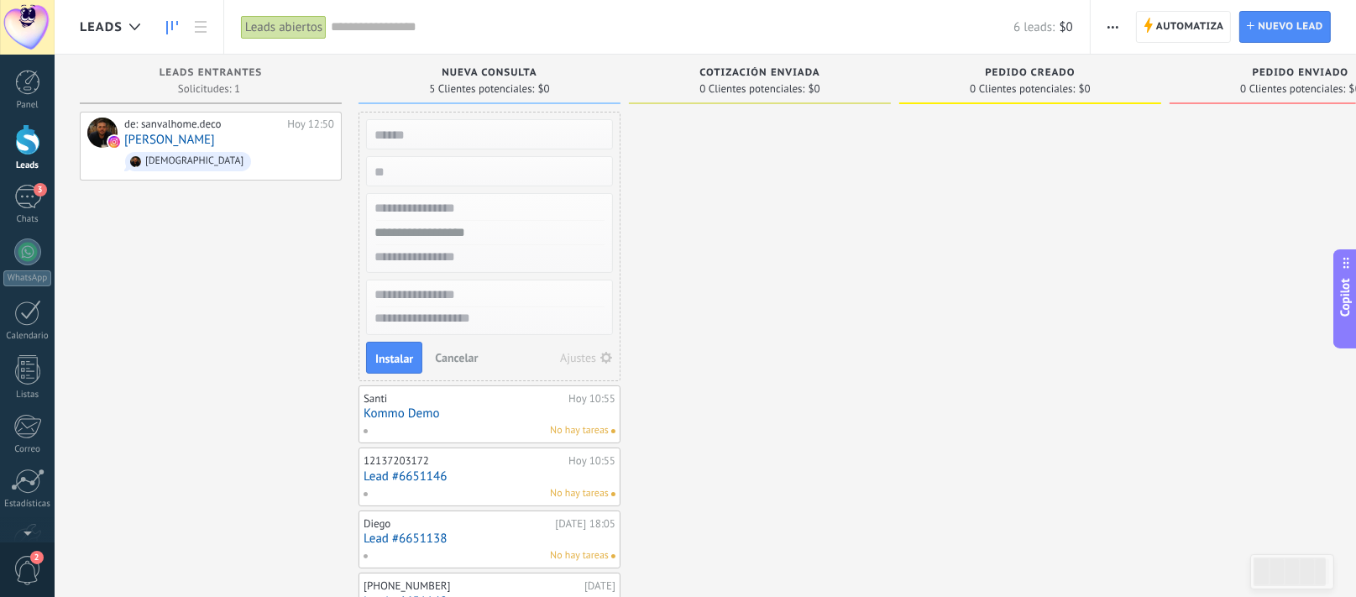
click at [456, 353] on span "Cancelar" at bounding box center [456, 357] width 43 height 15
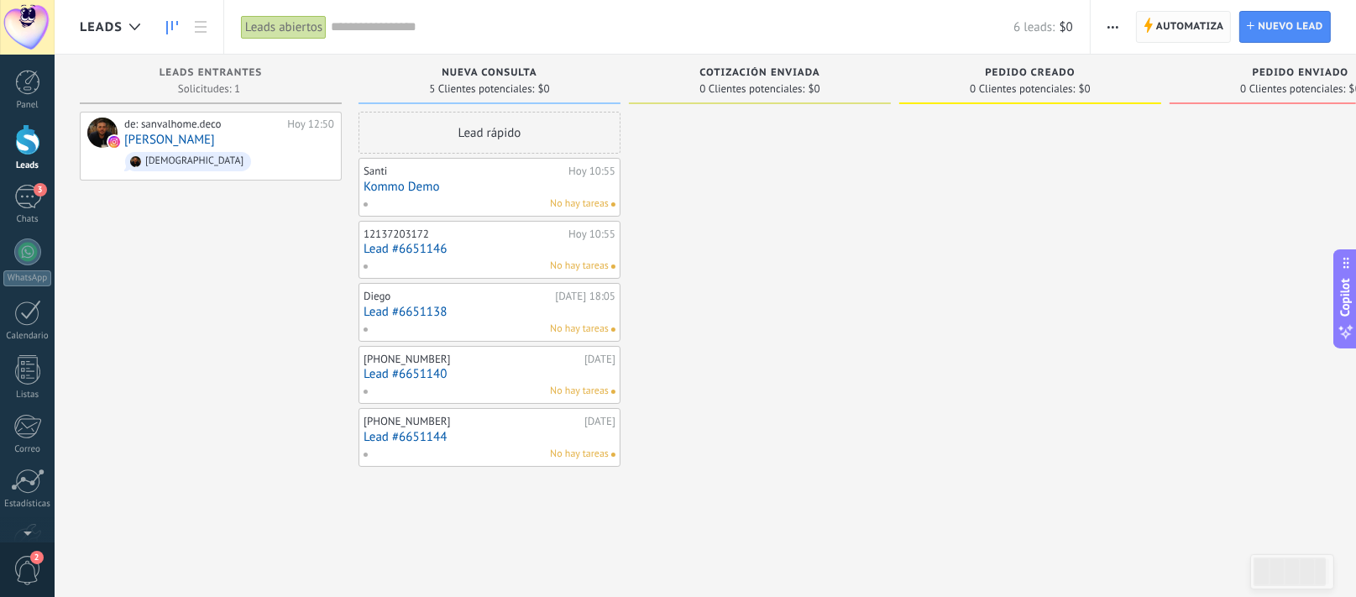
click at [1156, 27] on span "Automatiza" at bounding box center [1190, 27] width 68 height 30
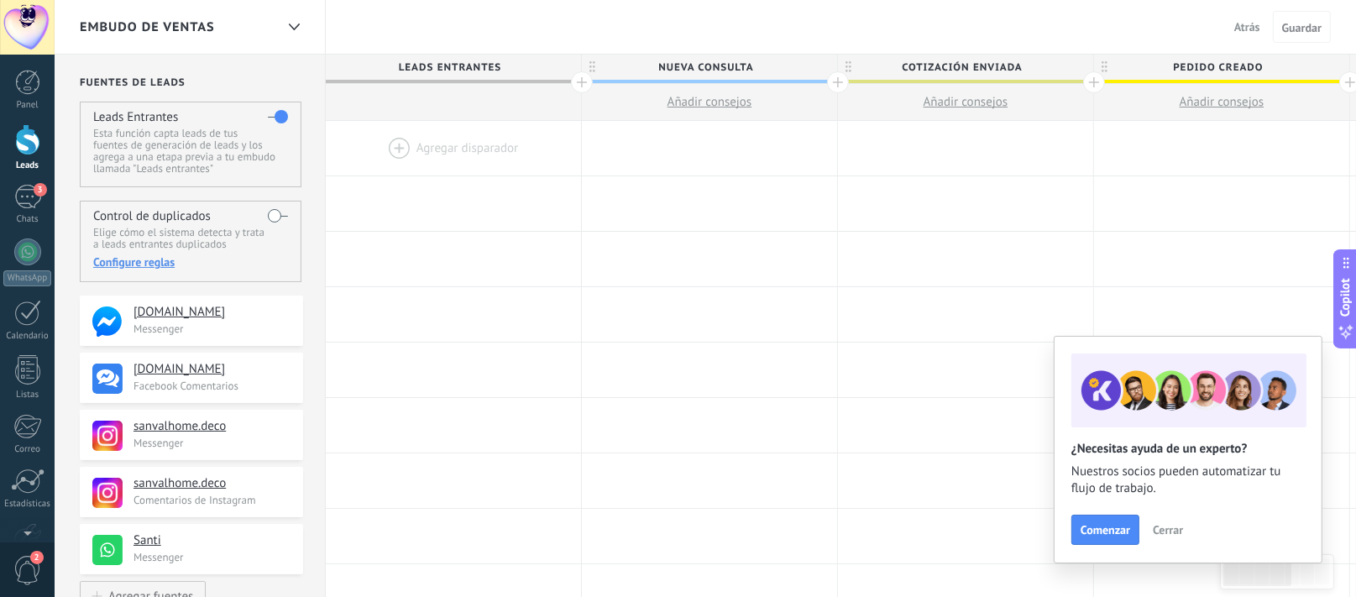
click at [442, 141] on div at bounding box center [453, 148] width 255 height 55
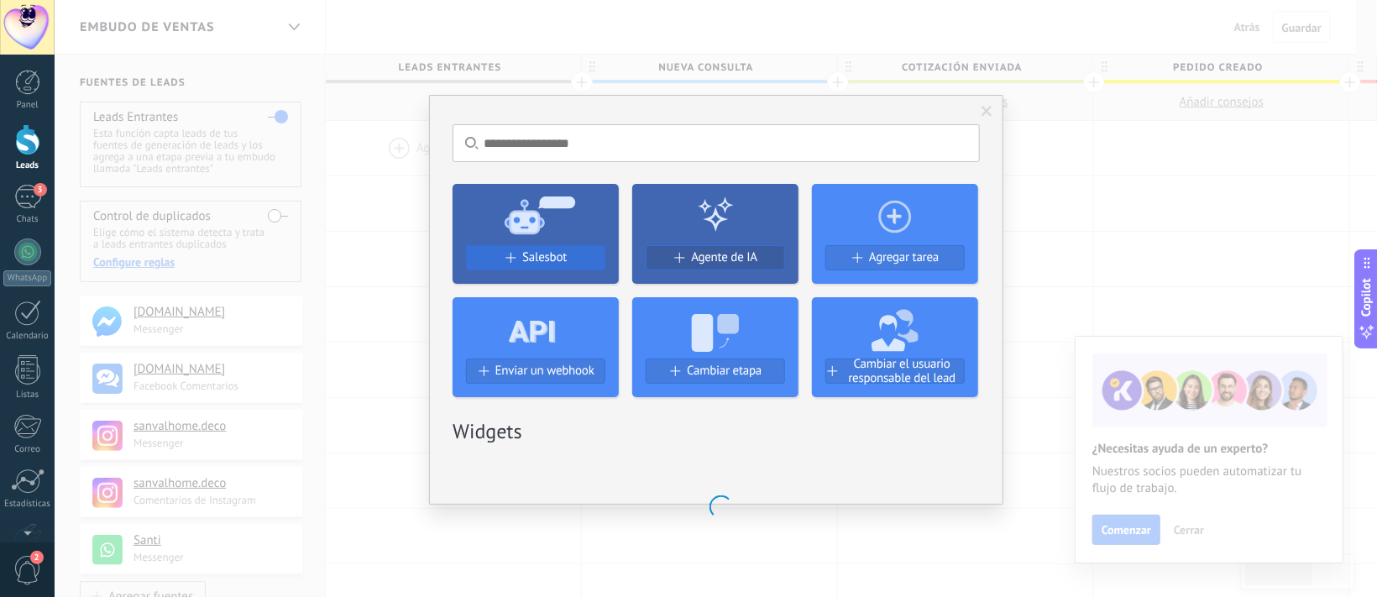
click at [532, 250] on span "Salesbot" at bounding box center [544, 257] width 45 height 14
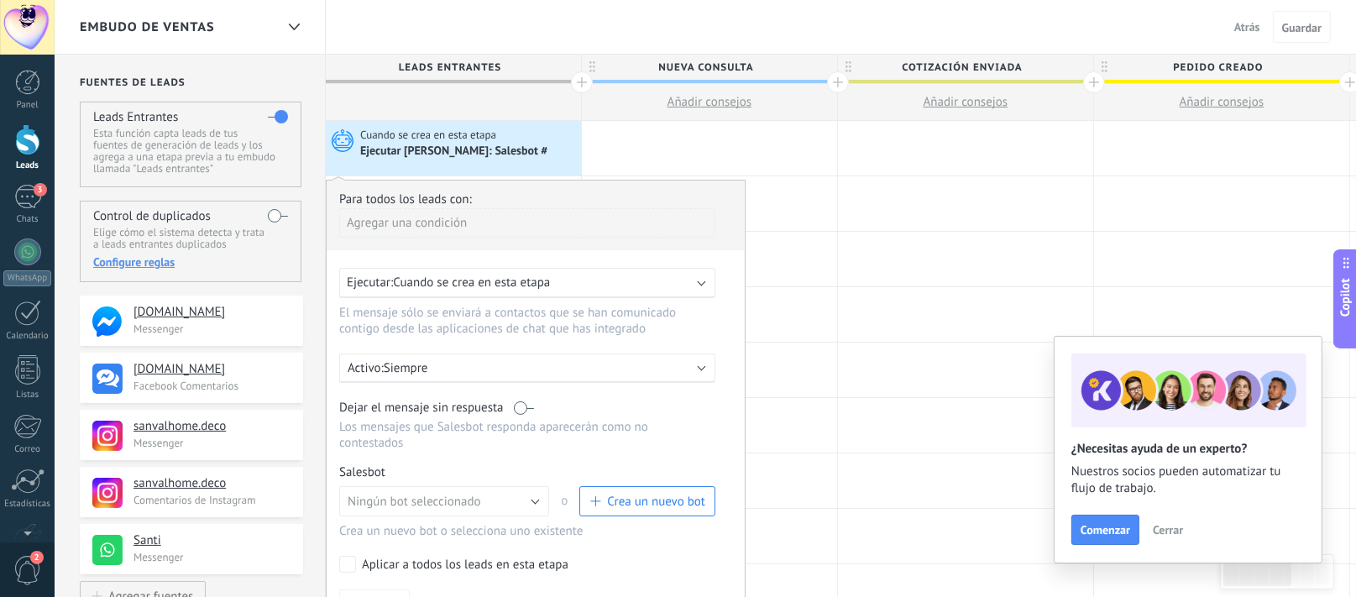
click at [628, 496] on span "Crea un nuevo bot" at bounding box center [656, 502] width 98 height 16
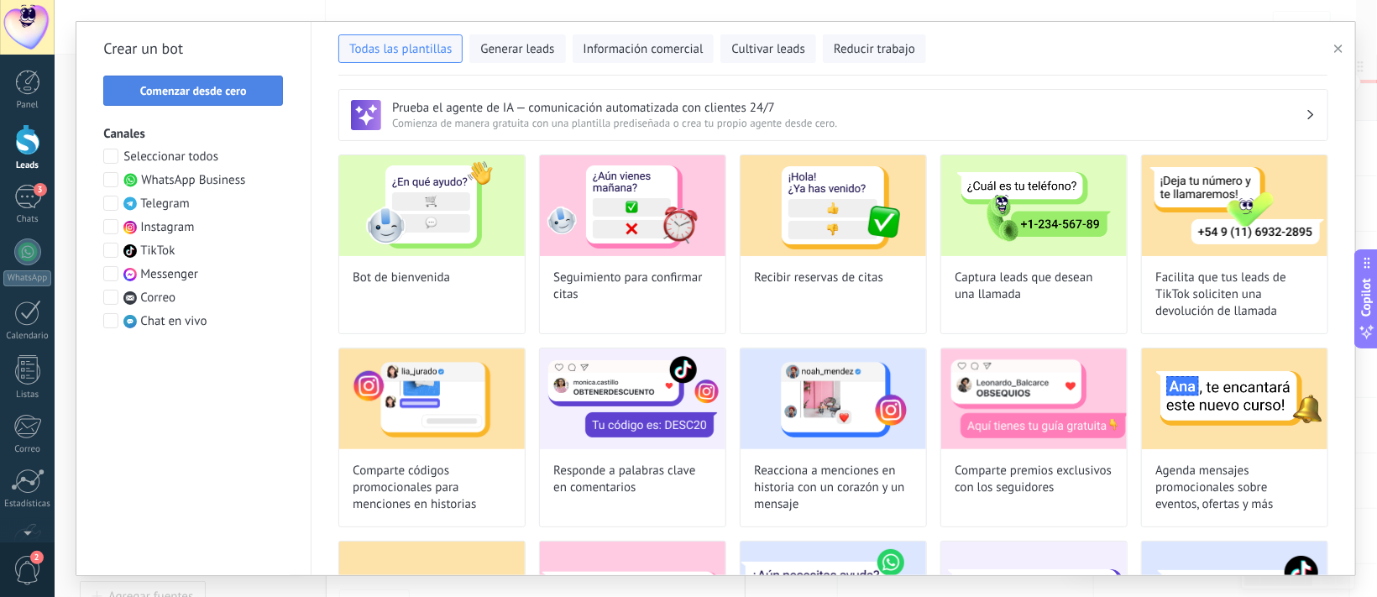
click at [228, 89] on span "Comenzar desde cero" at bounding box center [193, 91] width 107 height 12
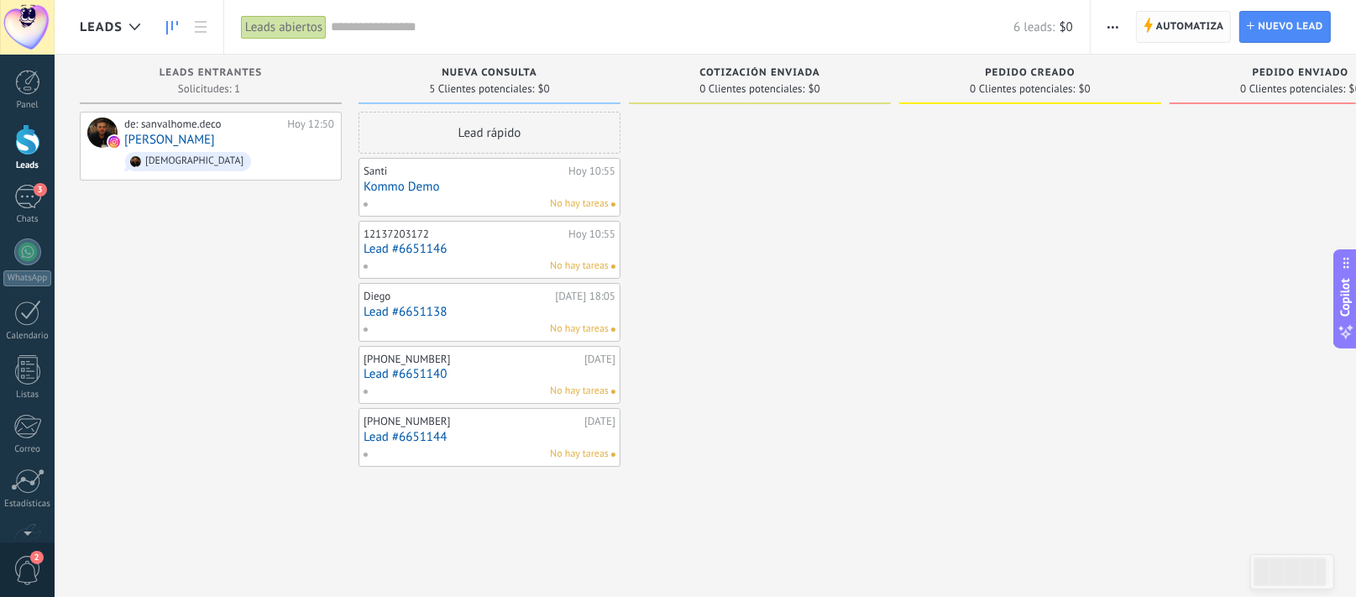
click at [1173, 22] on span "Automatiza" at bounding box center [1190, 27] width 68 height 30
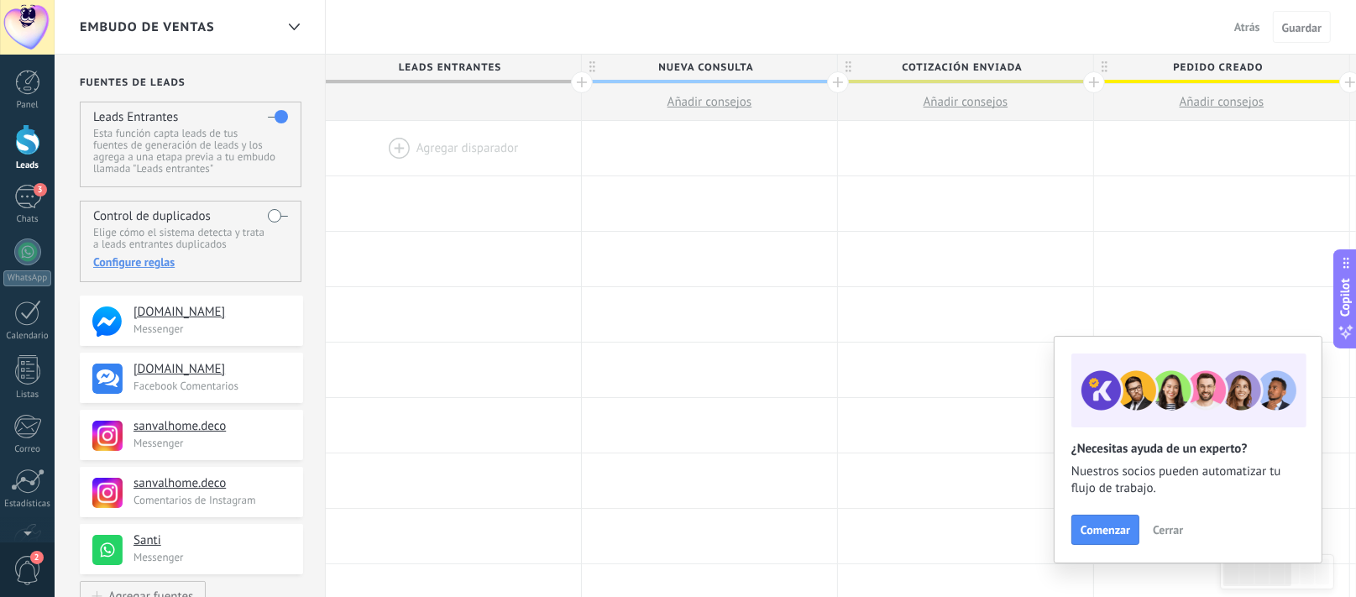
click at [450, 141] on div at bounding box center [453, 148] width 255 height 55
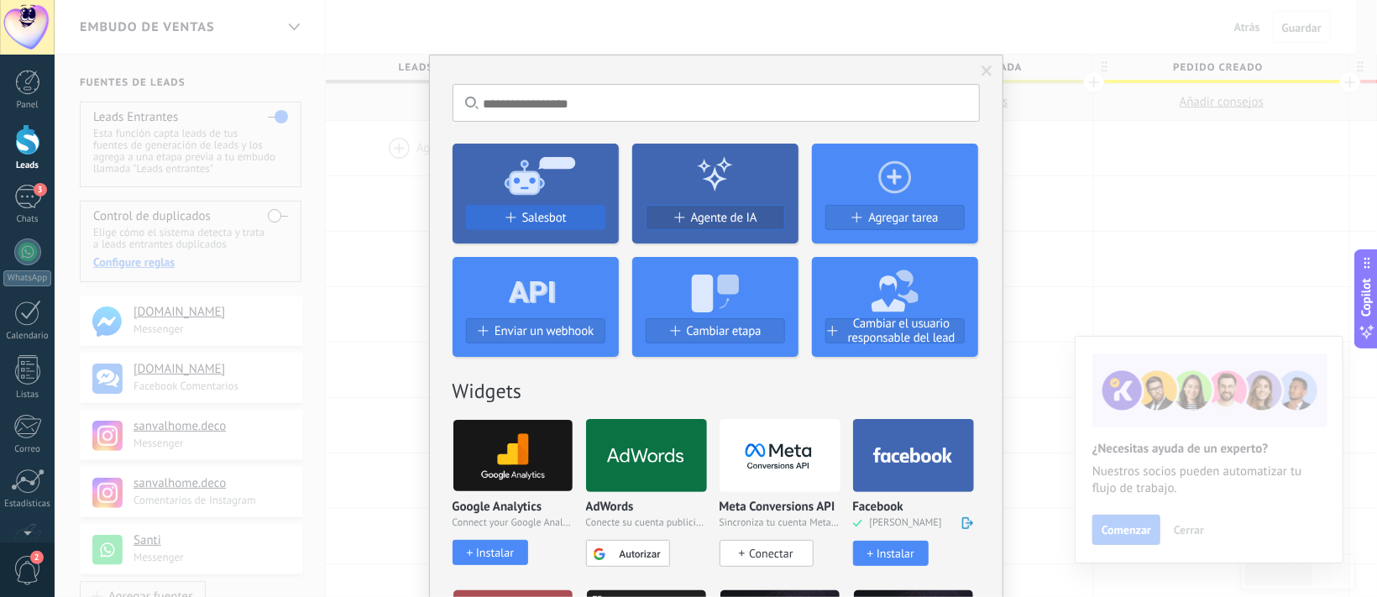
click at [526, 218] on span "Salesbot" at bounding box center [544, 218] width 45 height 14
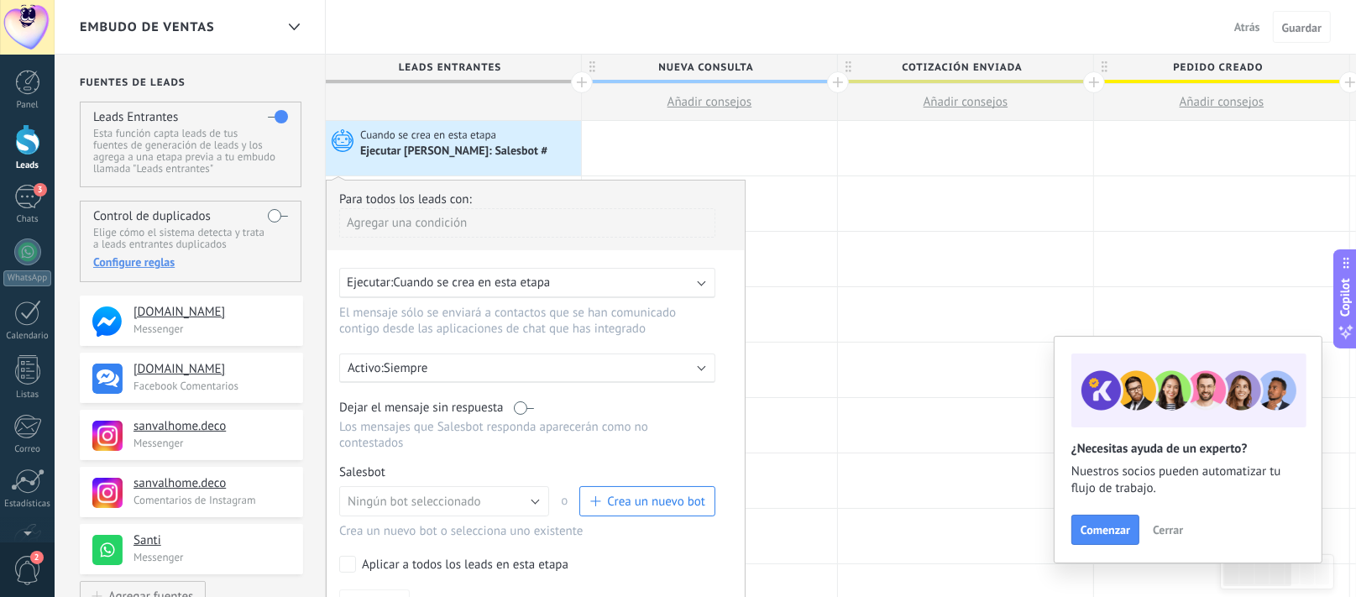
click at [627, 502] on span "Crea un nuevo bot" at bounding box center [656, 502] width 98 height 16
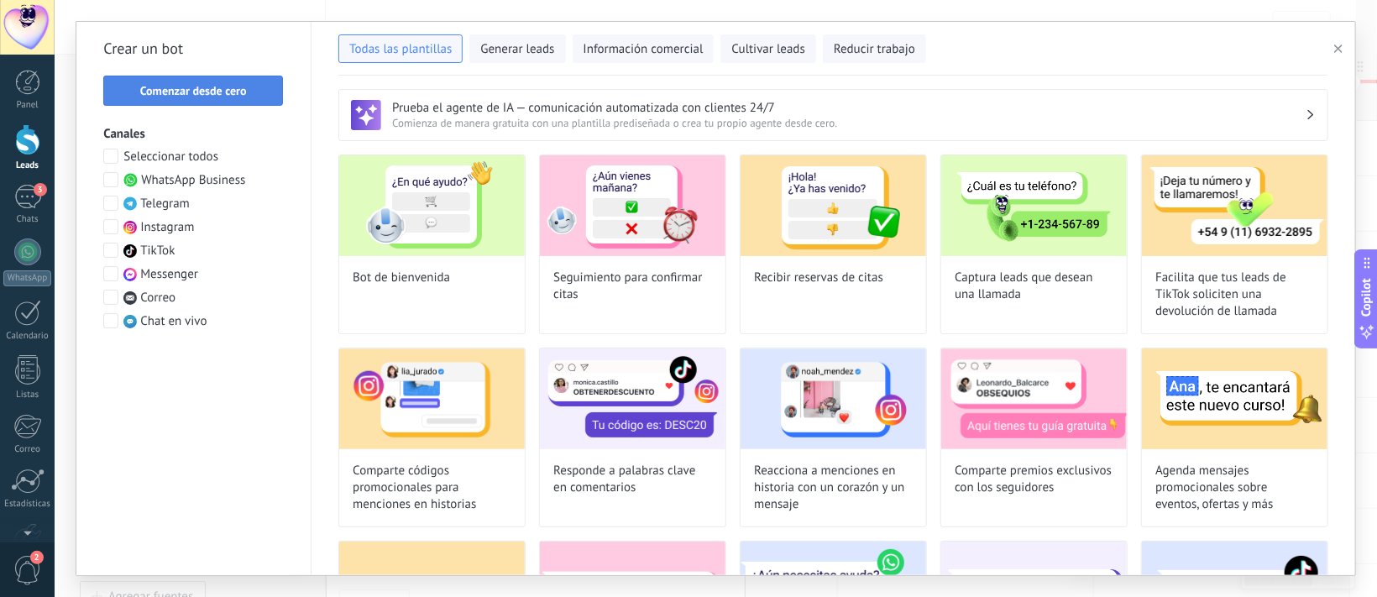
click at [218, 97] on button "Comenzar desde cero" at bounding box center [193, 91] width 180 height 30
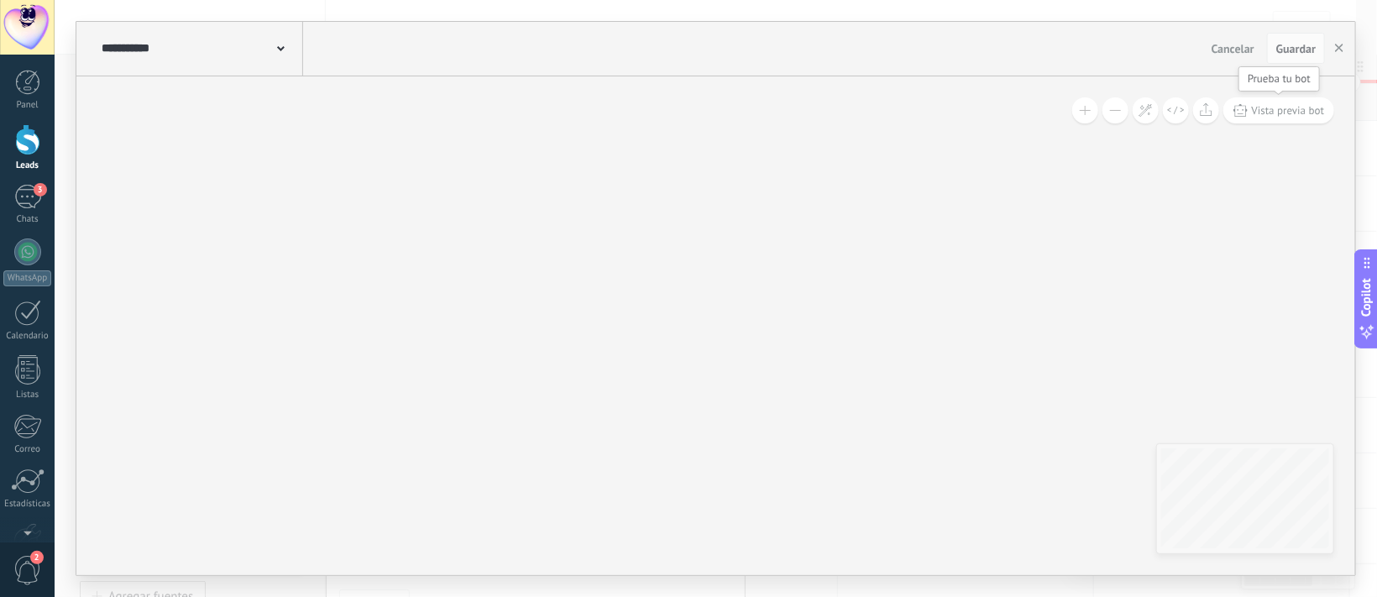
click at [1264, 106] on span "Vista previa bot" at bounding box center [1288, 110] width 73 height 14
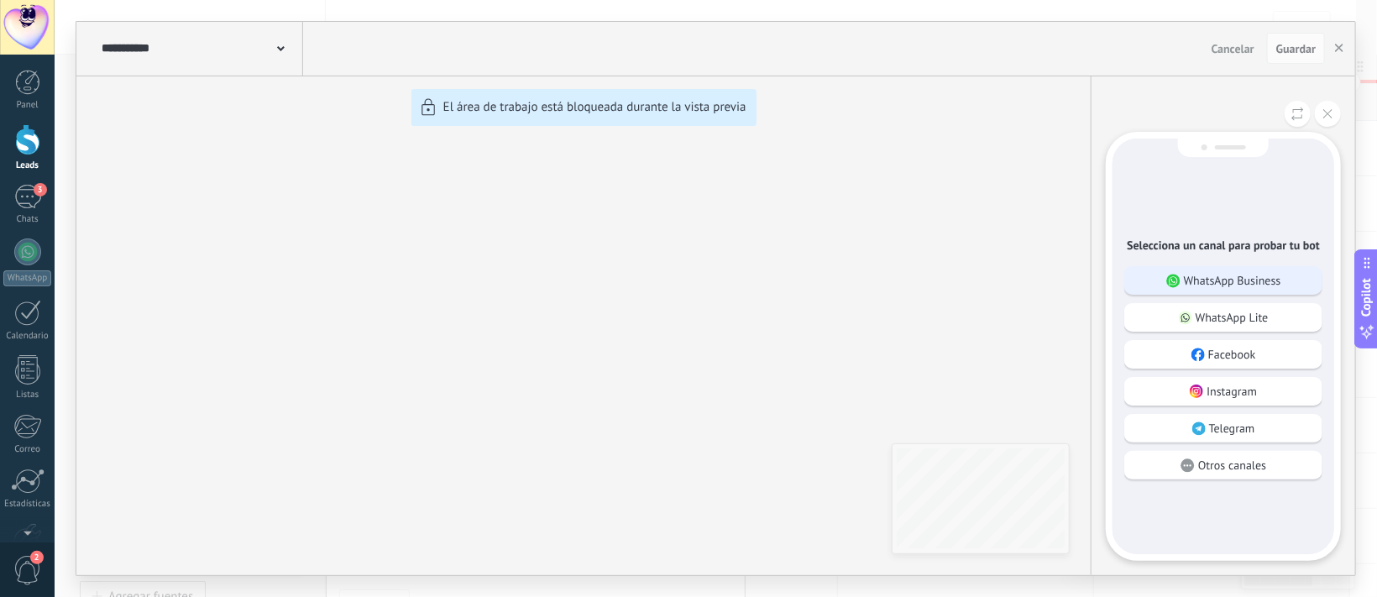
click at [1200, 273] on p "WhatsApp Business" at bounding box center [1232, 280] width 97 height 15
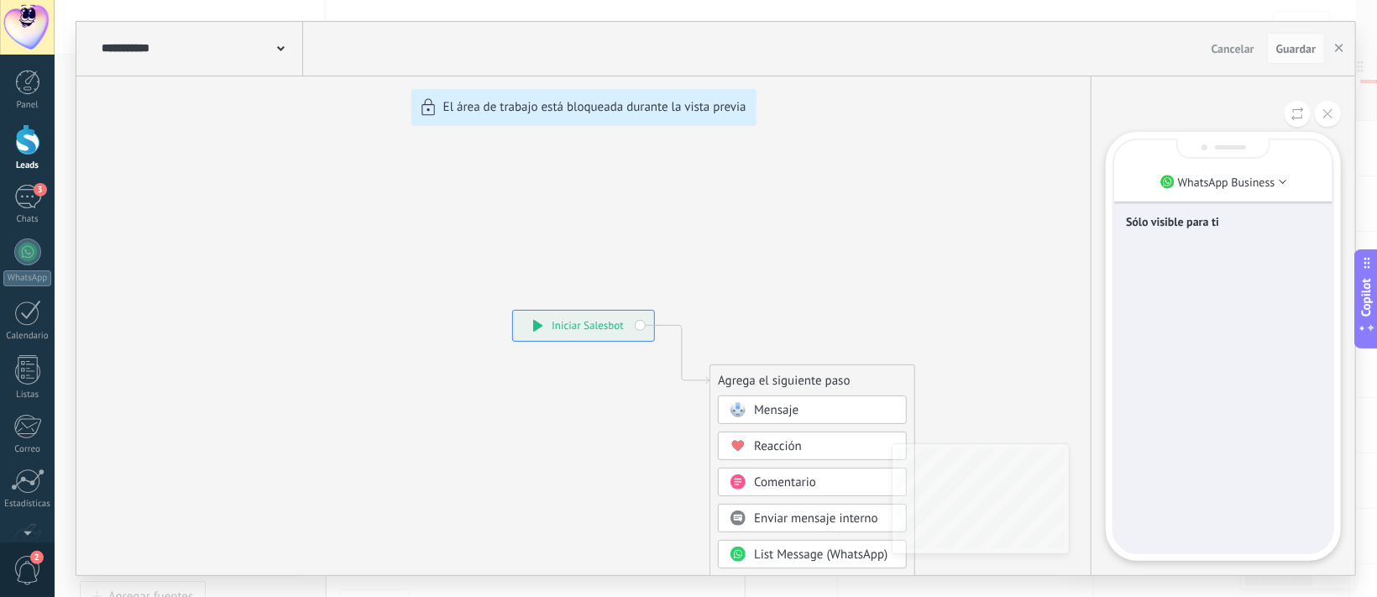
click at [1356, 584] on div "**********" at bounding box center [716, 298] width 1323 height 597
click at [848, 404] on div "**********" at bounding box center [715, 298] width 1279 height 553
click at [784, 408] on div "**********" at bounding box center [715, 298] width 1279 height 553
click at [612, 322] on div "**********" at bounding box center [715, 298] width 1279 height 553
click at [284, 49] on use at bounding box center [281, 48] width 8 height 5
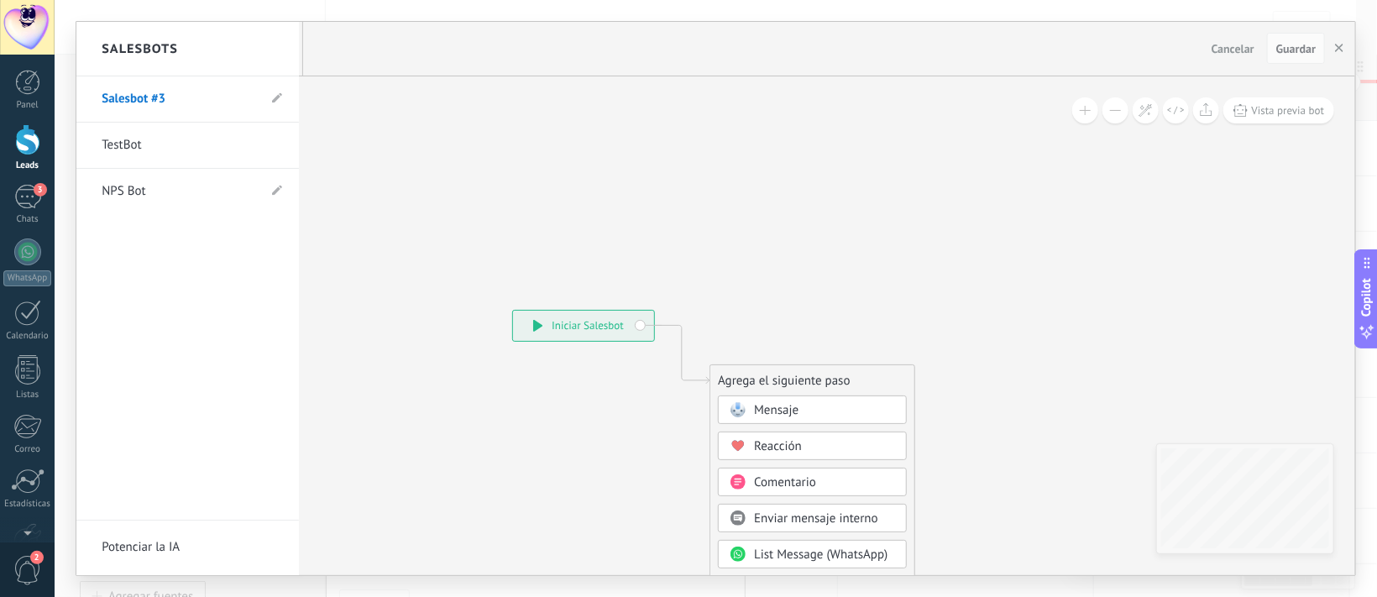
click at [419, 112] on div at bounding box center [715, 298] width 1279 height 553
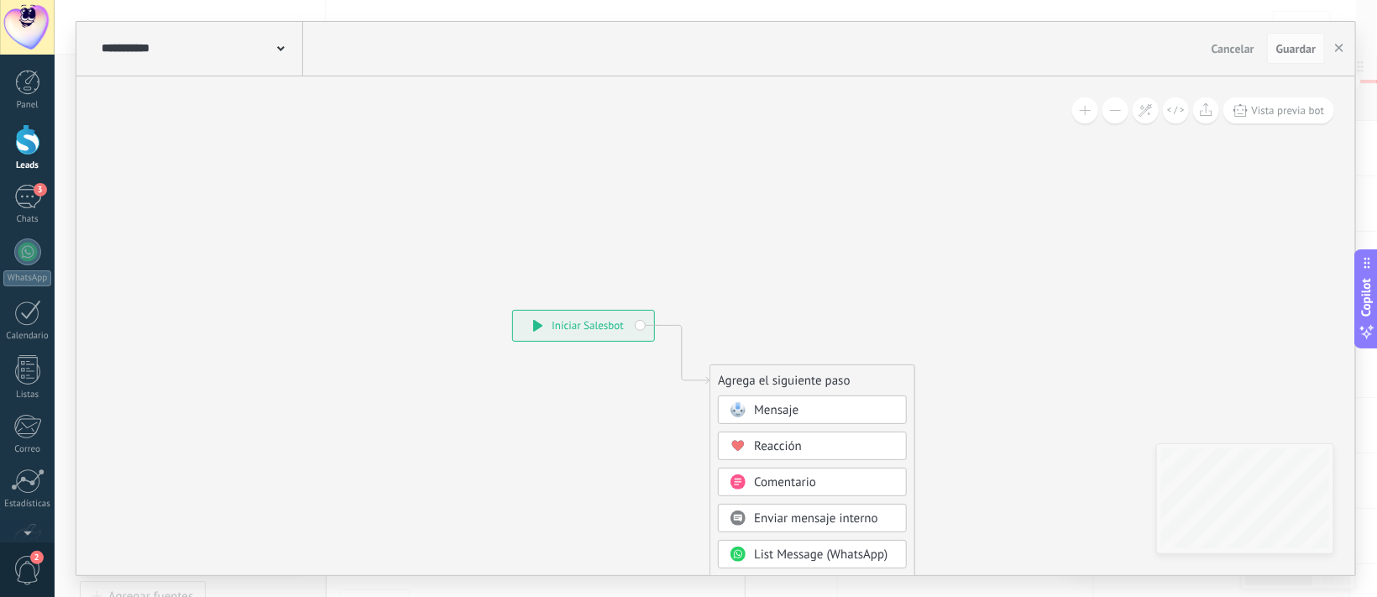
click at [762, 403] on span "Mensaje" at bounding box center [776, 410] width 45 height 16
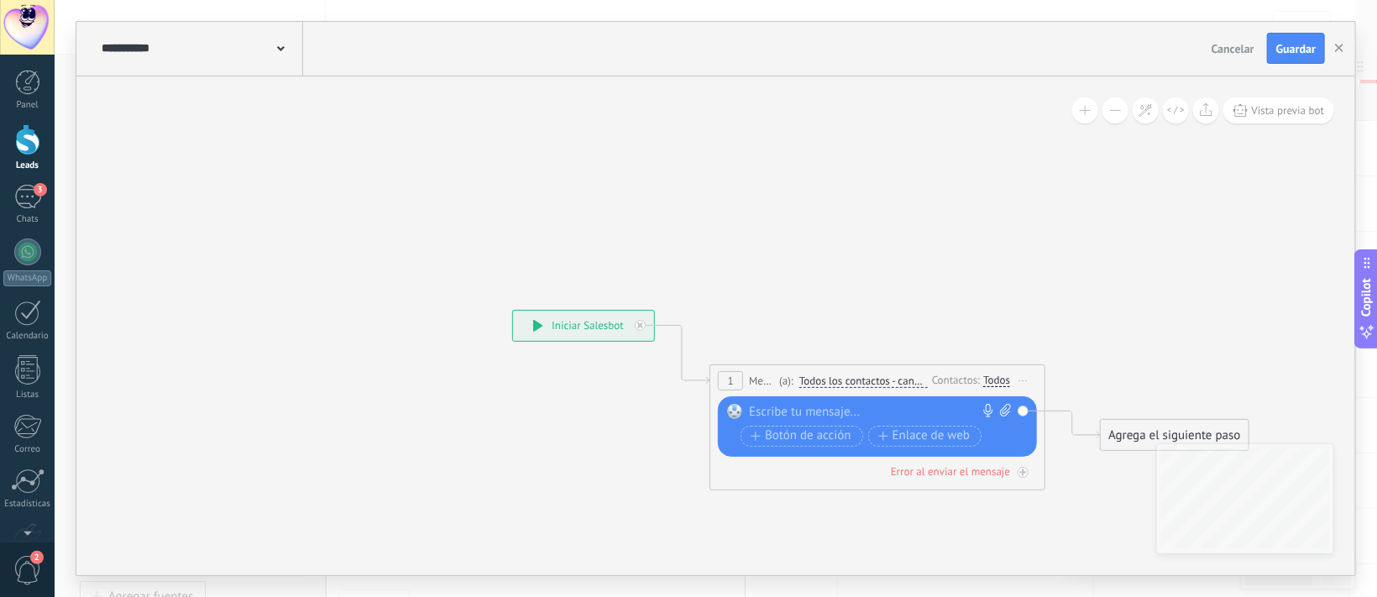
click at [762, 404] on div at bounding box center [873, 412] width 249 height 17
